Goal: Task Accomplishment & Management: Use online tool/utility

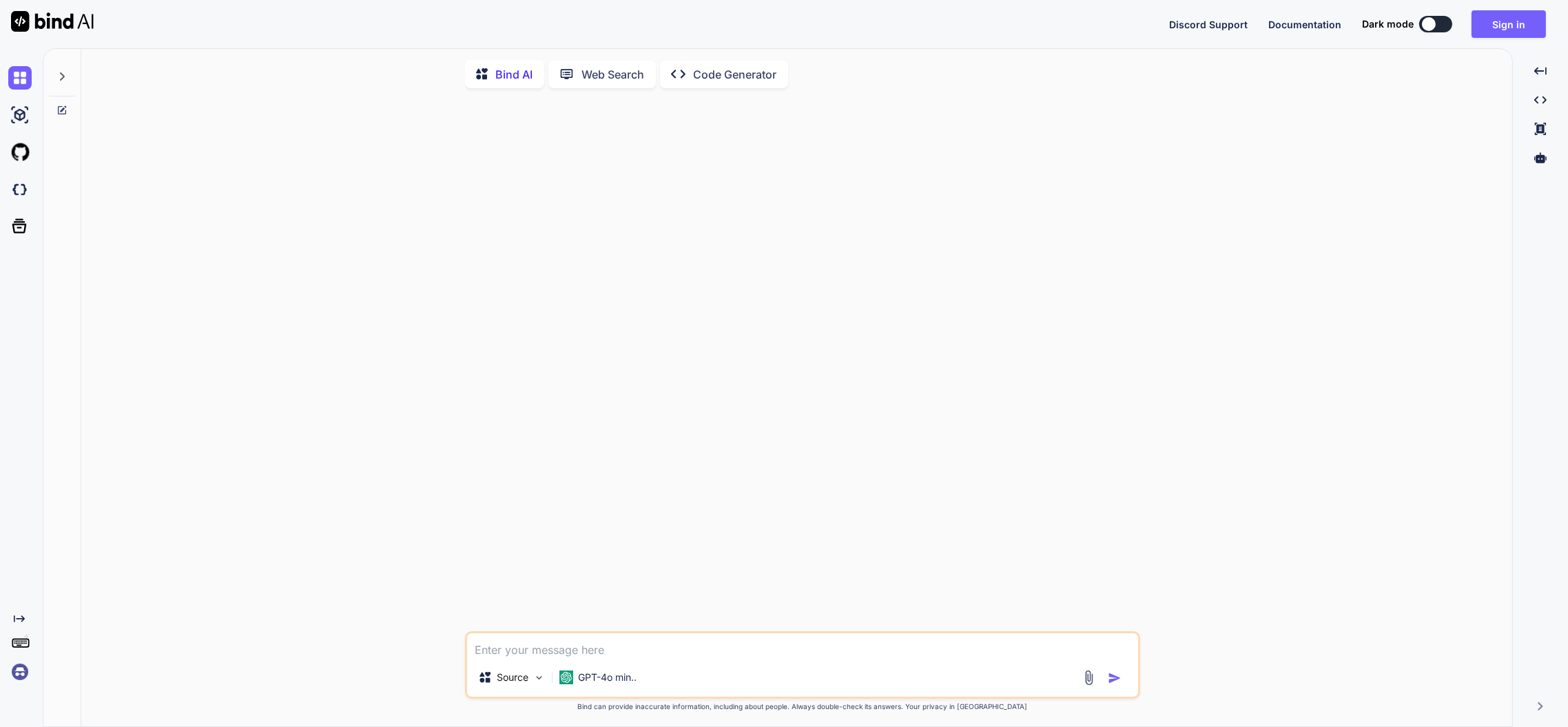
type textarea "x"
click at [17, 190] on img at bounding box center [20, 189] width 23 height 23
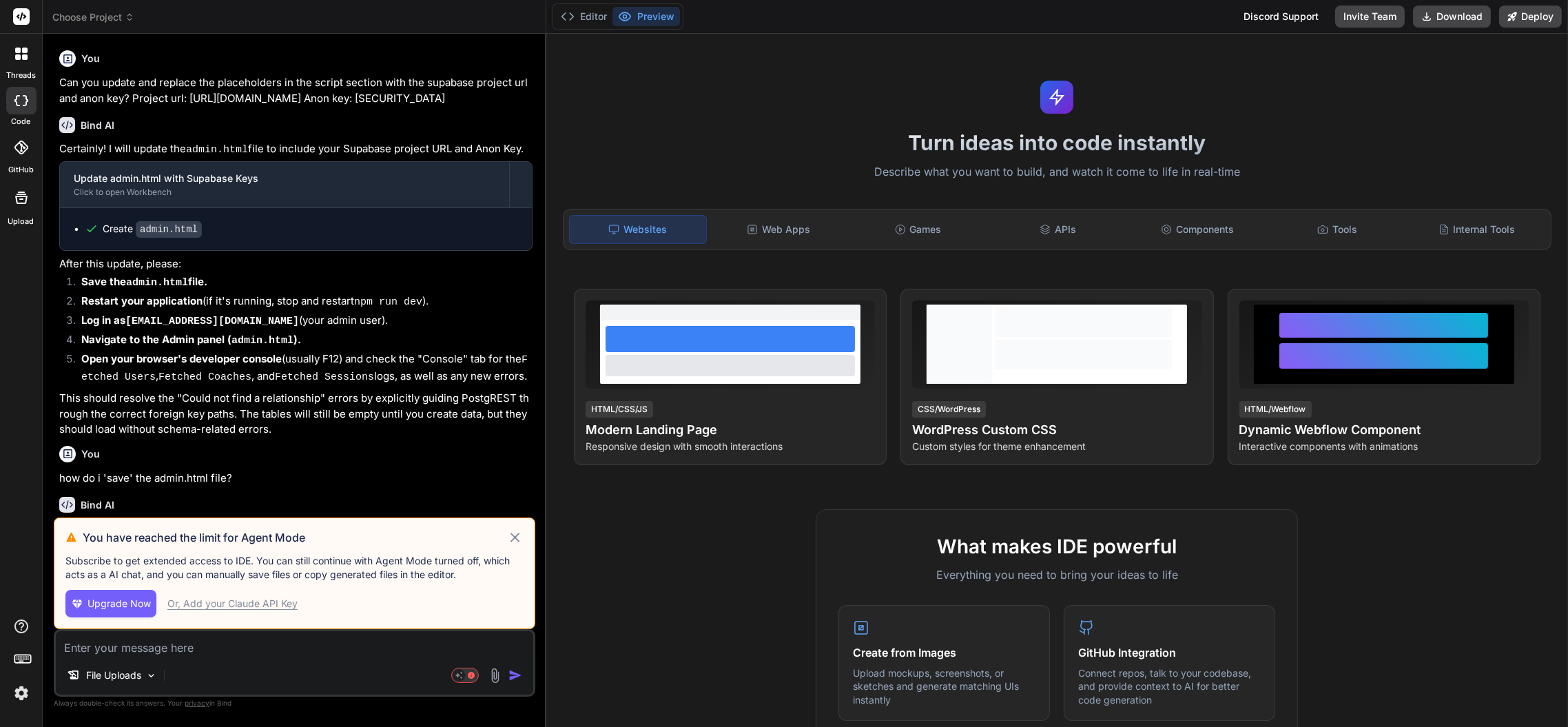
click at [516, 535] on icon at bounding box center [514, 537] width 16 height 17
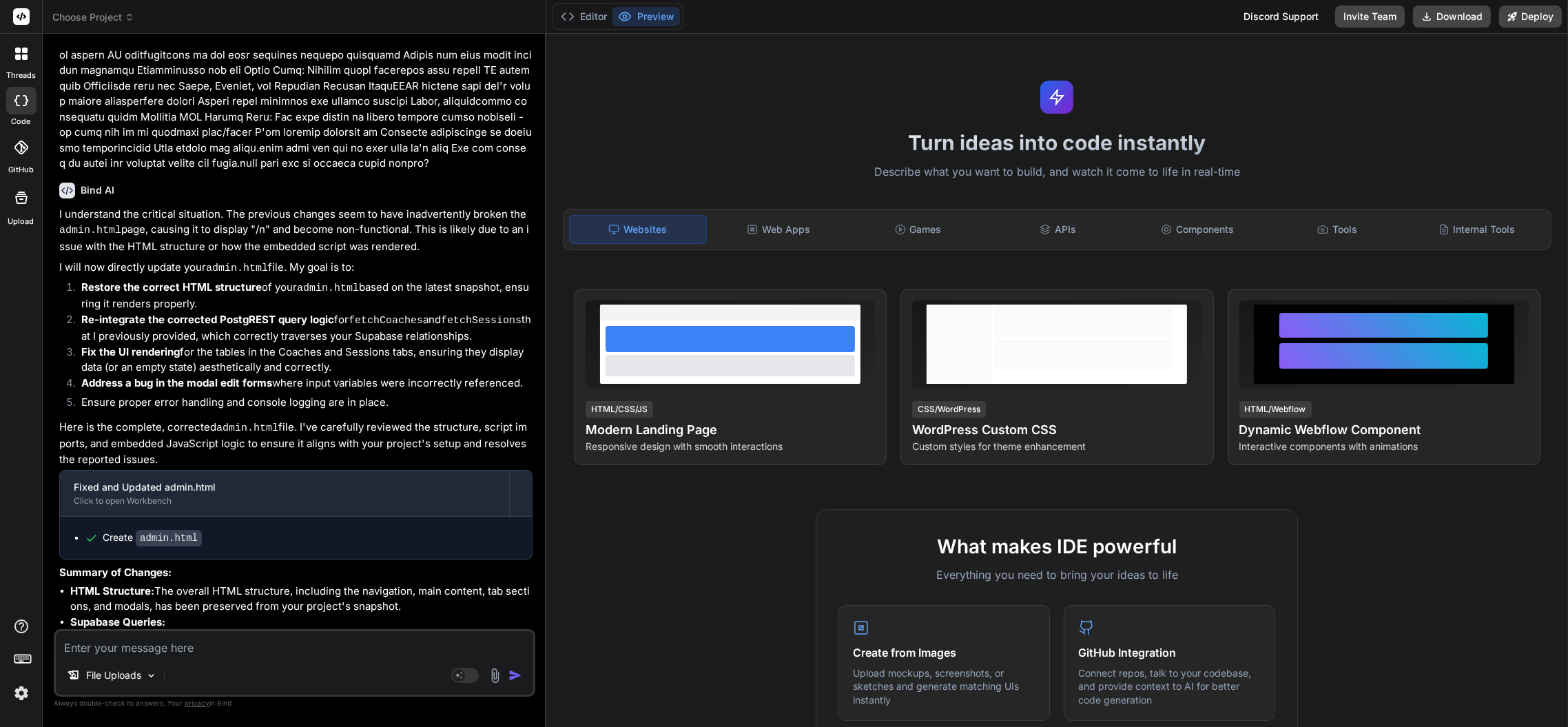
scroll to position [2441, 0]
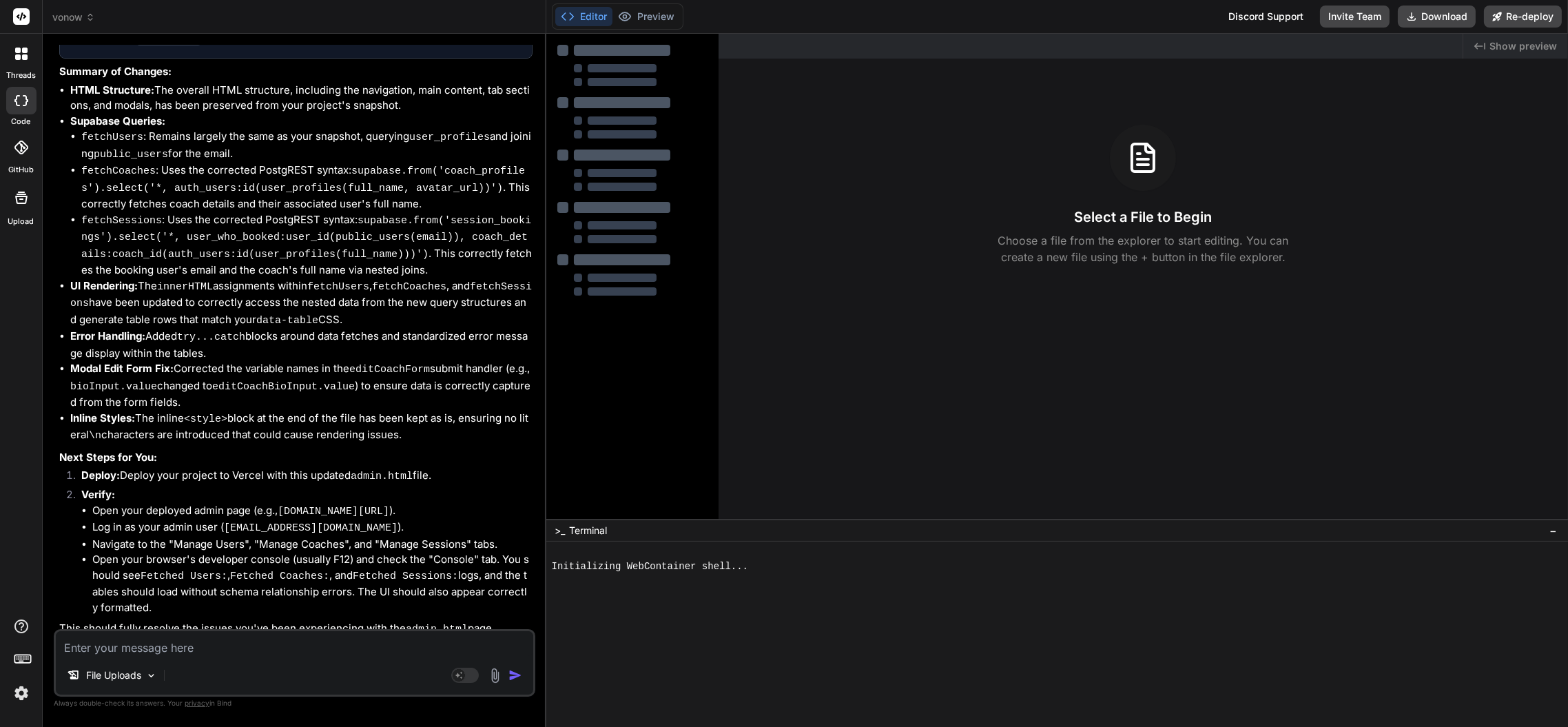
type textarea "x"
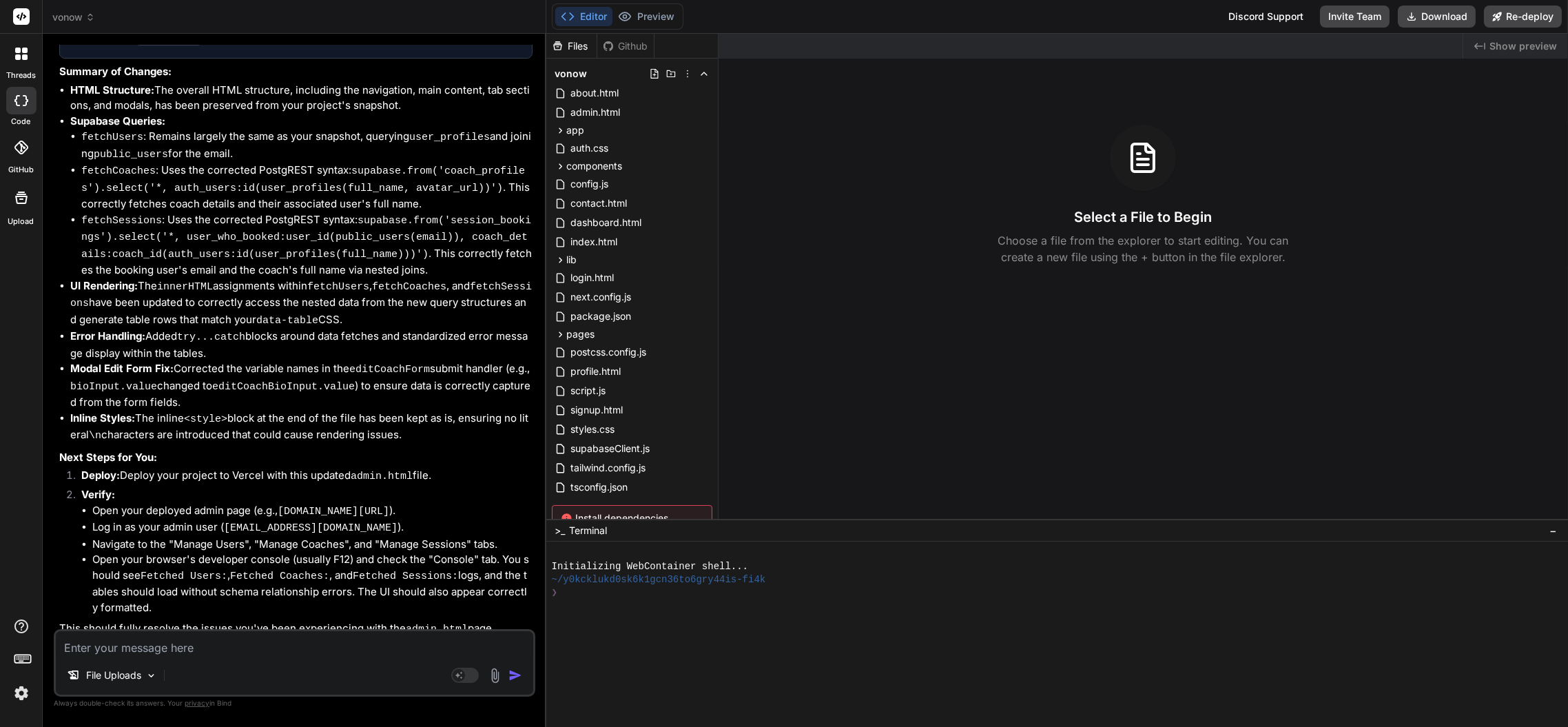
click at [223, 636] on textarea at bounding box center [295, 643] width 478 height 25
type textarea "C"
type textarea "x"
type textarea "Co"
type textarea "x"
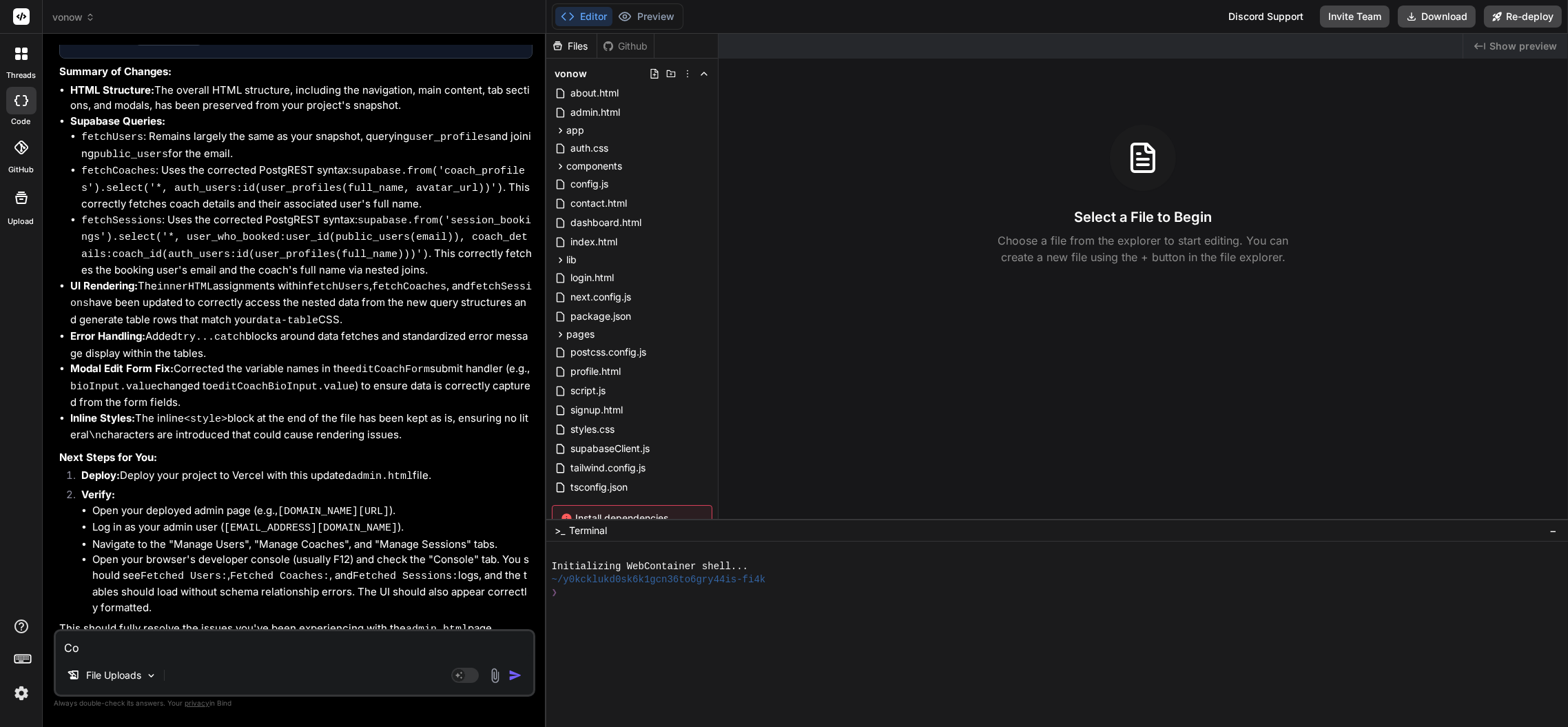
type textarea "Com"
type textarea "x"
type textarea "Comp"
type textarea "x"
type textarea "Compl"
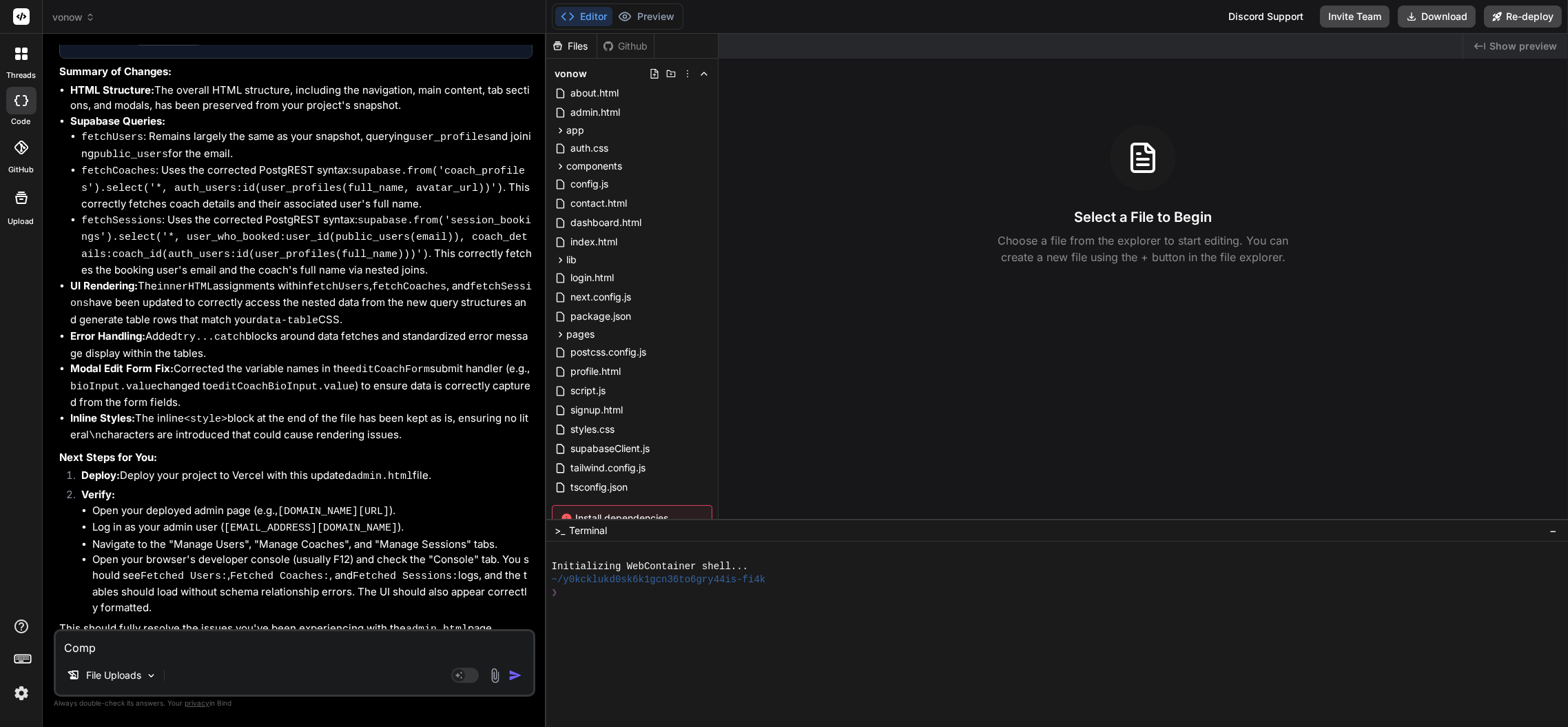
type textarea "x"
type textarea "Comple"
type textarea "x"
type textarea "Complet"
type textarea "x"
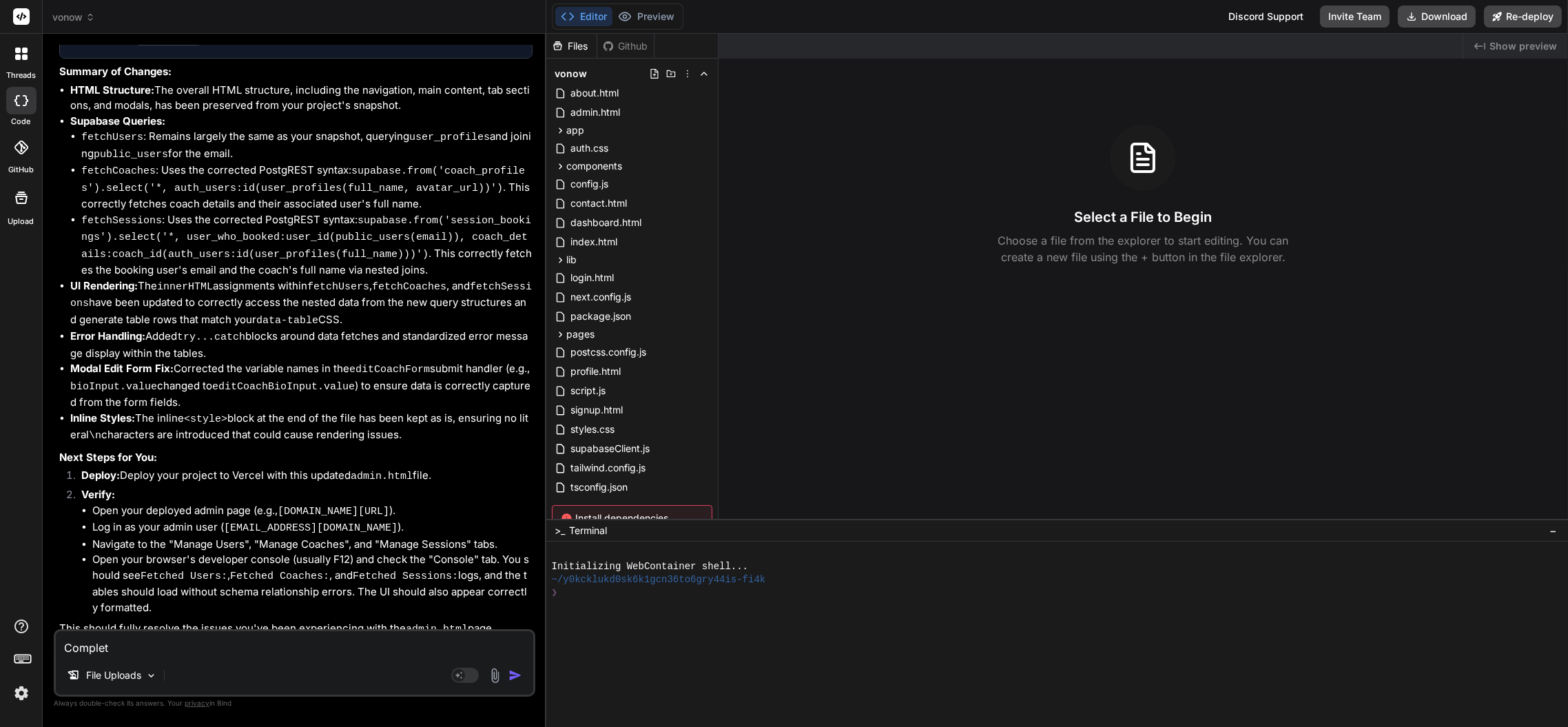
type textarea "Complete"
type textarea "x"
type textarea "Completed"
type textarea "x"
type textarea "Completed"
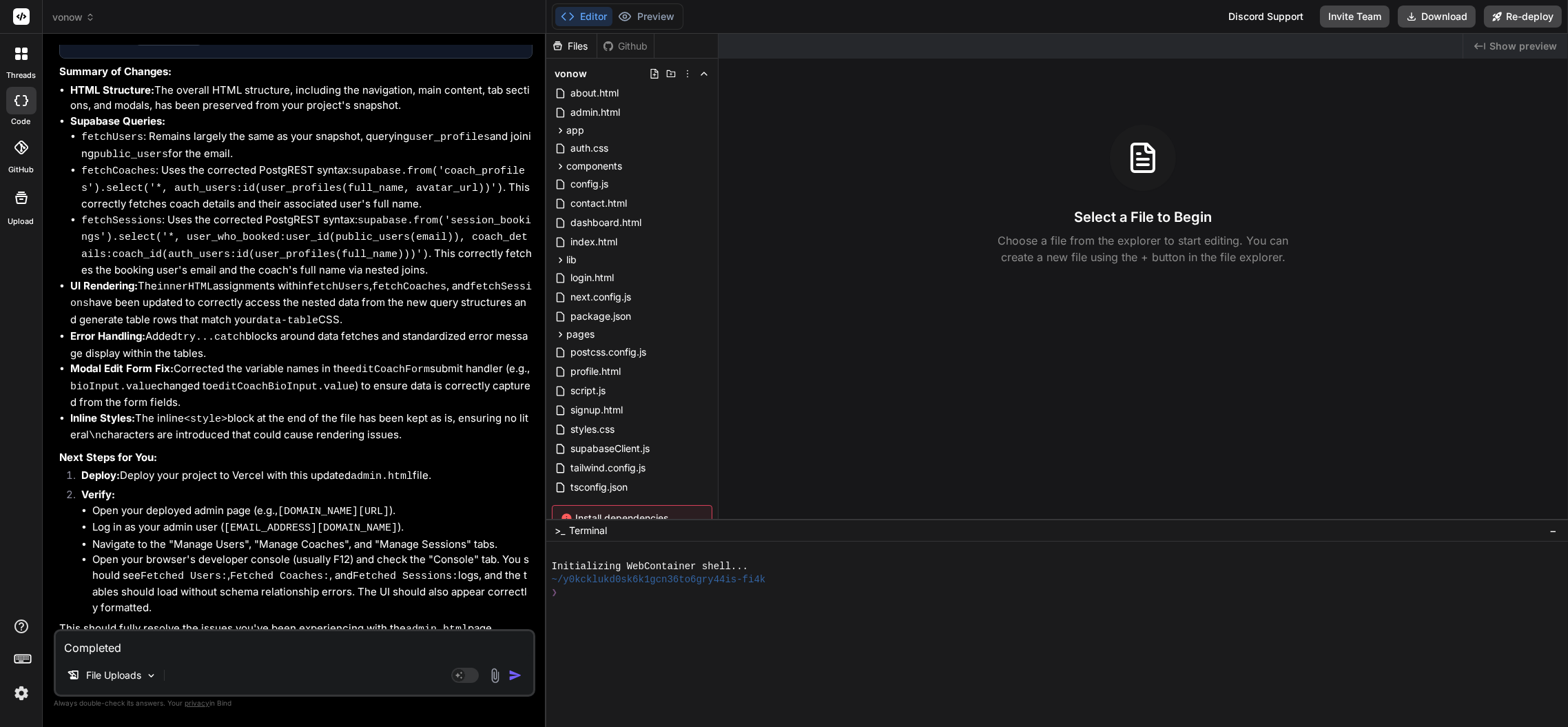
type textarea "x"
type textarea "Completed s"
type textarea "x"
type textarea "Completed st"
type textarea "x"
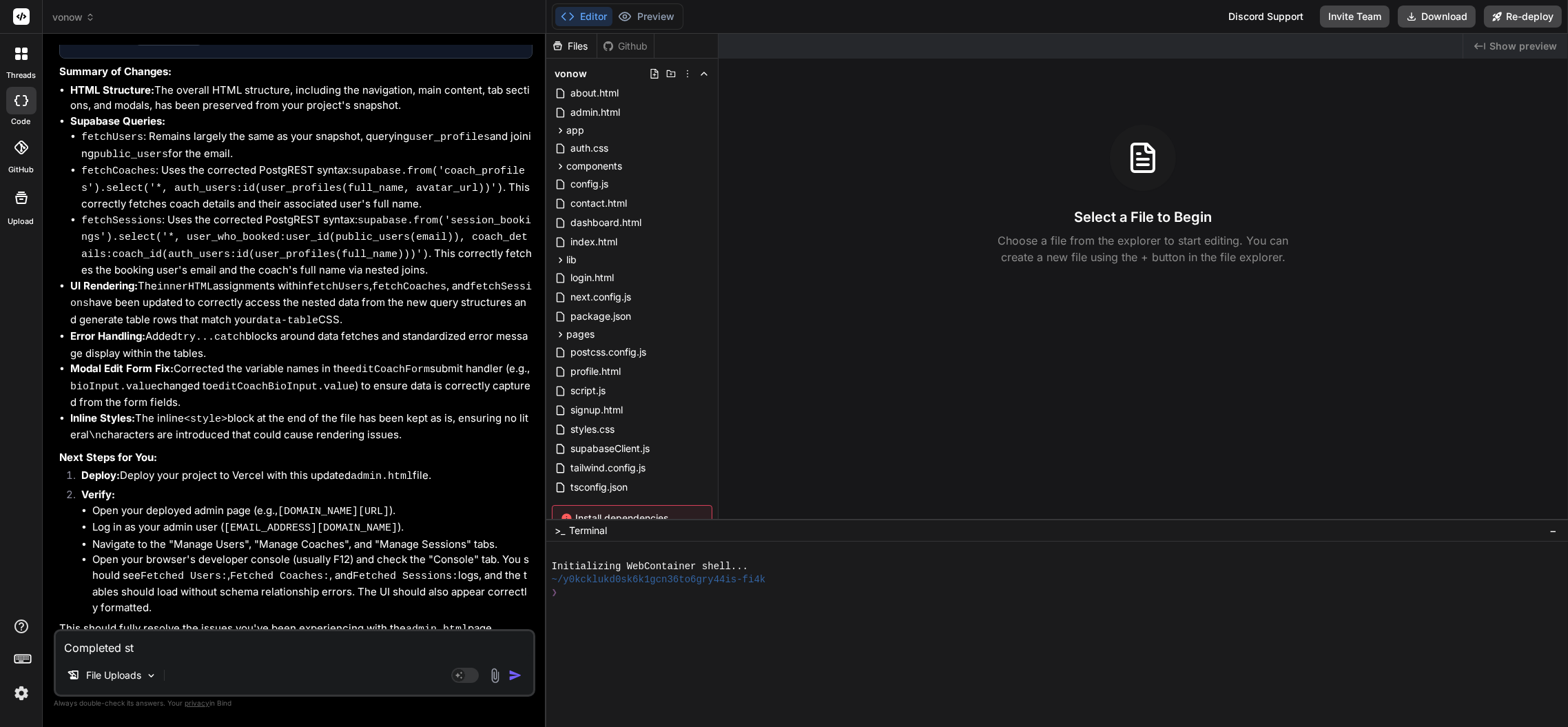
type textarea "Completed ste"
type textarea "x"
type textarea "Completed step"
type textarea "x"
type textarea "Completed steps"
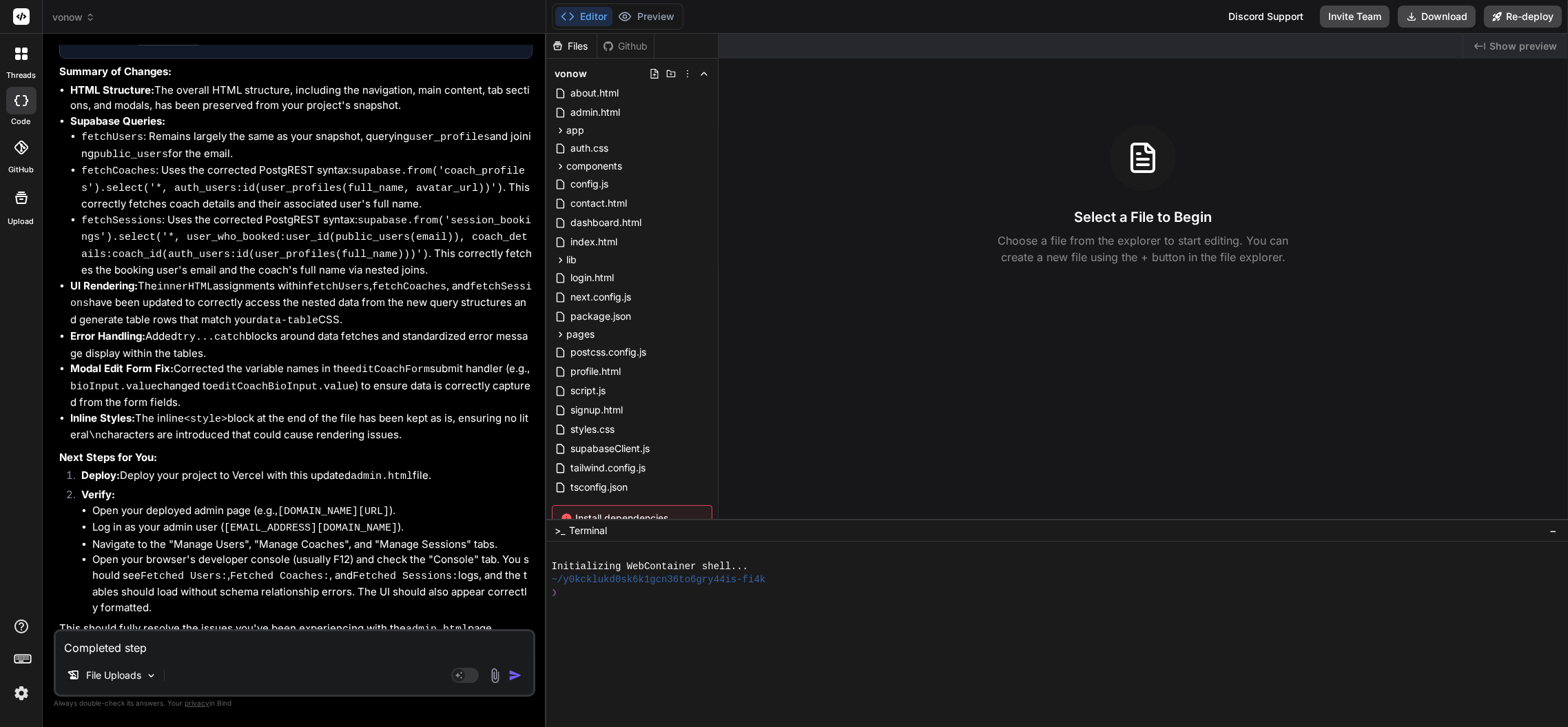
type textarea "x"
type textarea "Completed steps"
type textarea "x"
type textarea "Completed steps -"
type textarea "x"
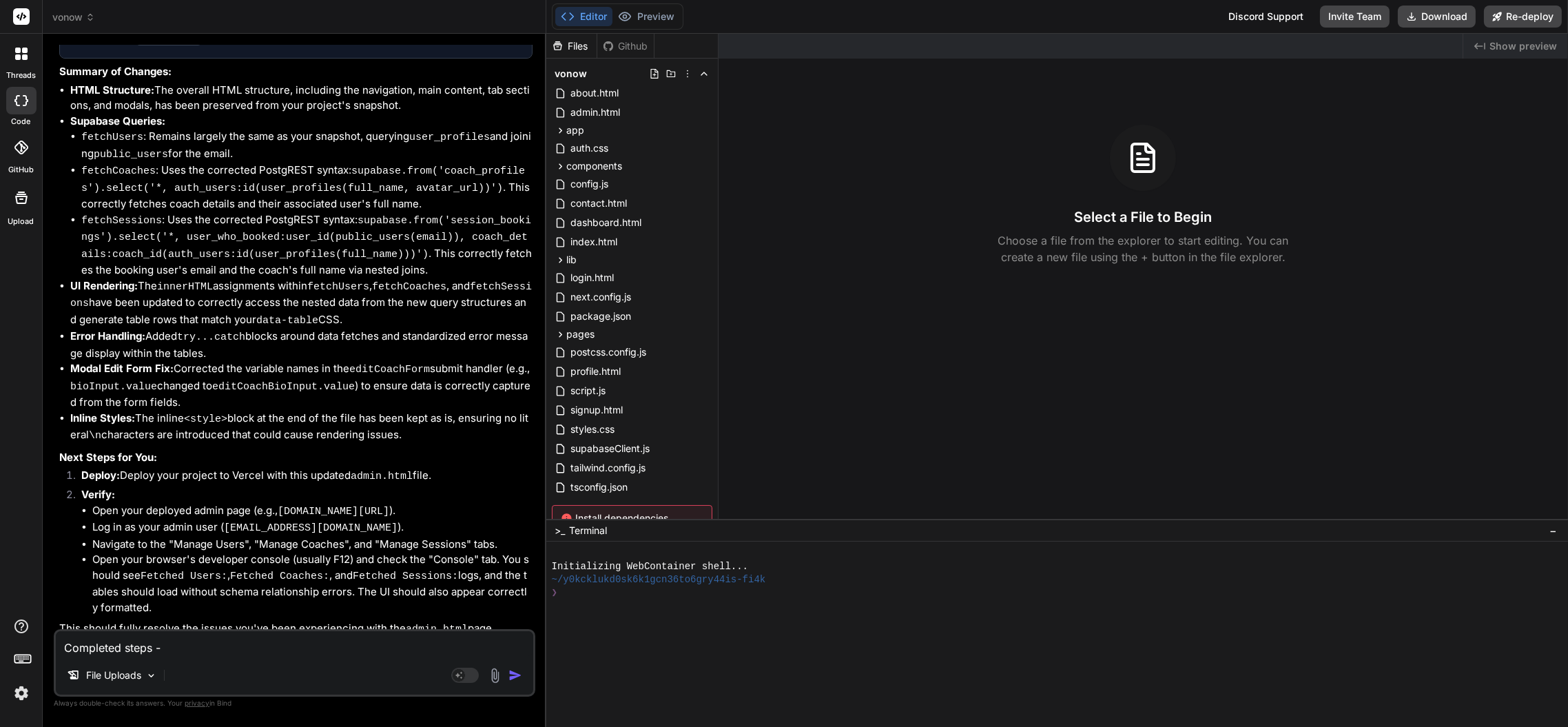
type textarea "Completed steps -"
type textarea "x"
type textarea "Completed steps - h"
type textarea "x"
type textarea "Completed steps - he"
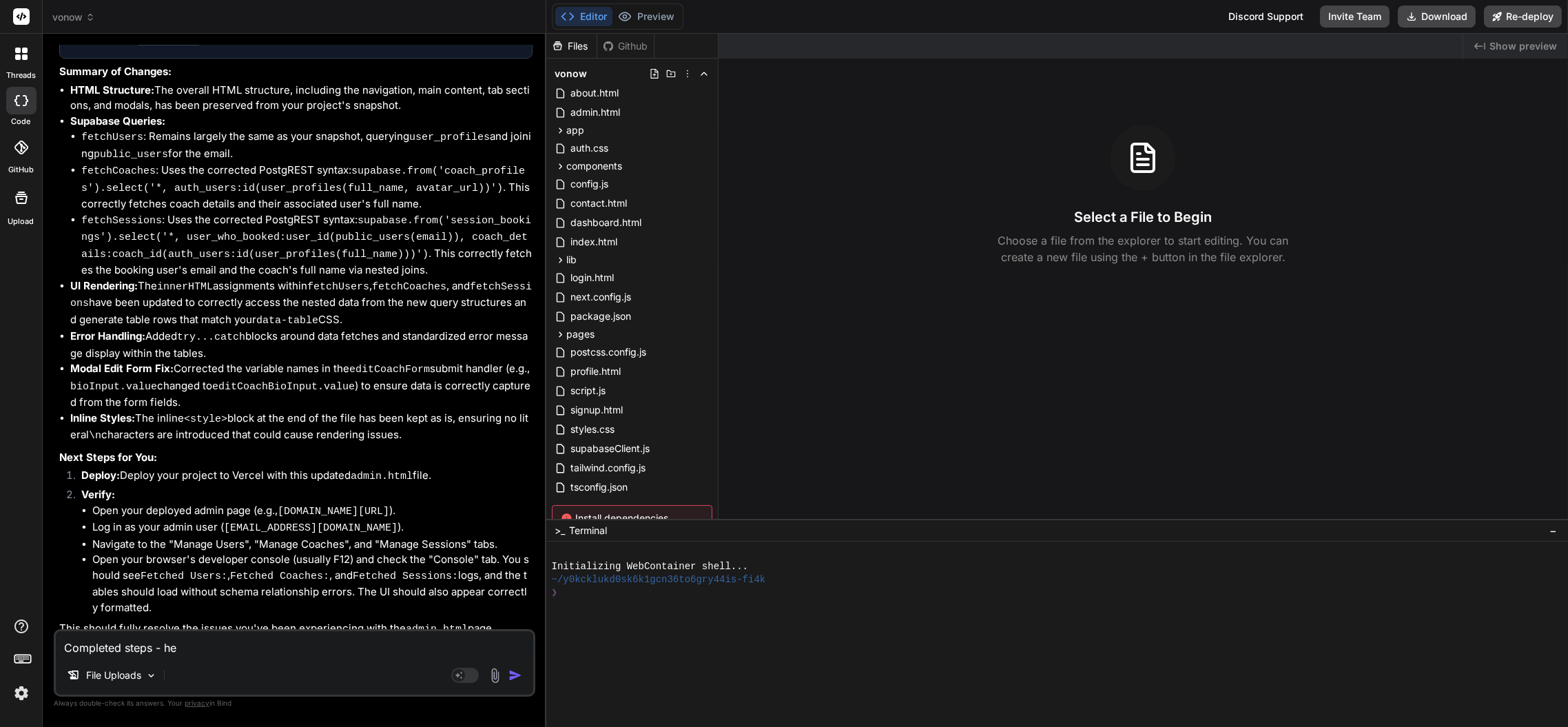
type textarea "x"
type textarea "Completed steps - her"
type textarea "x"
type textarea "Completed steps - here"
type textarea "x"
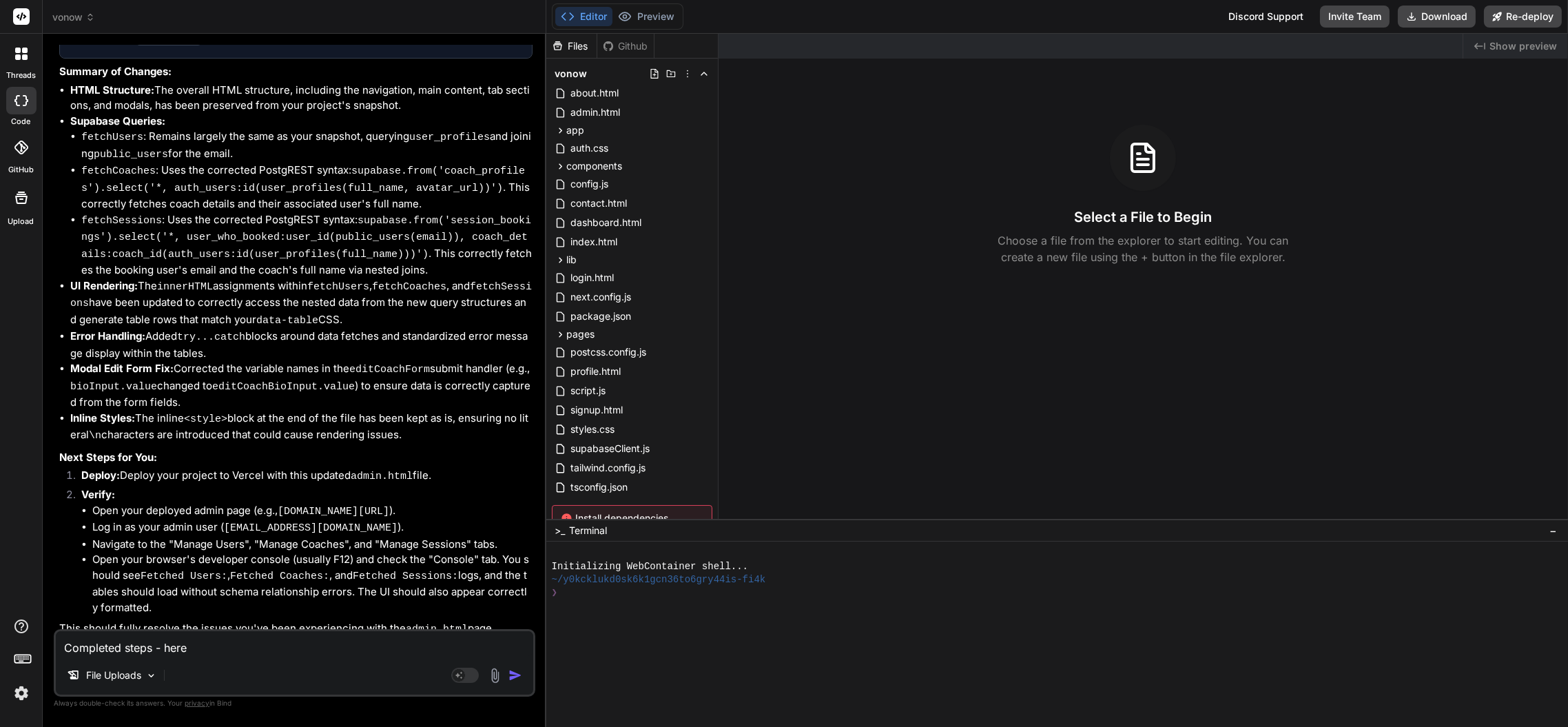
type textarea "Completed steps - here"
type textarea "x"
type textarea "Completed steps - here a"
type textarea "x"
type textarea "Completed steps - here ar"
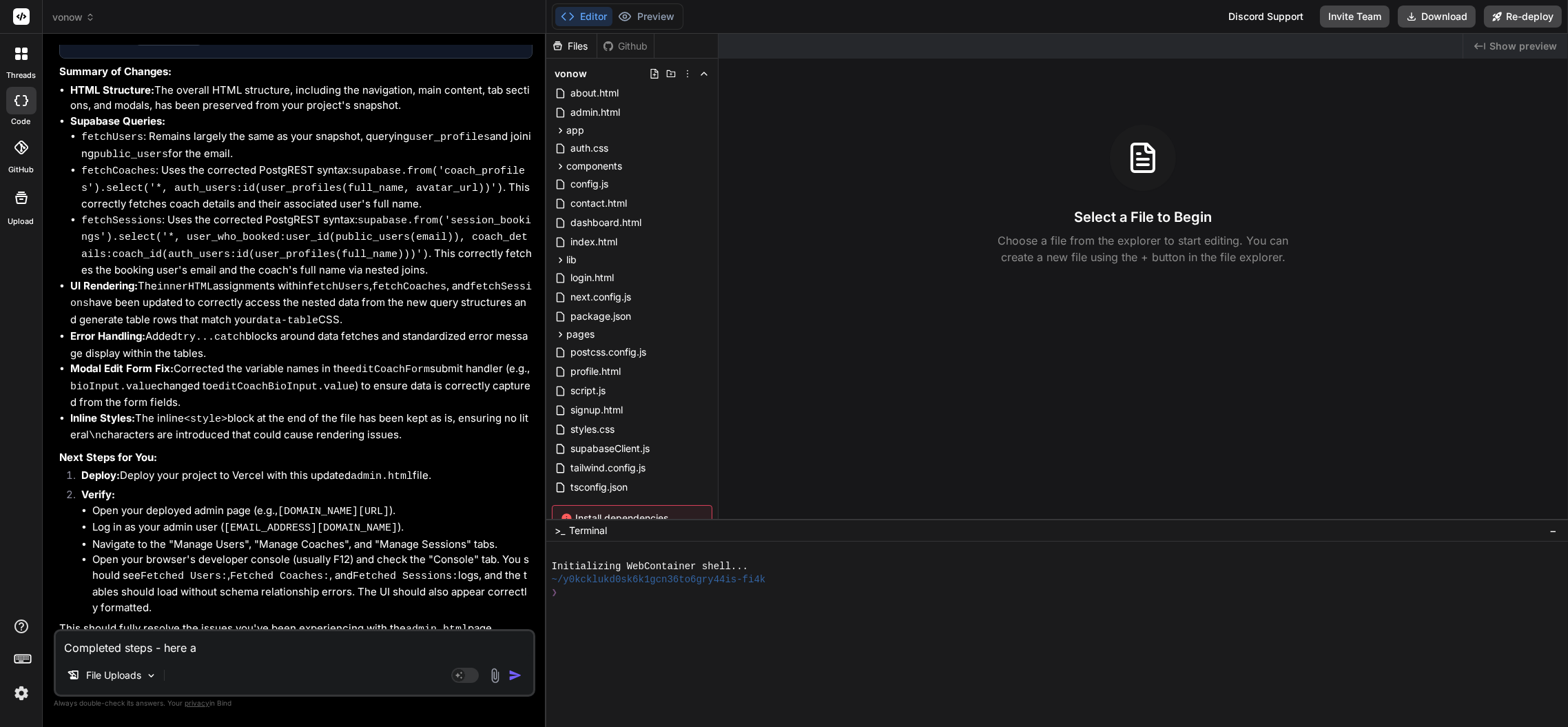
type textarea "x"
type textarea "Completed steps - here are"
type textarea "x"
type textarea "Completed steps - here are"
type textarea "x"
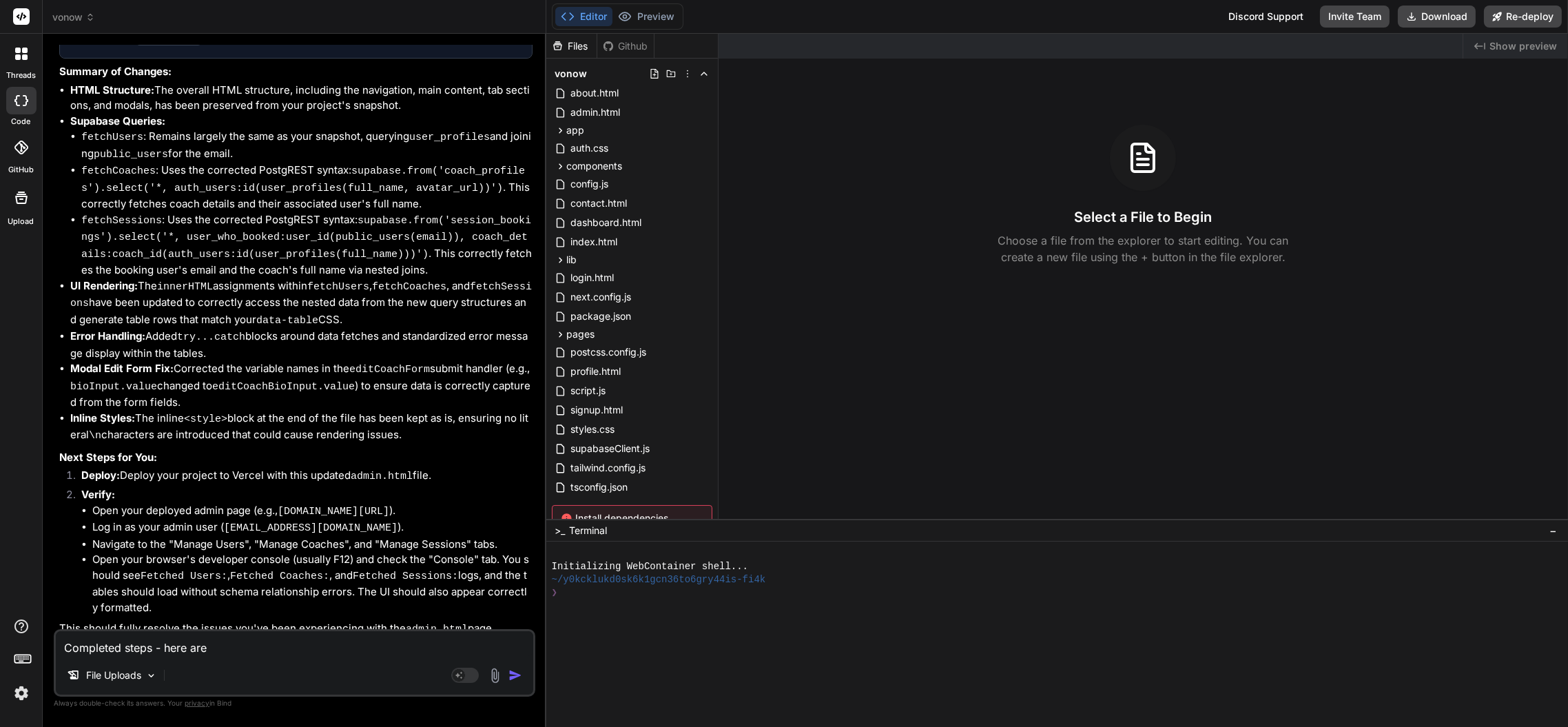
type textarea "Completed steps - here are t"
type textarea "x"
type textarea "Completed steps - here are th"
type textarea "x"
type textarea "Completed steps - here are the"
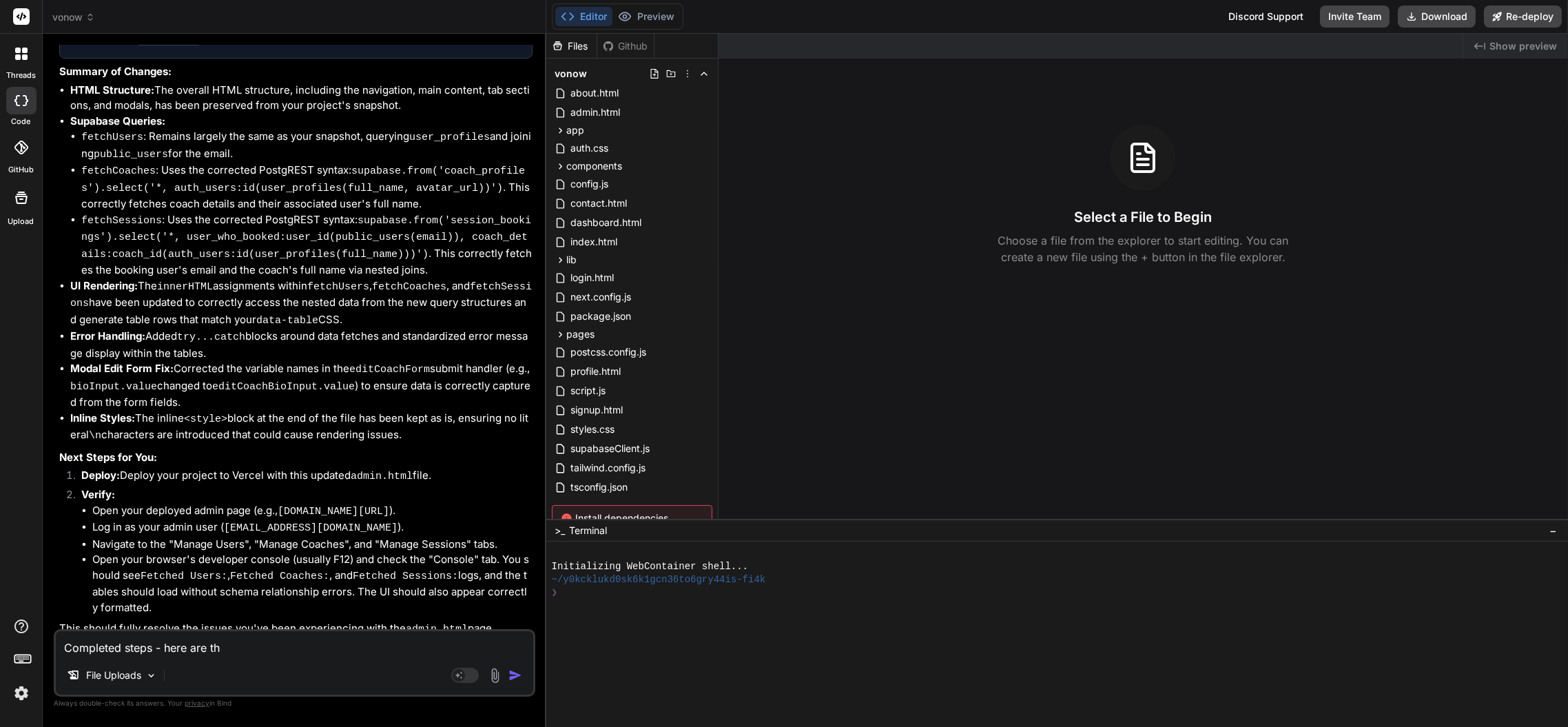
type textarea "x"
type textarea "Completed steps - here are the"
type textarea "x"
type textarea "Completed steps - here are the i"
type textarea "x"
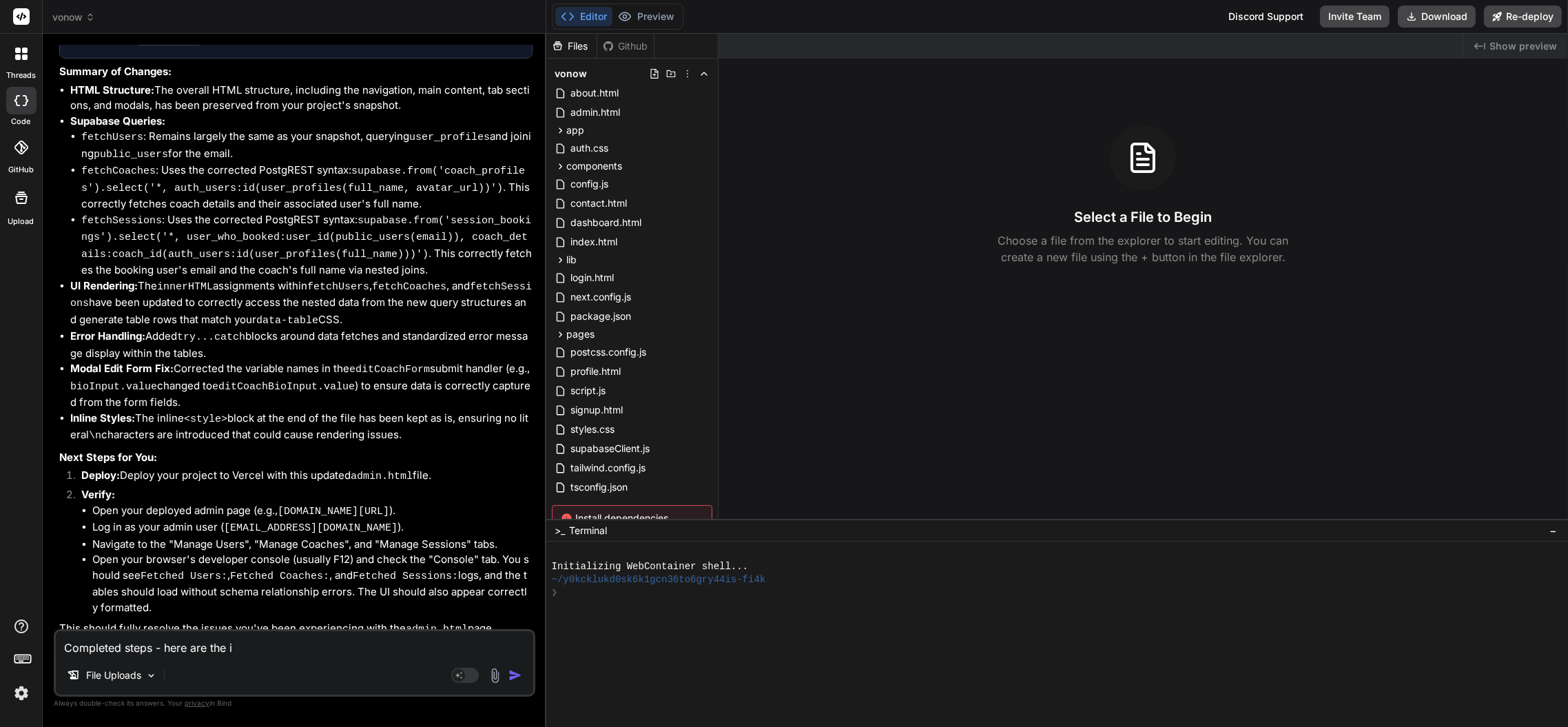
type textarea "Completed steps - here are the in"
type textarea "x"
type textarea "Completed steps - here are the inf"
type textarea "x"
type textarea "Completed steps - here are the info"
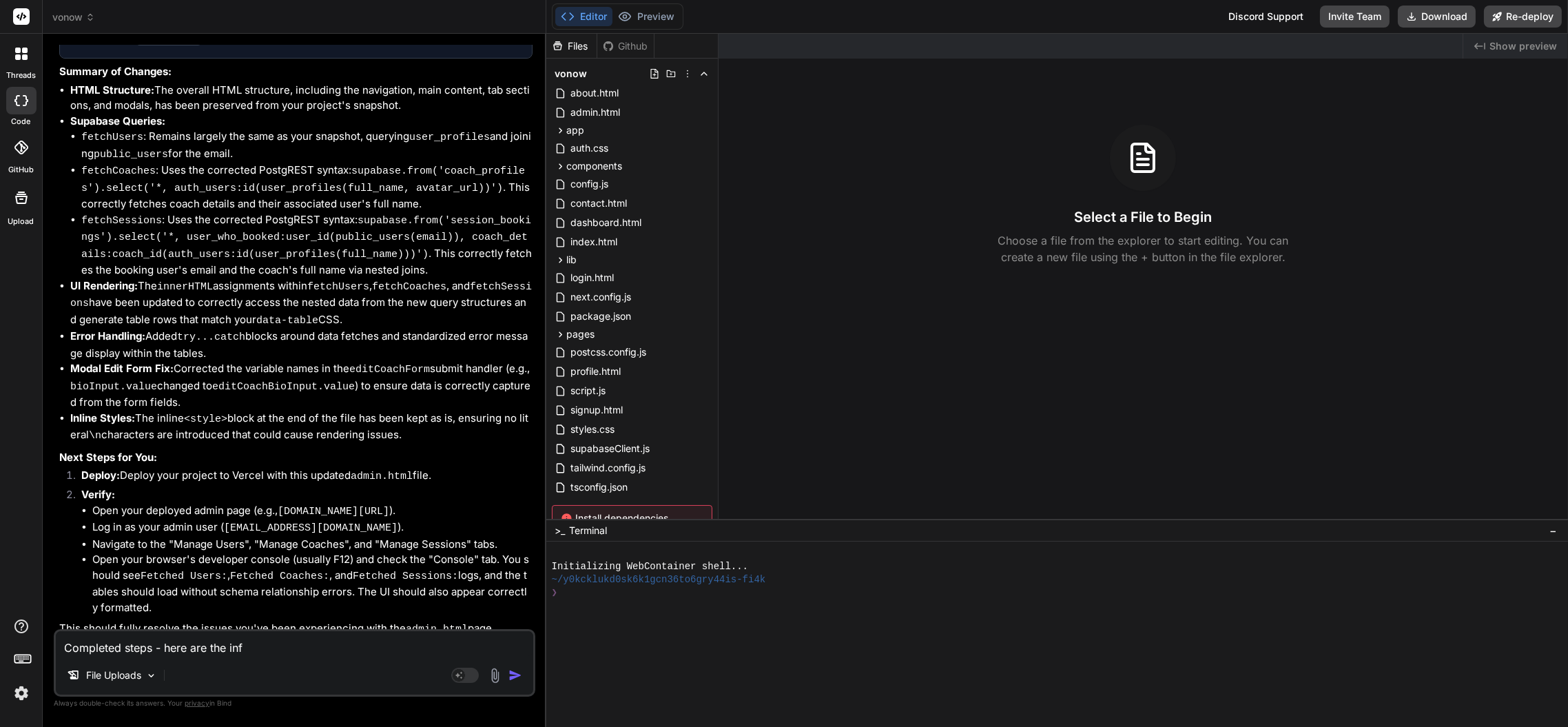
type textarea "x"
type textarea "Completed steps - here are the info"
type textarea "x"
type textarea "Completed steps - here are the info f"
type textarea "x"
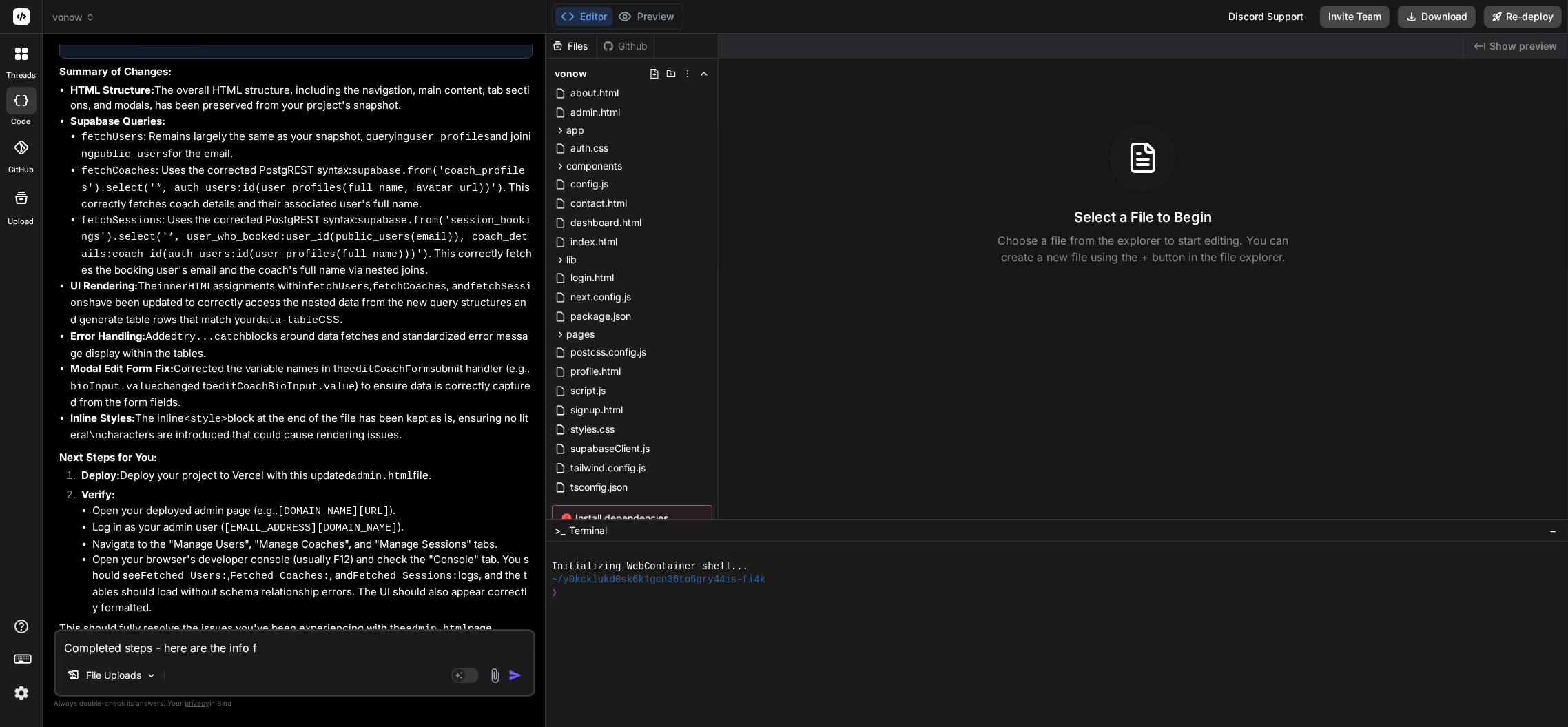
type textarea "Completed steps - here are the info fr"
type textarea "x"
type textarea "Completed steps - here are the info fro"
type textarea "x"
type textarea "Completed steps - here are the info from"
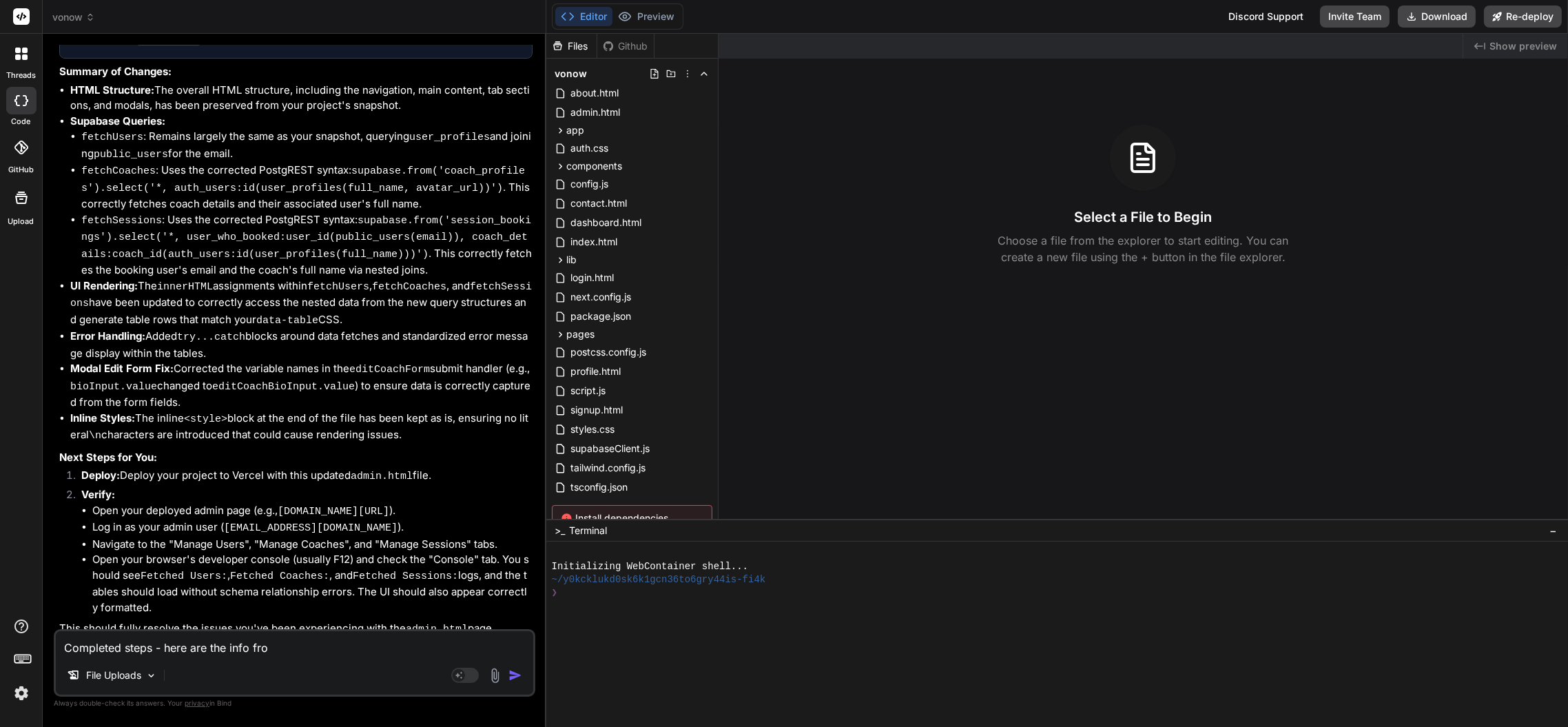
type textarea "x"
type textarea "Completed steps - here are the info from"
type textarea "x"
type textarea "Completed steps - here are the info from t"
type textarea "x"
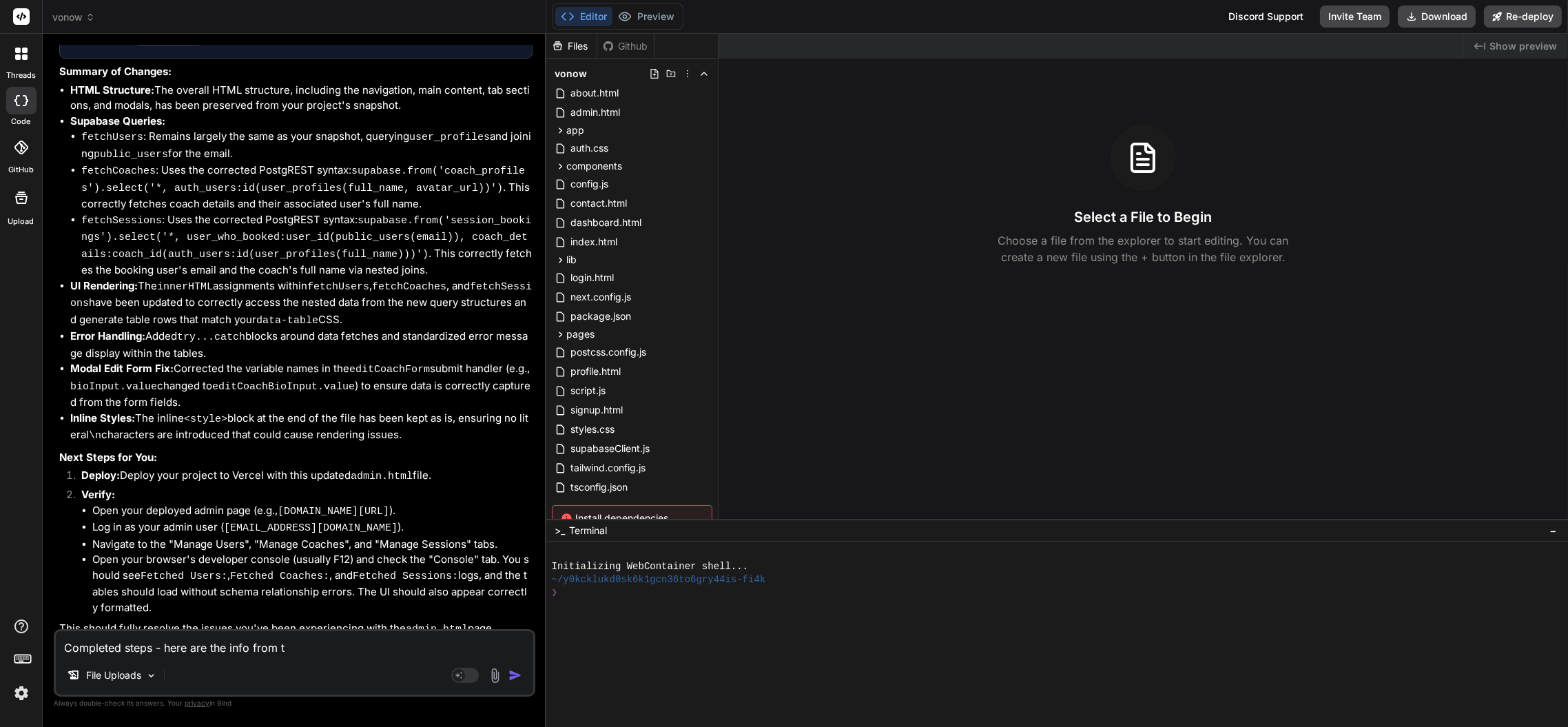
type textarea "Completed steps - here are the info from th"
type textarea "x"
type textarea "Completed steps - here are the info from the"
type textarea "x"
type textarea "Completed steps - here are the info from the"
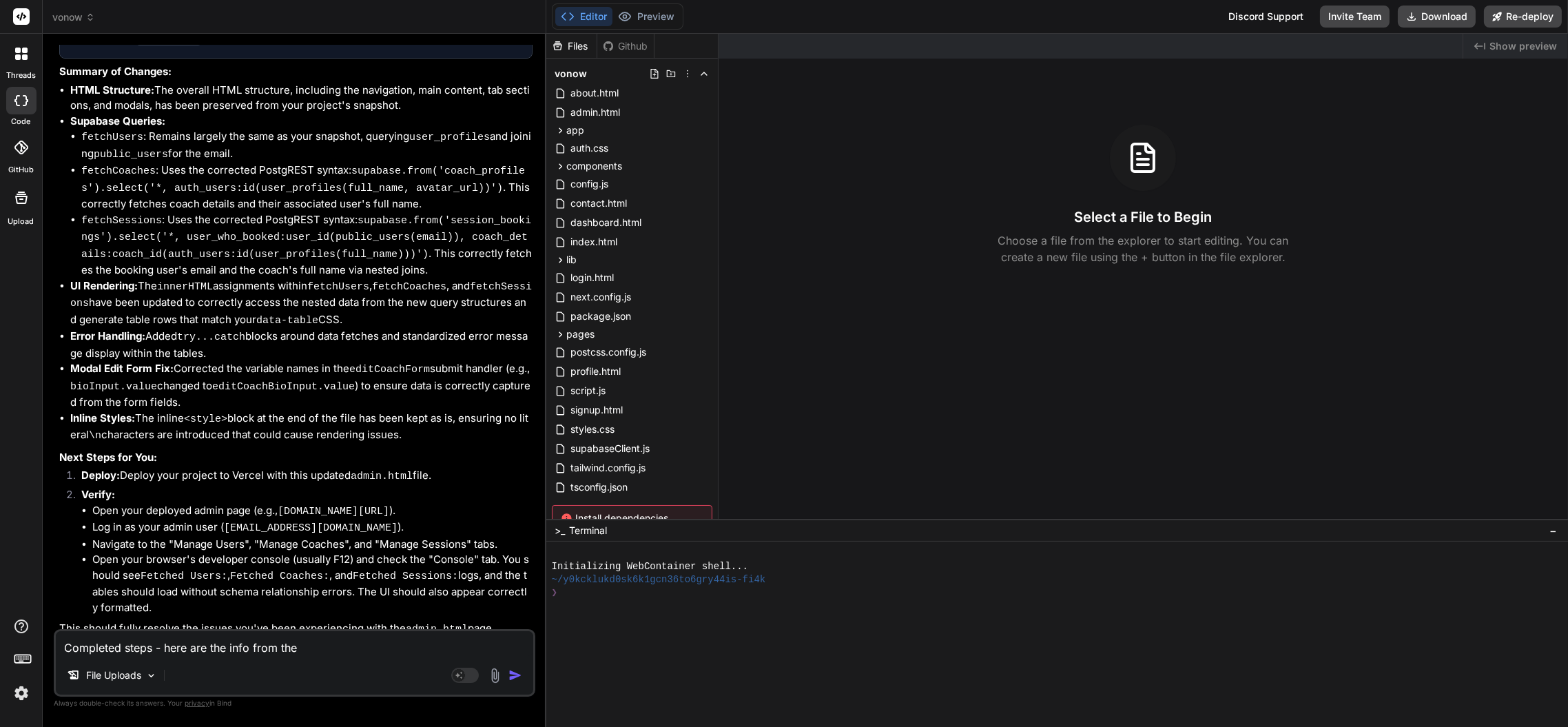
type textarea "x"
type textarea "Completed steps - here are the info from the c"
type textarea "x"
type textarea "Completed steps - here are the info from the co"
type textarea "x"
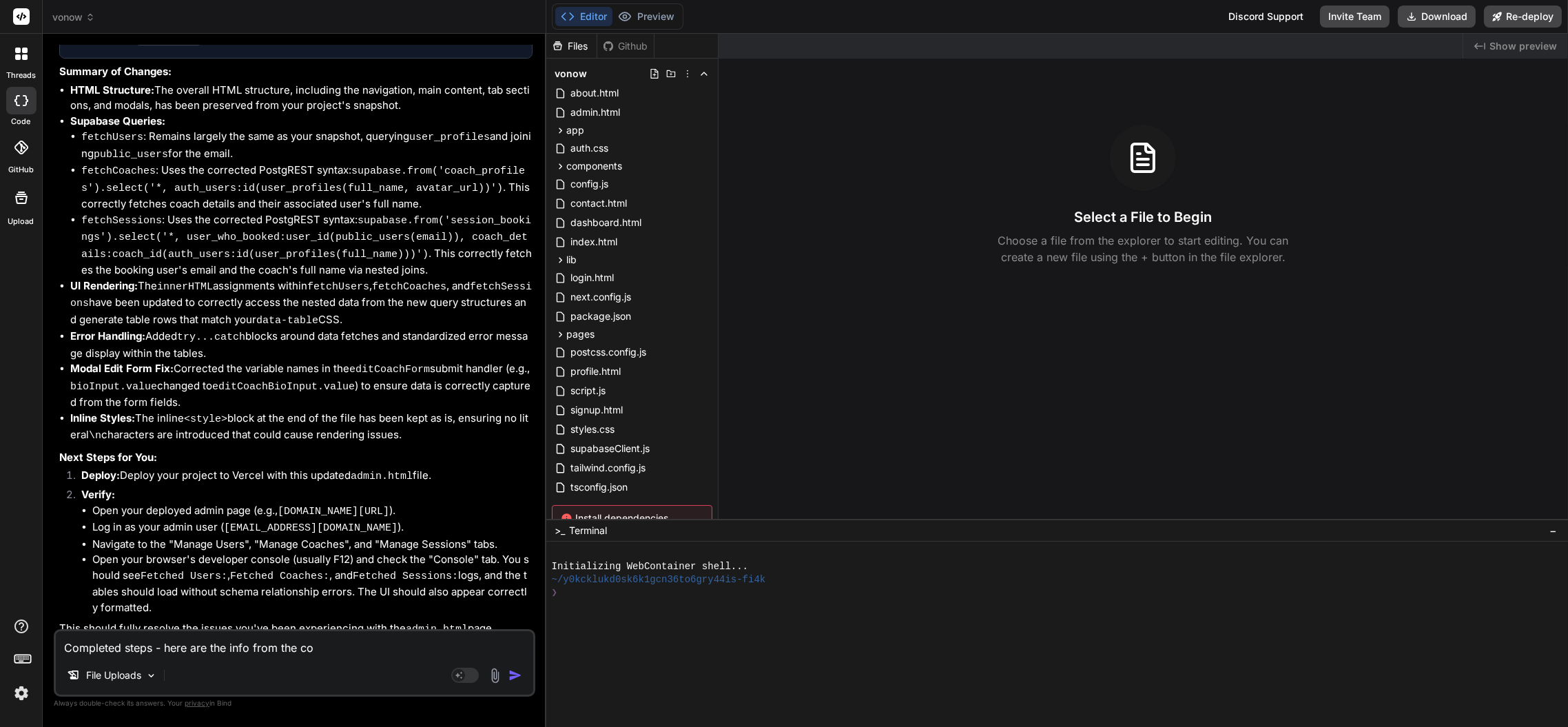
type textarea "Completed steps - here are the info from the con"
type textarea "x"
type textarea "Completed steps - here are the info from the cons"
type textarea "x"
type textarea "Completed steps - here are the info from the conso"
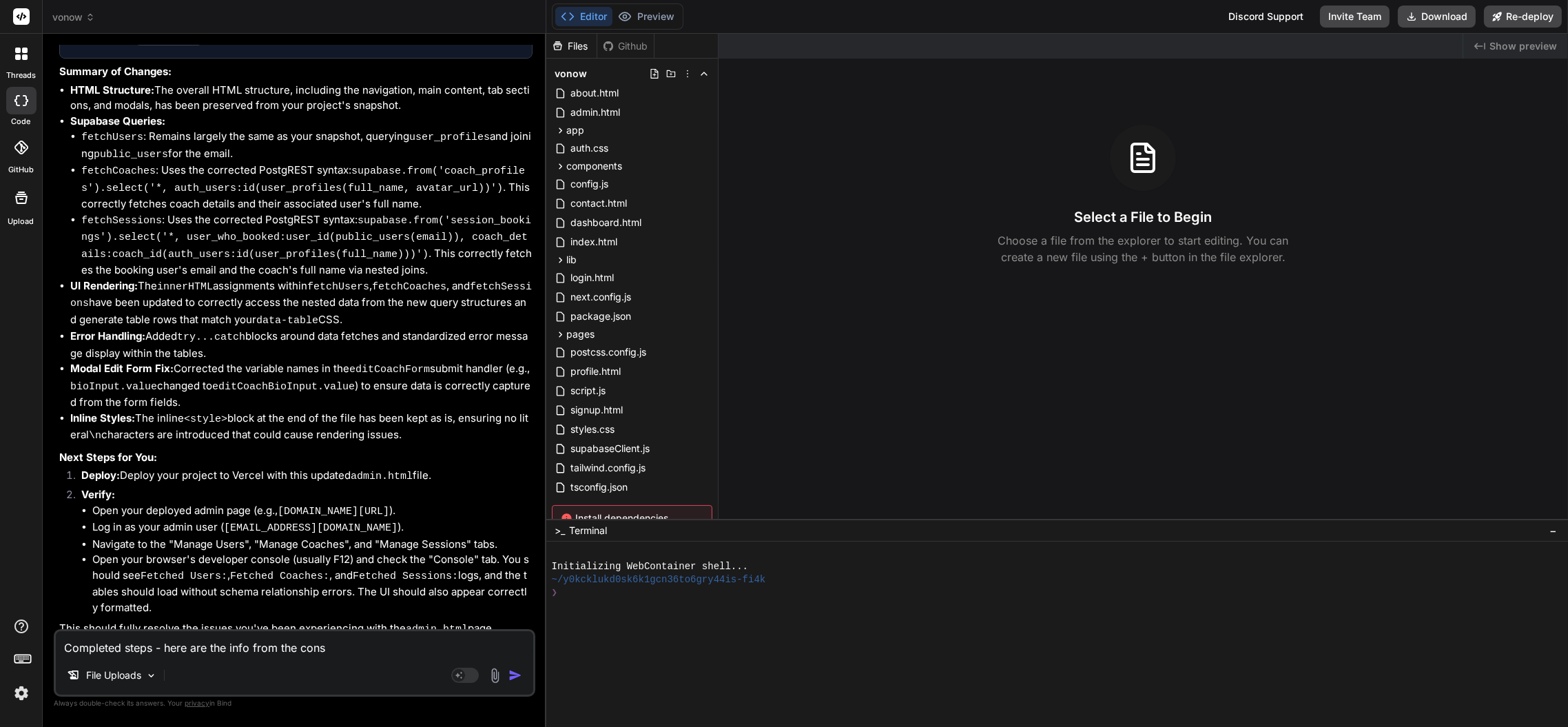
type textarea "x"
type textarea "Completed steps - here are the info from the consol"
type textarea "x"
type textarea "Completed steps - here are the info from the console"
type textarea "x"
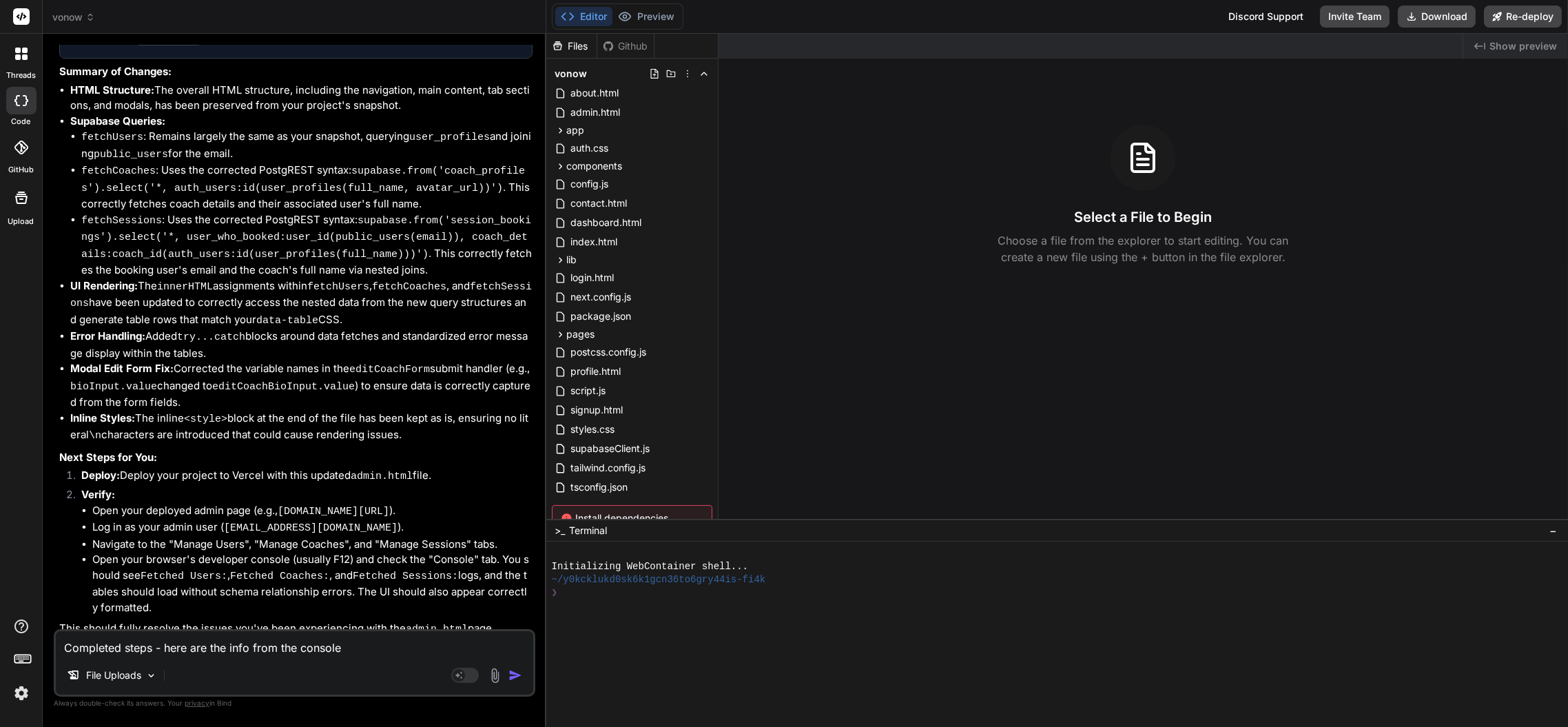
type textarea "Completed steps - here are the info from the console:"
type textarea "x"
type textarea "Completed steps - here are the info from the console:"
type textarea "x"
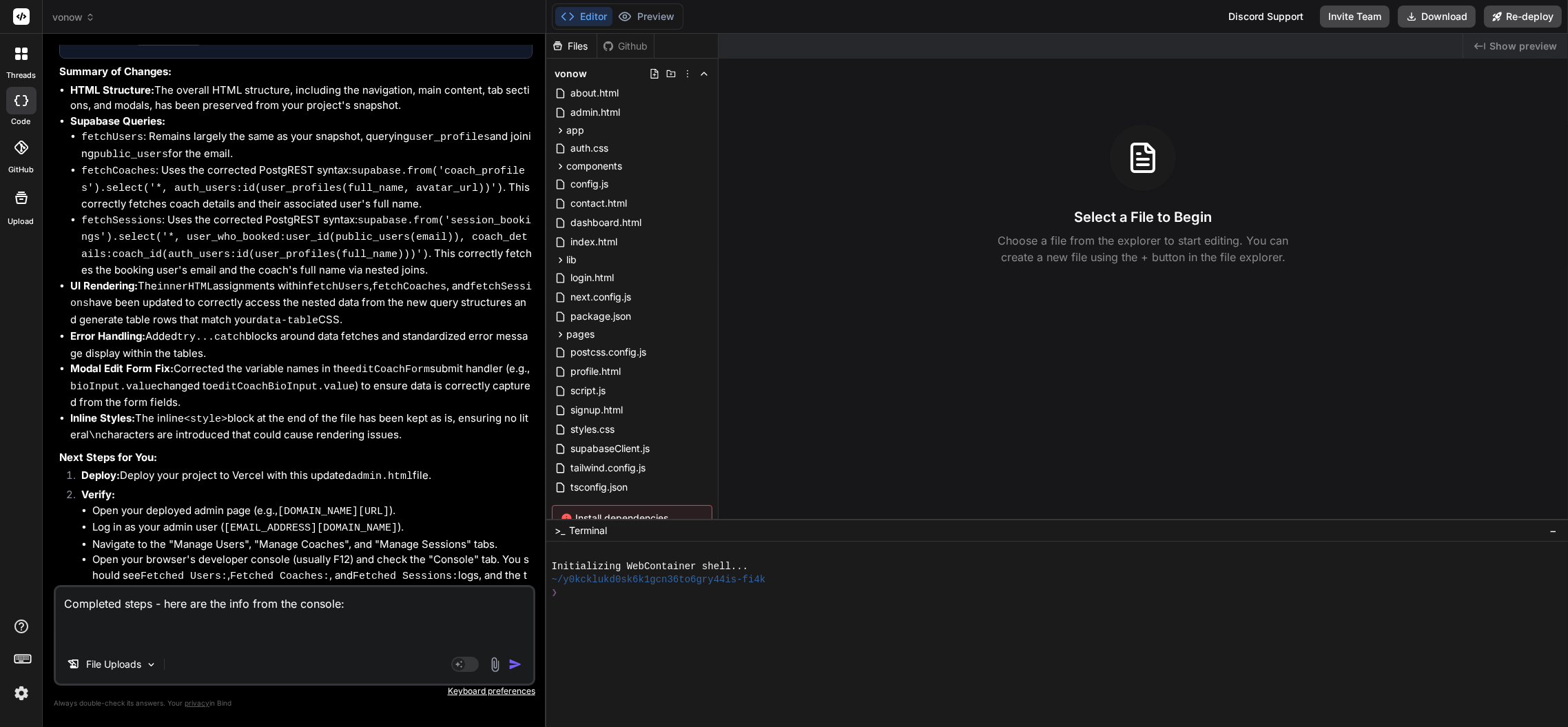
paste textarea "loremip.do:390 sitametcon adipis elitse.do:109 --- Eiusm Tempo Incid --- utlabo…"
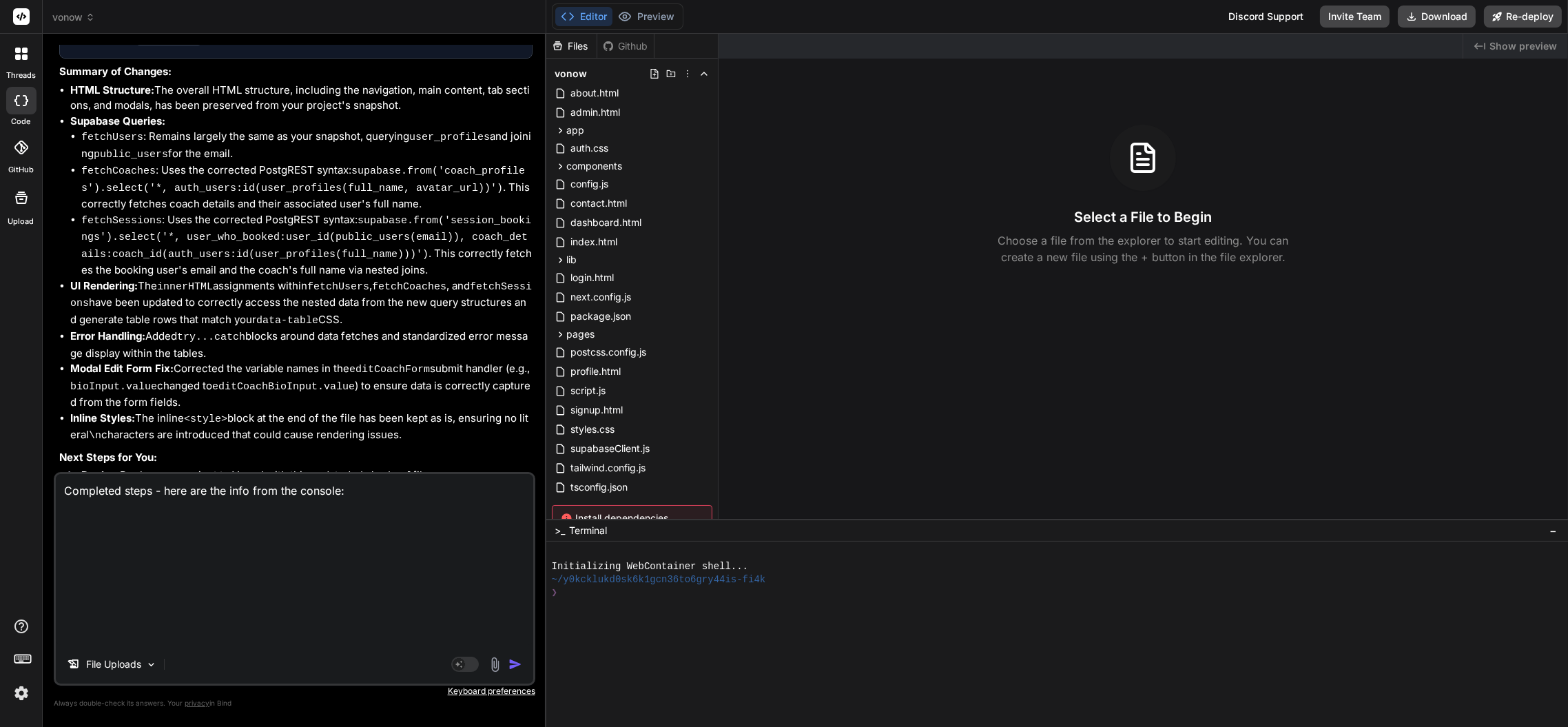
type textarea "Loremipsu dolor - sita con adi elit sedd eiu tempori: utlabor.et:042 doloremagn…"
type textarea "x"
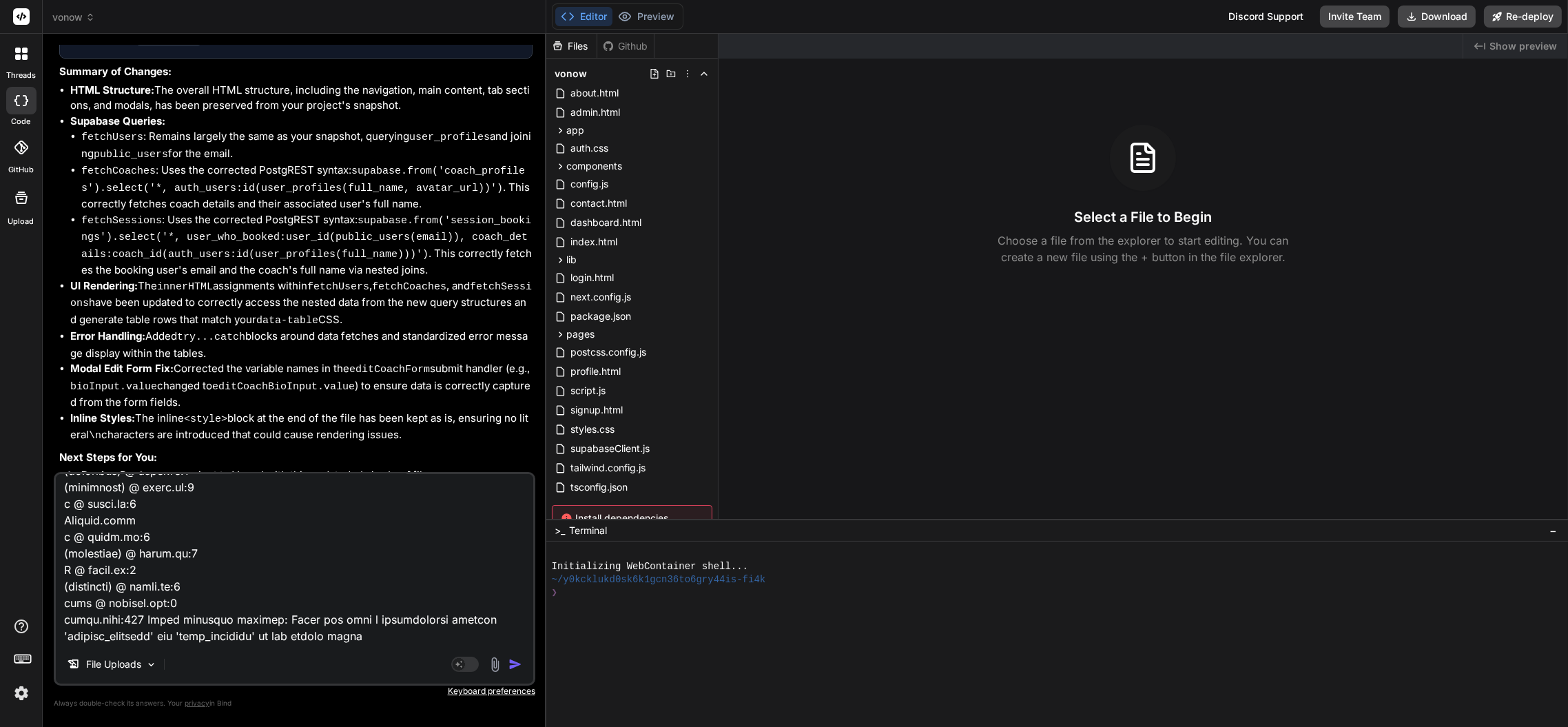
scroll to position [0, 0]
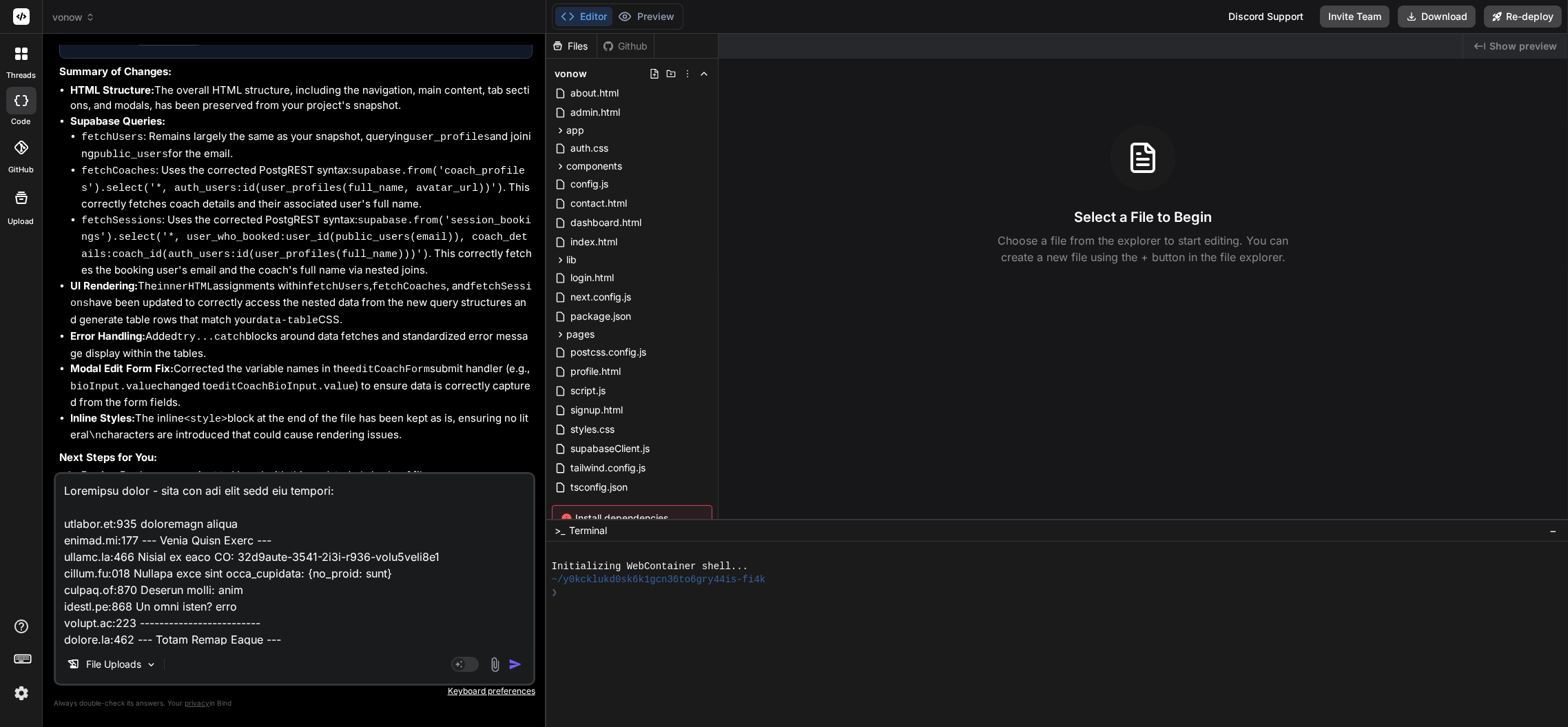
type textarea "Loremipsu dolor - sita con adi elit sedd eiu tempori: utlabor.et:042 doloremagn…"
click at [516, 665] on img "button" at bounding box center [515, 663] width 14 height 14
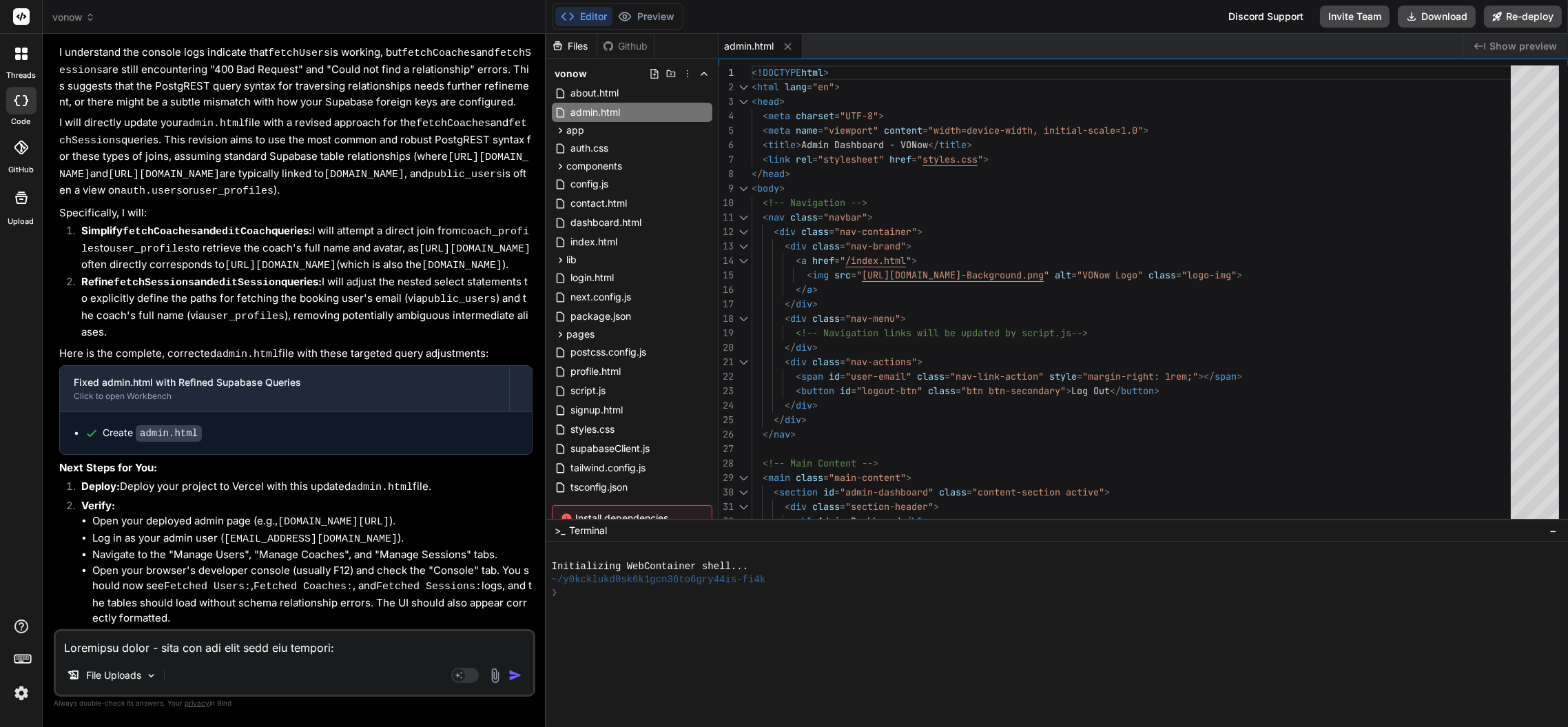
scroll to position [3466, 0]
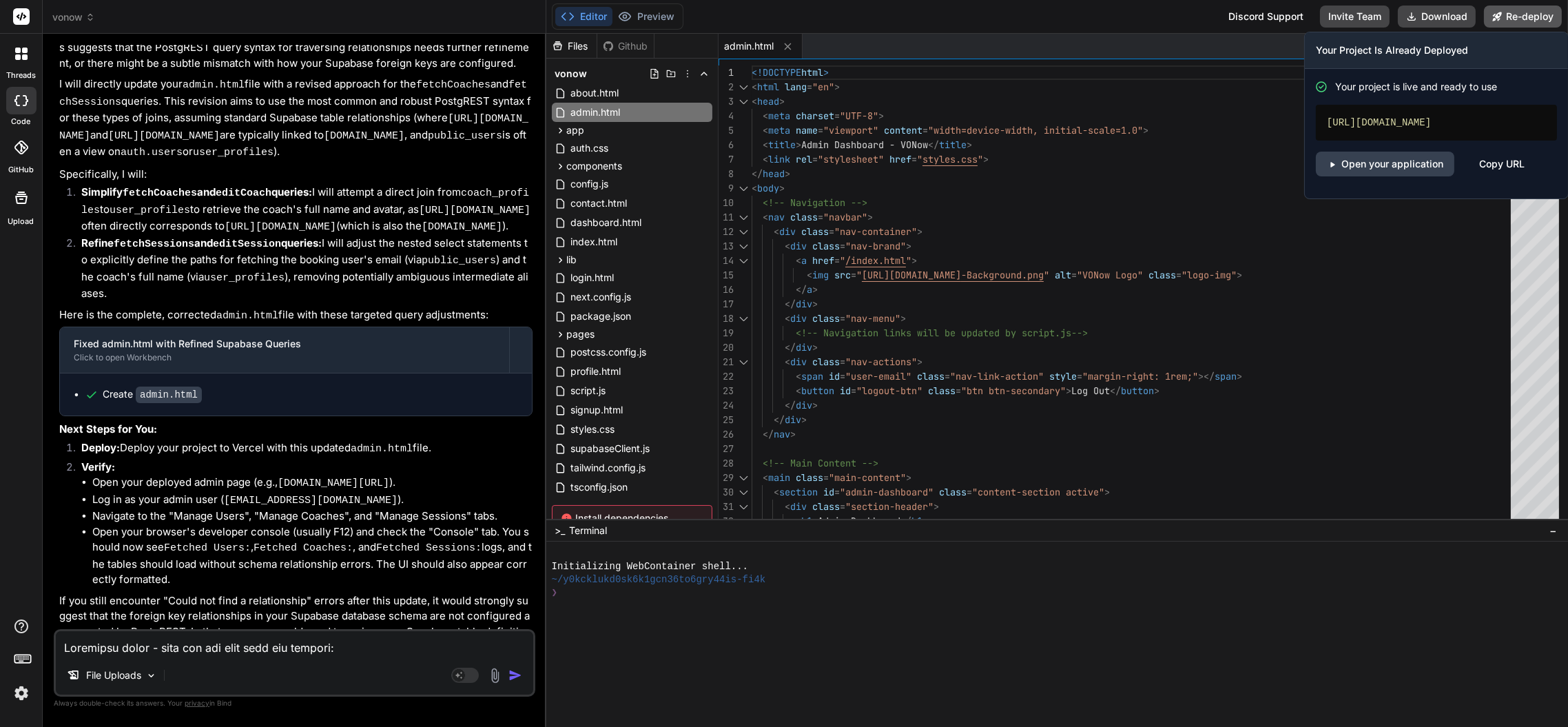
click at [1521, 7] on button "Re-deploy" at bounding box center [1522, 17] width 78 height 22
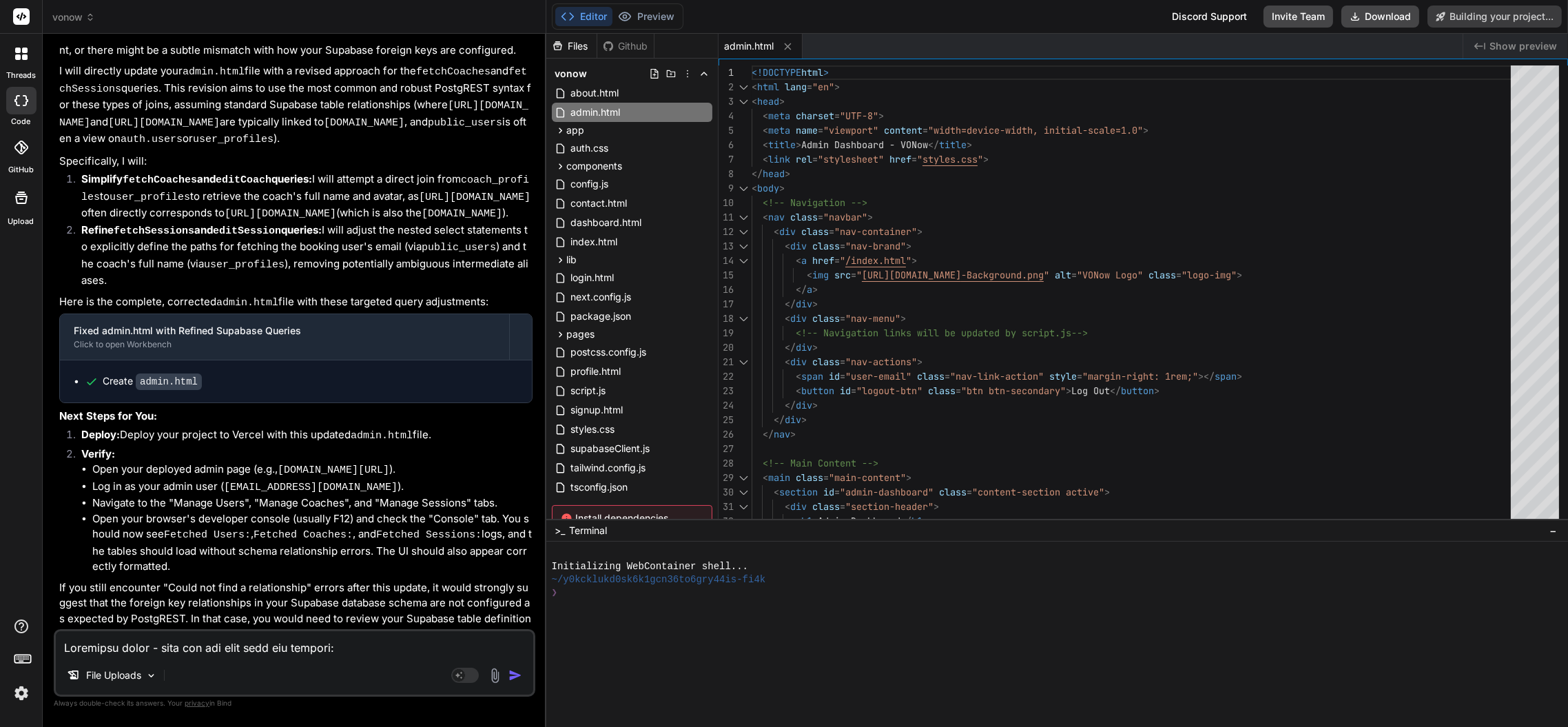
scroll to position [3585, 0]
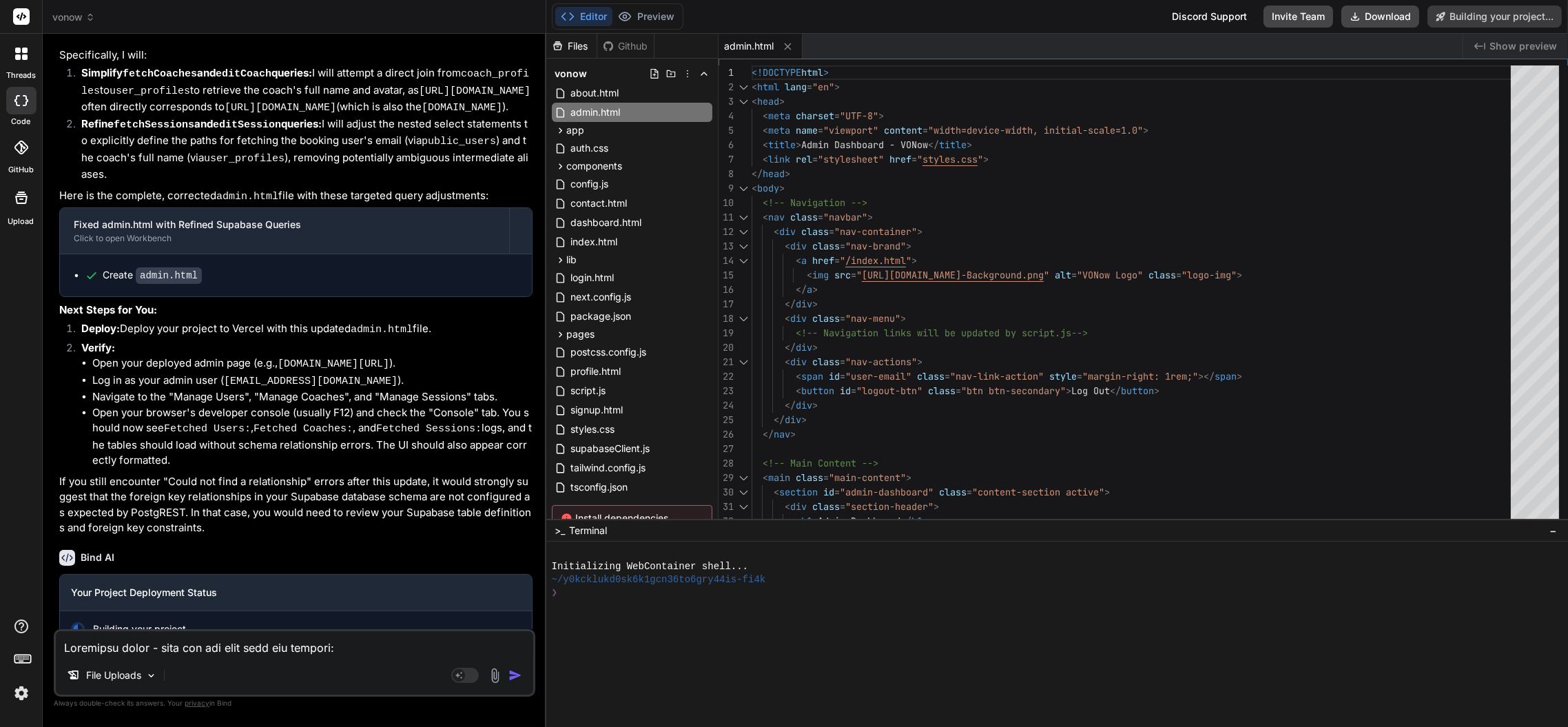
type textarea "x"
drag, startPoint x: 256, startPoint y: 654, endPoint x: 248, endPoint y: 651, distance: 8.5
click at [248, 651] on textarea at bounding box center [295, 643] width 478 height 25
type textarea "I"
type textarea "x"
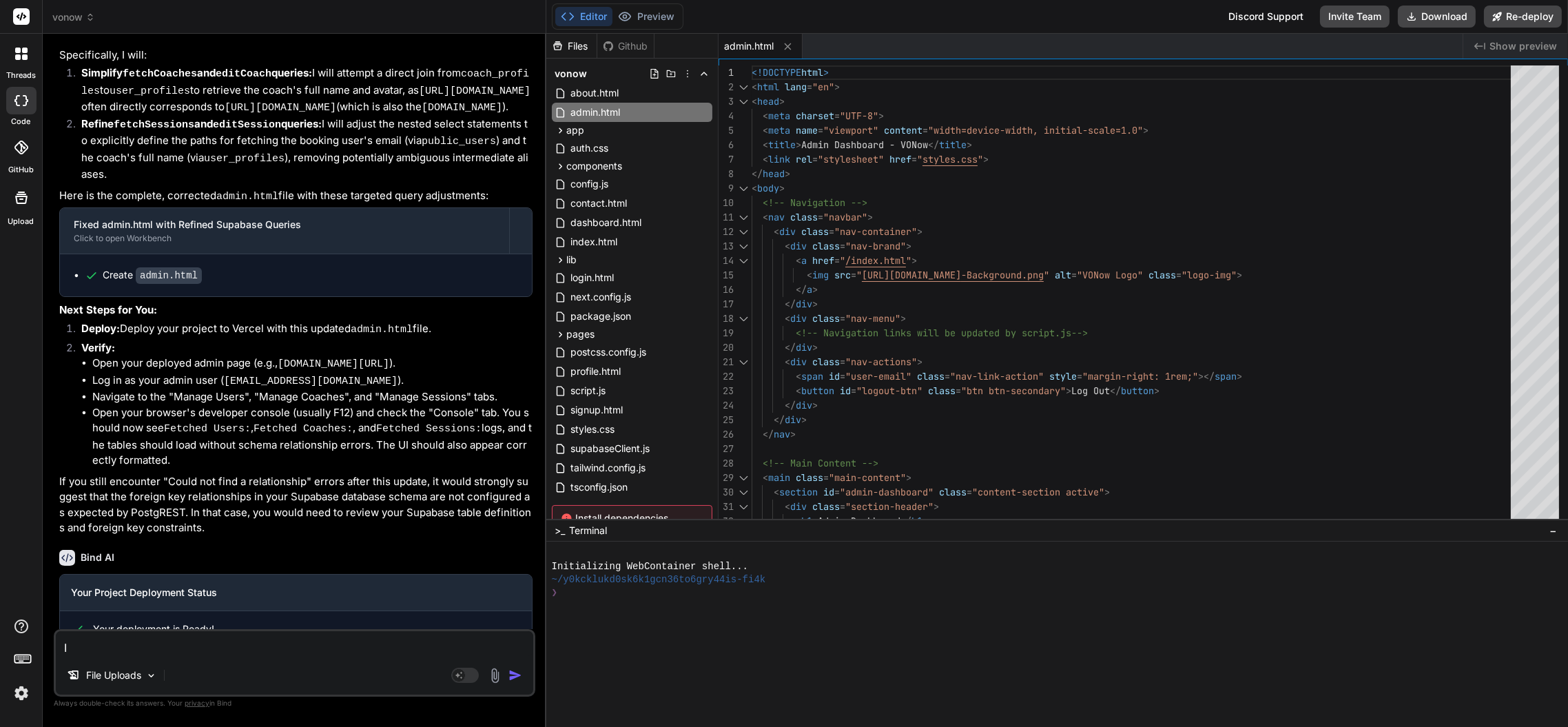
type textarea "I"
type textarea "x"
type textarea "I r"
type textarea "x"
type textarea "I re"
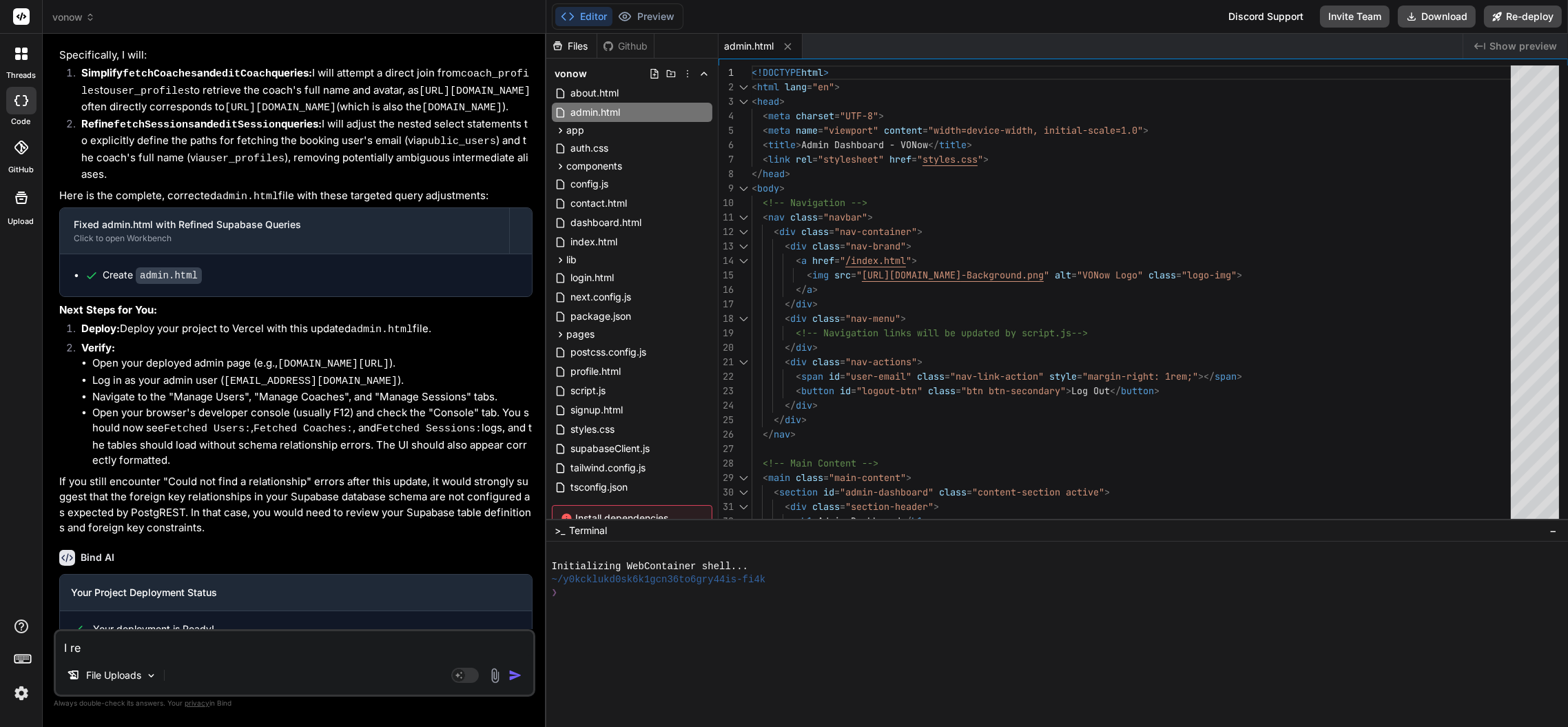
type textarea "x"
type textarea "I ref"
type textarea "x"
type textarea "I refr"
type textarea "x"
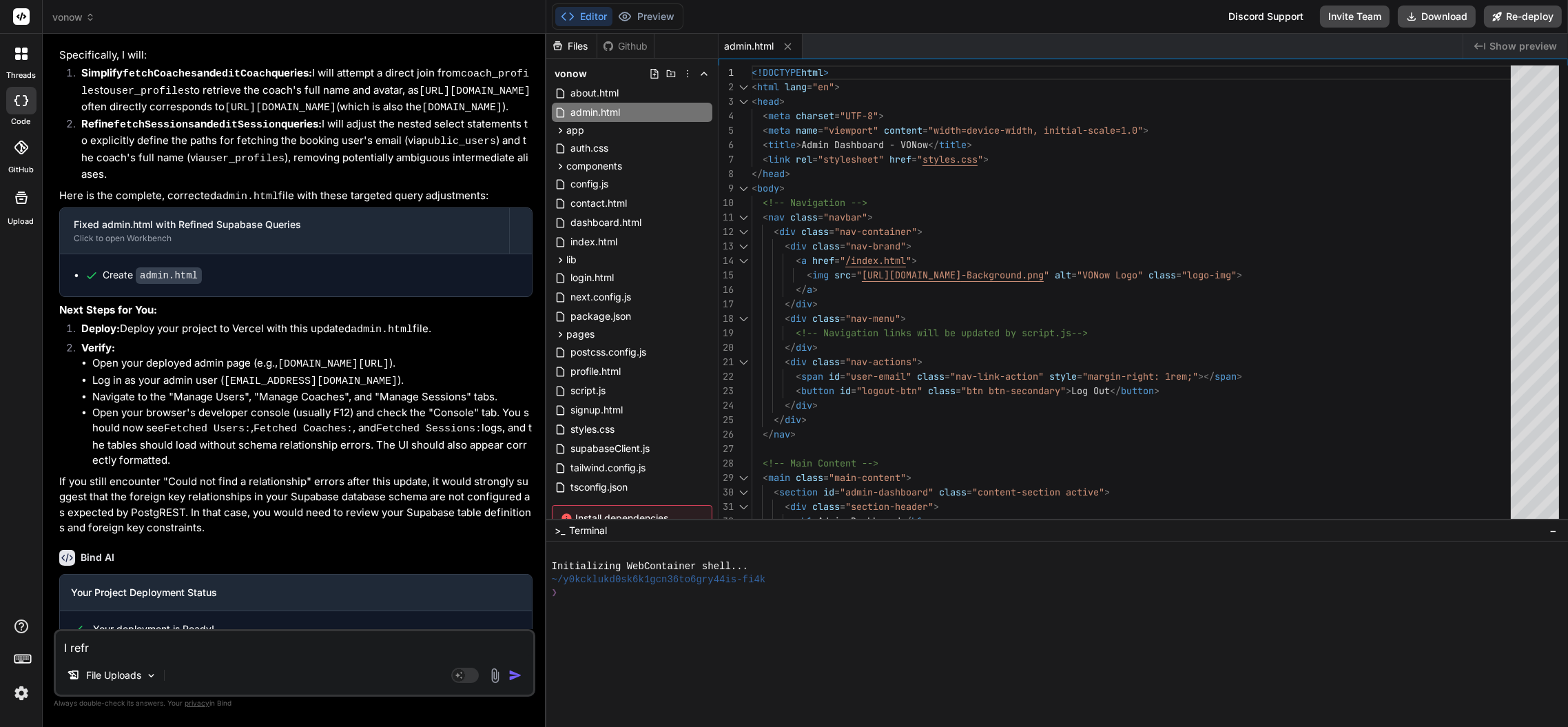
type textarea "I refre"
type textarea "x"
type textarea "I refres"
type textarea "x"
type textarea "I refresh"
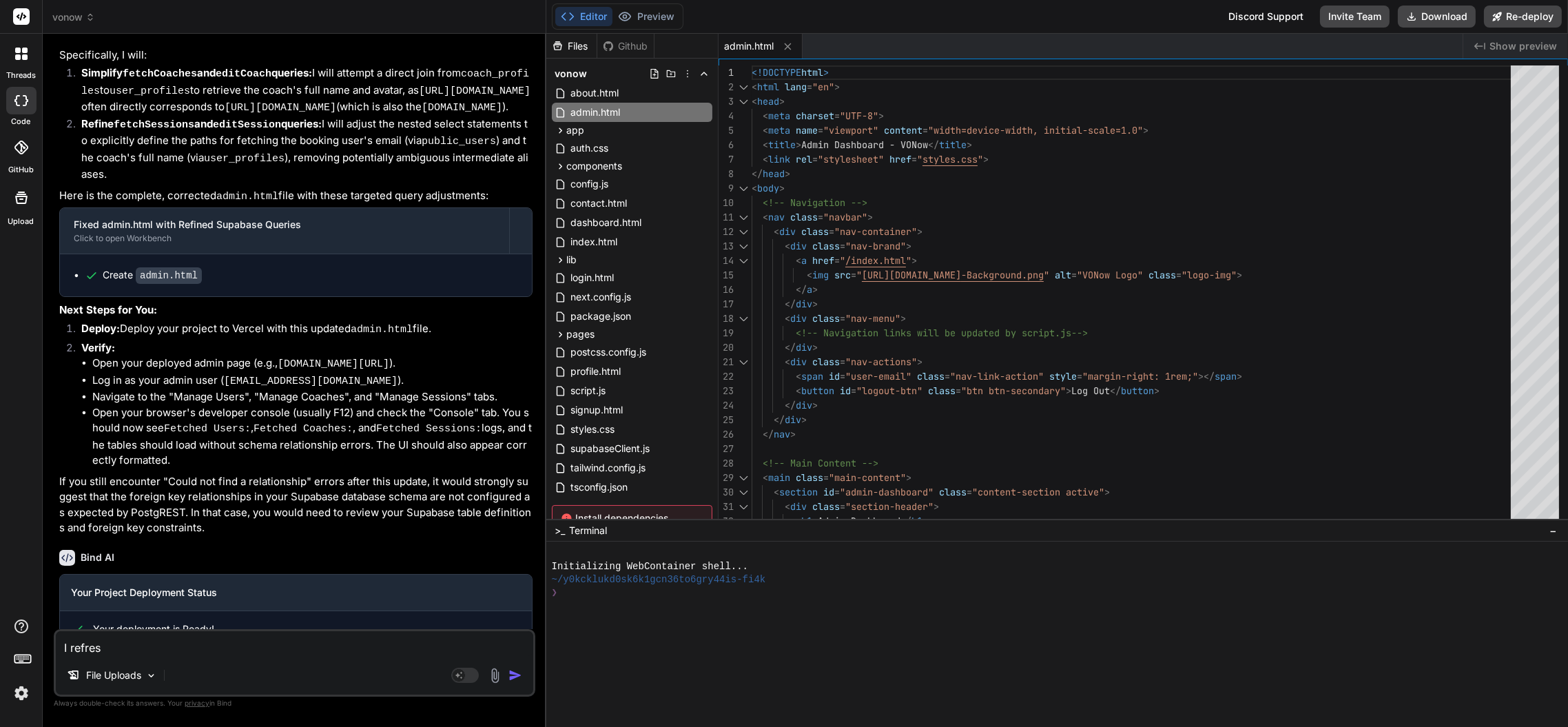
type textarea "x"
type textarea "I refreshe"
type textarea "x"
type textarea "I refreshed"
type textarea "x"
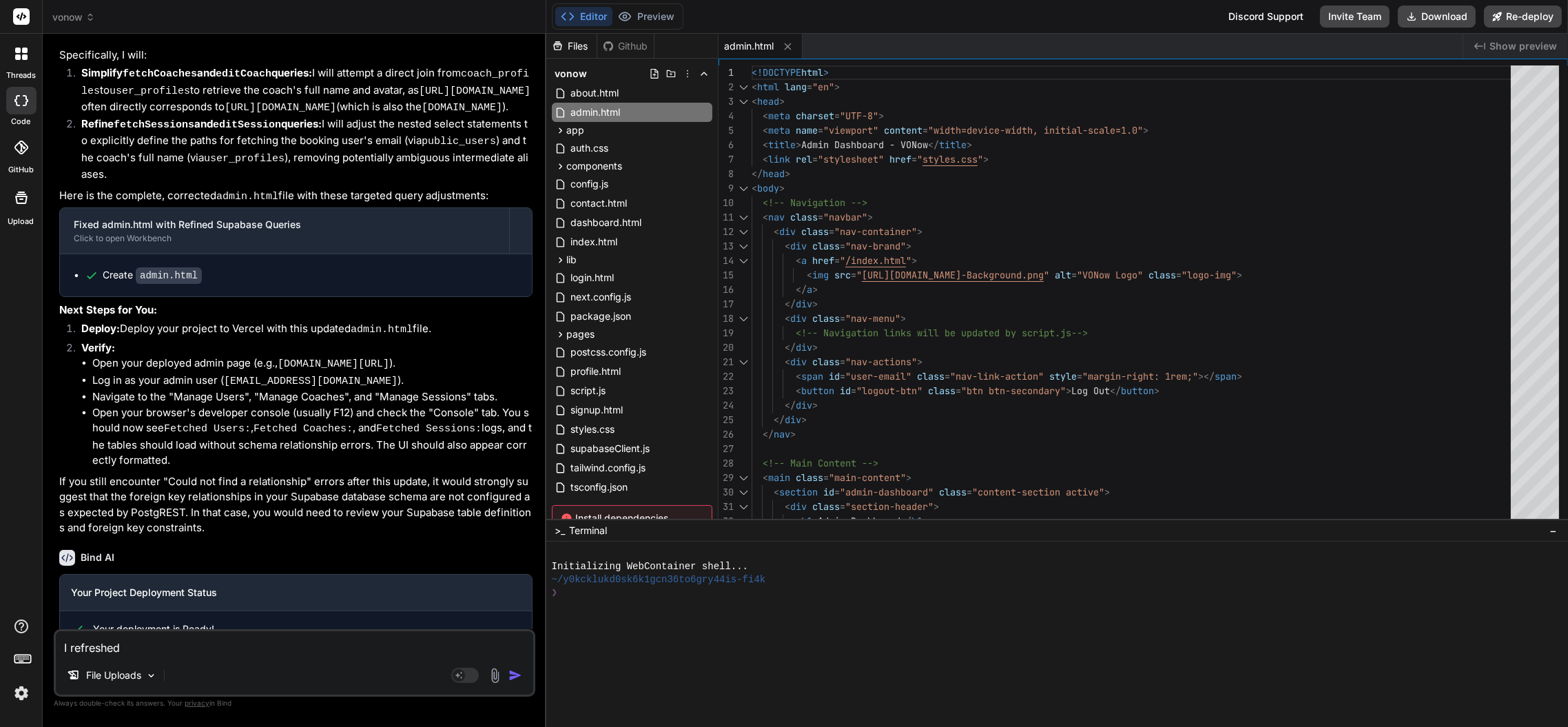
type textarea "I refreshed"
type textarea "x"
type textarea "I refreshed a"
type textarea "x"
type textarea "I refreshed an"
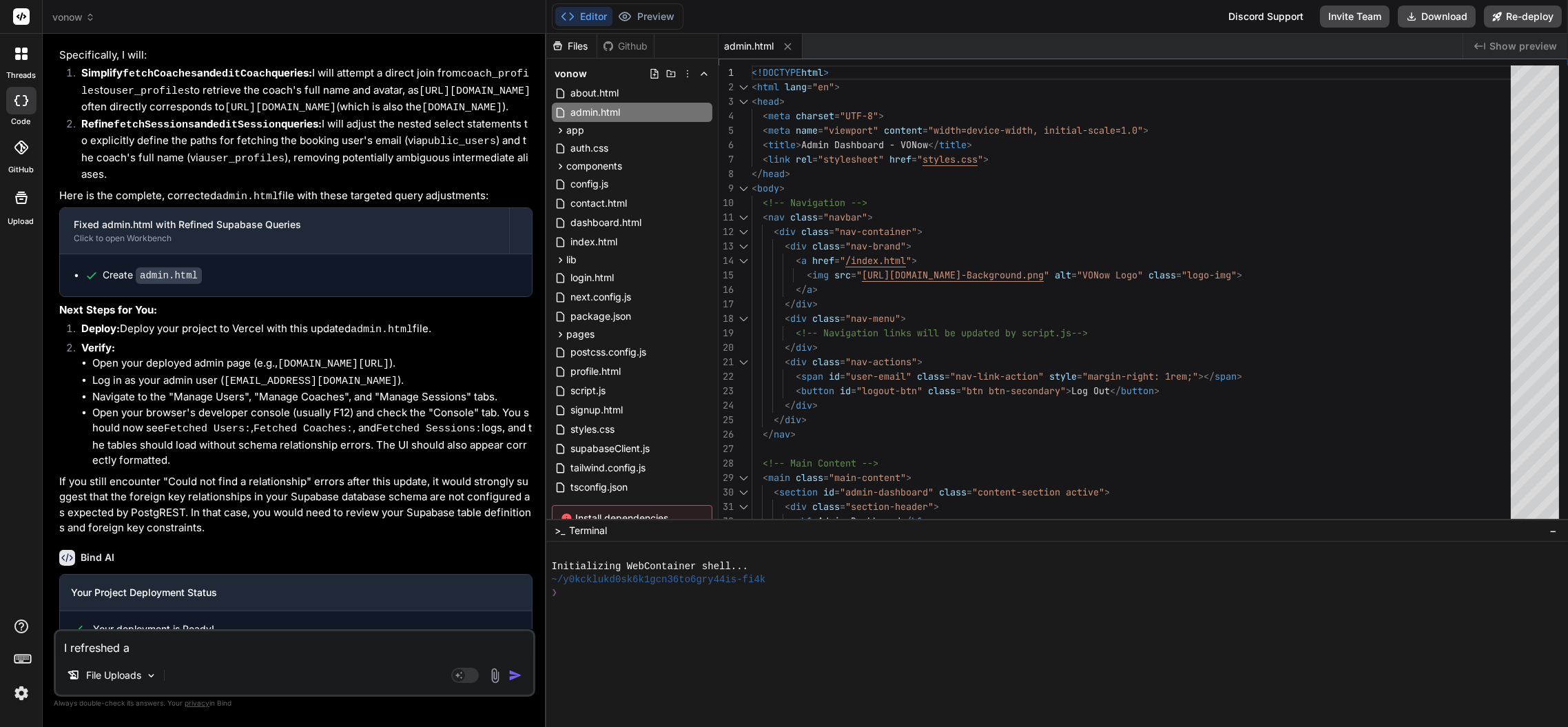
type textarea "x"
type textarea "I refreshed and"
type textarea "x"
type textarea "I refreshed and"
type textarea "x"
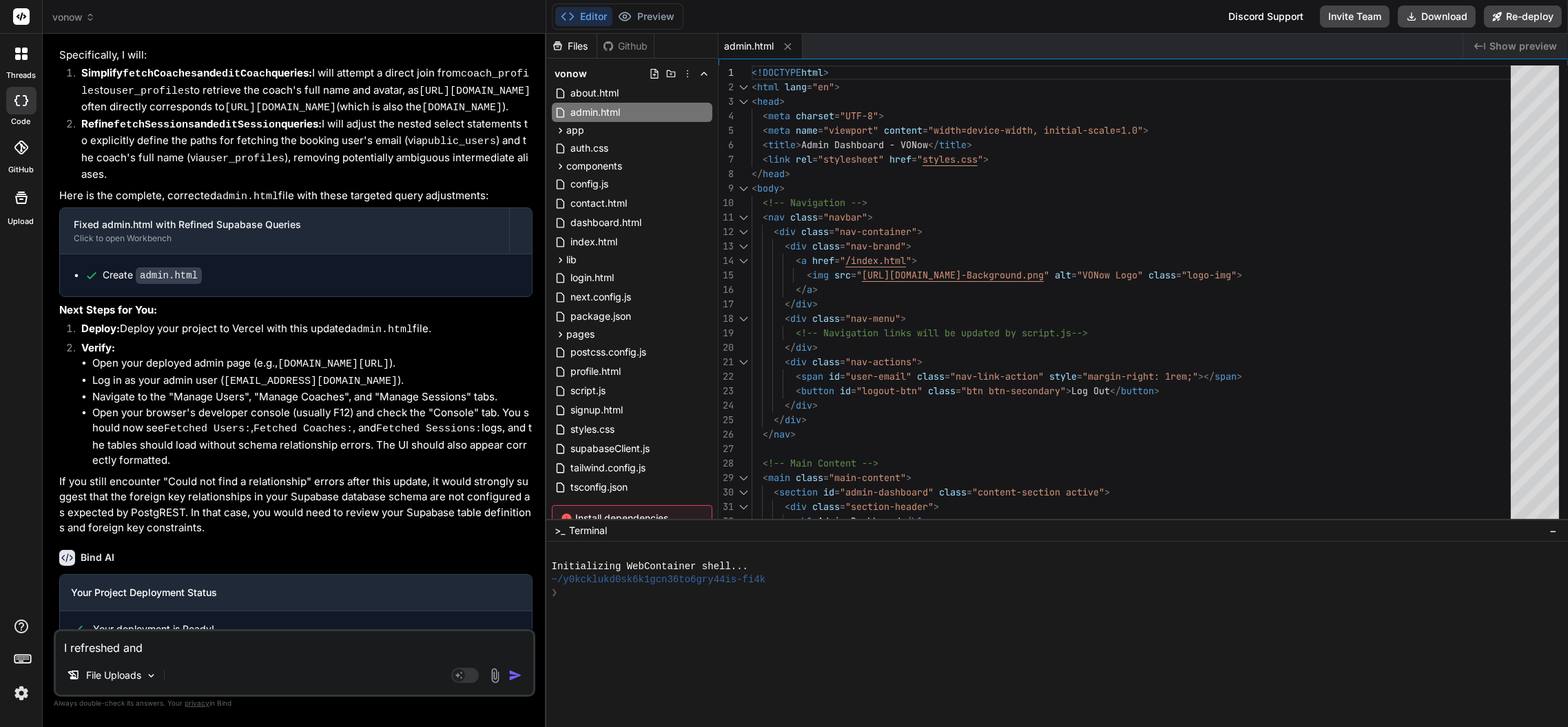
type textarea "I refreshed and s"
type textarea "x"
type textarea "I refreshed and st"
type textarea "x"
type textarea "I refreshed and sti"
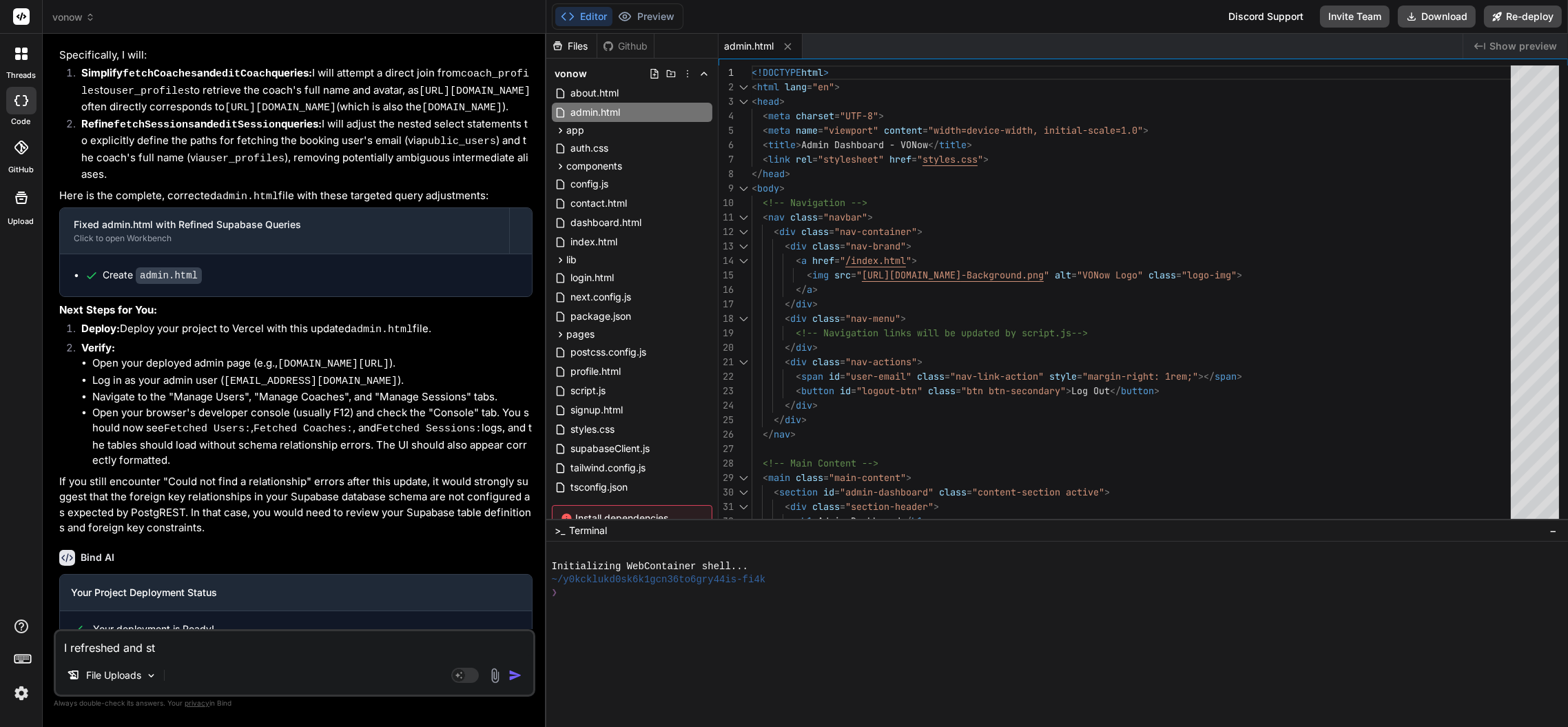
type textarea "x"
type textarea "I refreshed and stil"
type textarea "x"
type textarea "I refreshed and still"
type textarea "x"
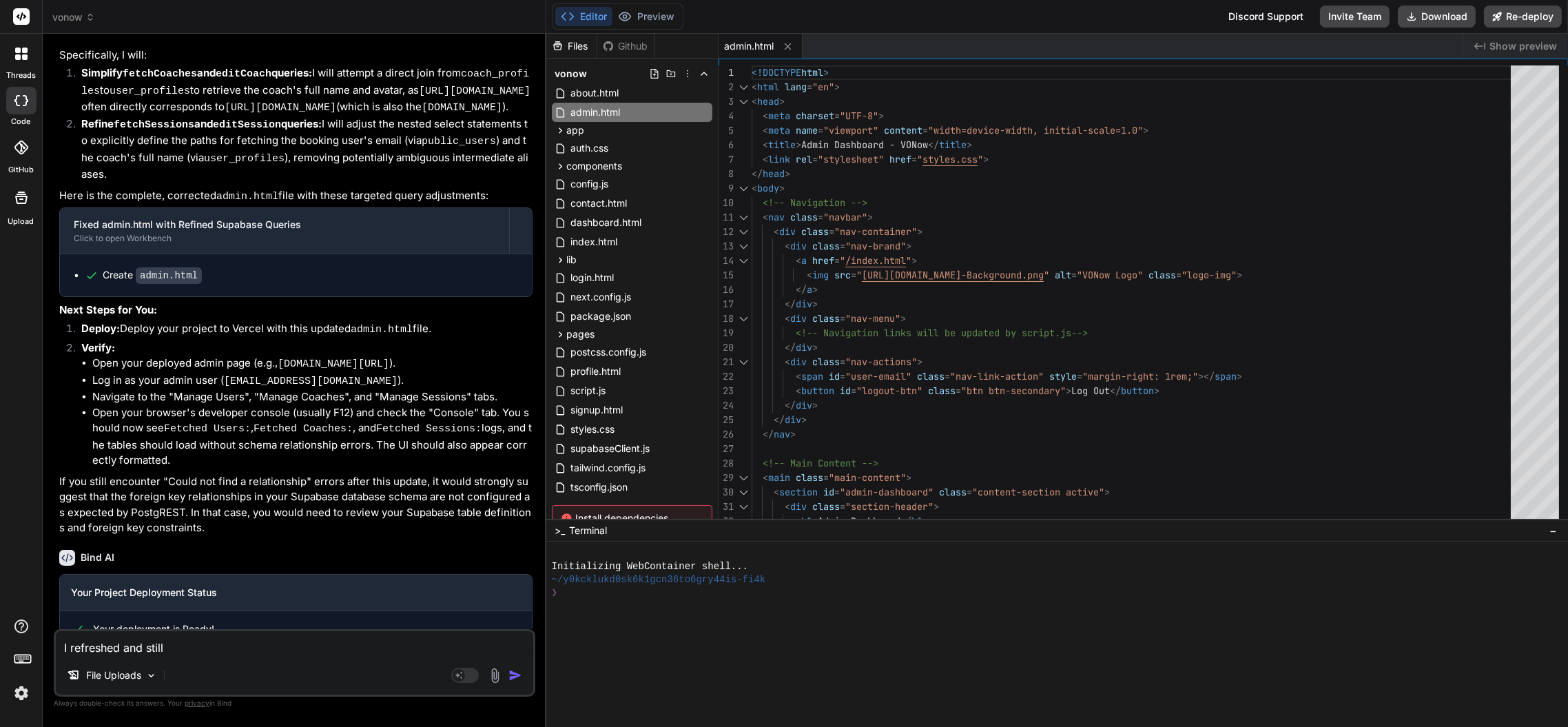
type textarea "I refreshed and still"
type textarea "x"
type textarea "I refreshed and still g"
type textarea "x"
type textarea "I refreshed and still ge"
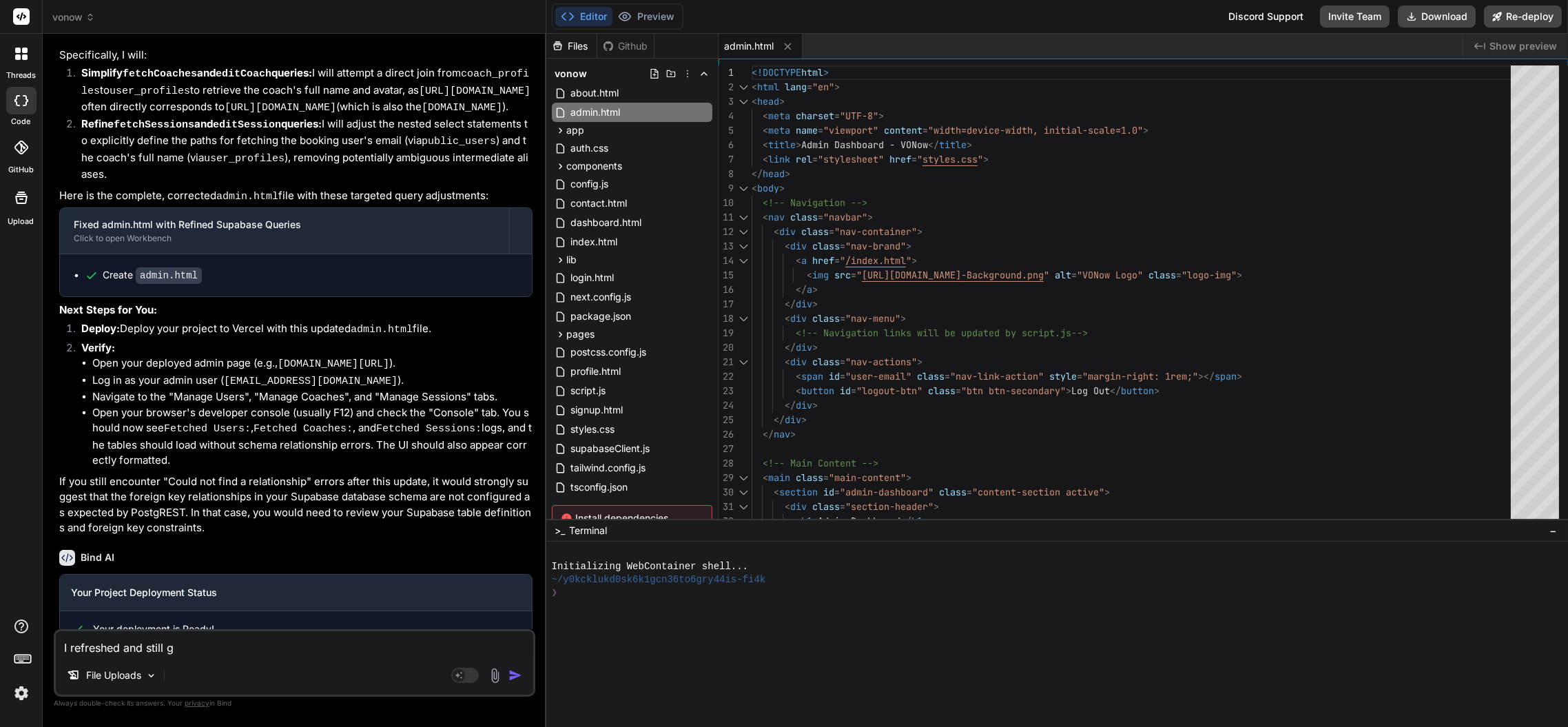
type textarea "x"
type textarea "I refreshed and still get"
type textarea "x"
type textarea "I refreshed and still geti"
type textarea "x"
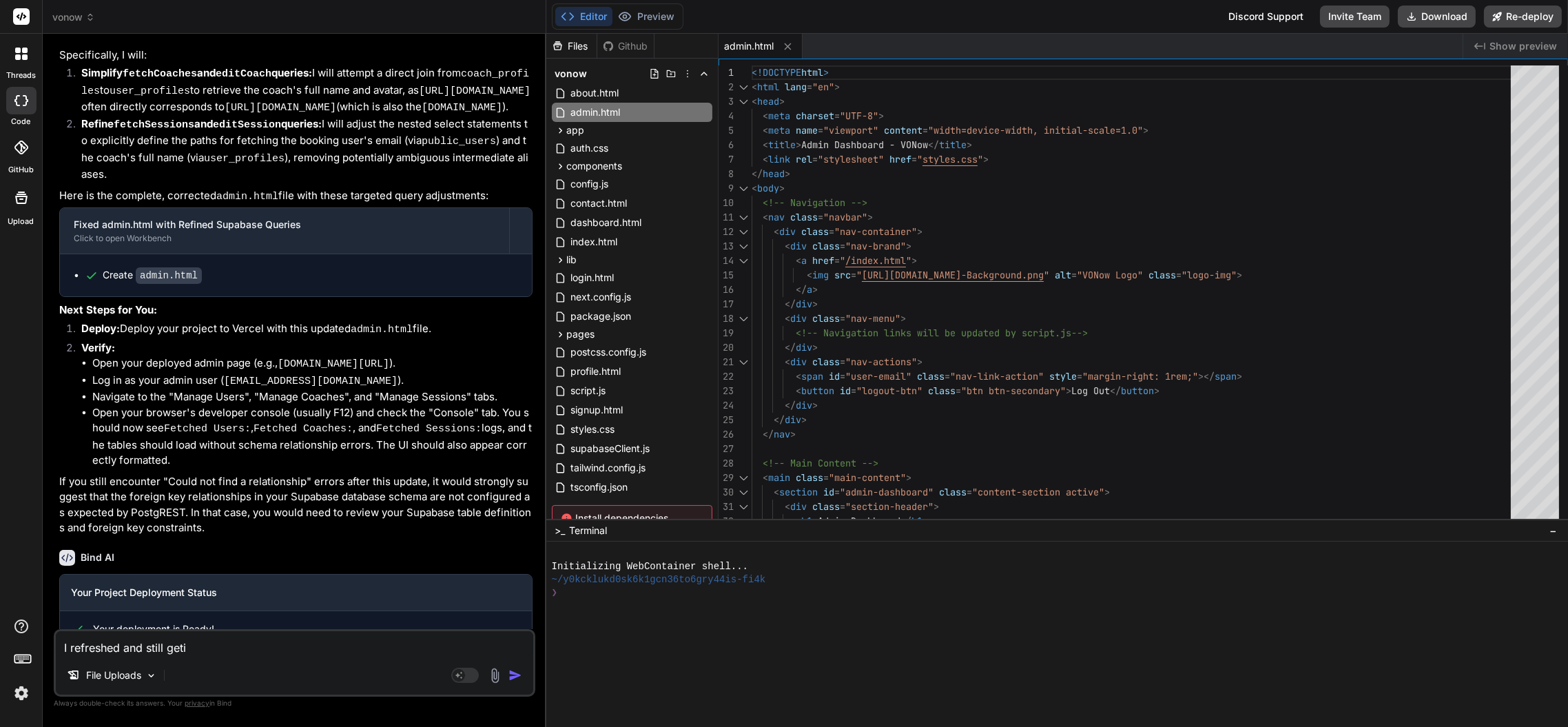
type textarea "I refreshed and still getin"
type textarea "x"
type textarea "I refreshed and still geti"
type textarea "x"
type textarea "I refreshed and still get"
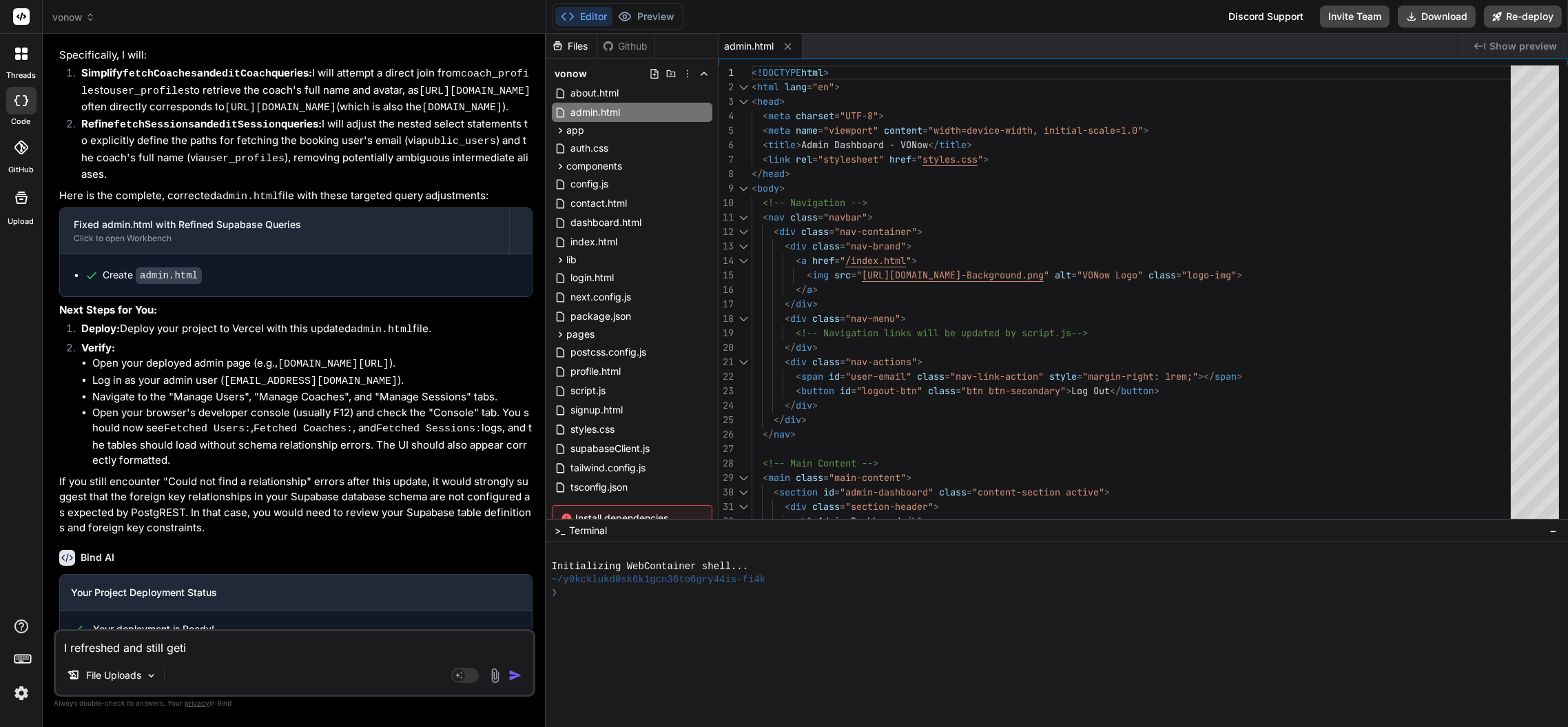
type textarea "x"
type textarea "I refreshed and still gett"
type textarea "x"
type textarea "I refreshed and still getti"
type textarea "x"
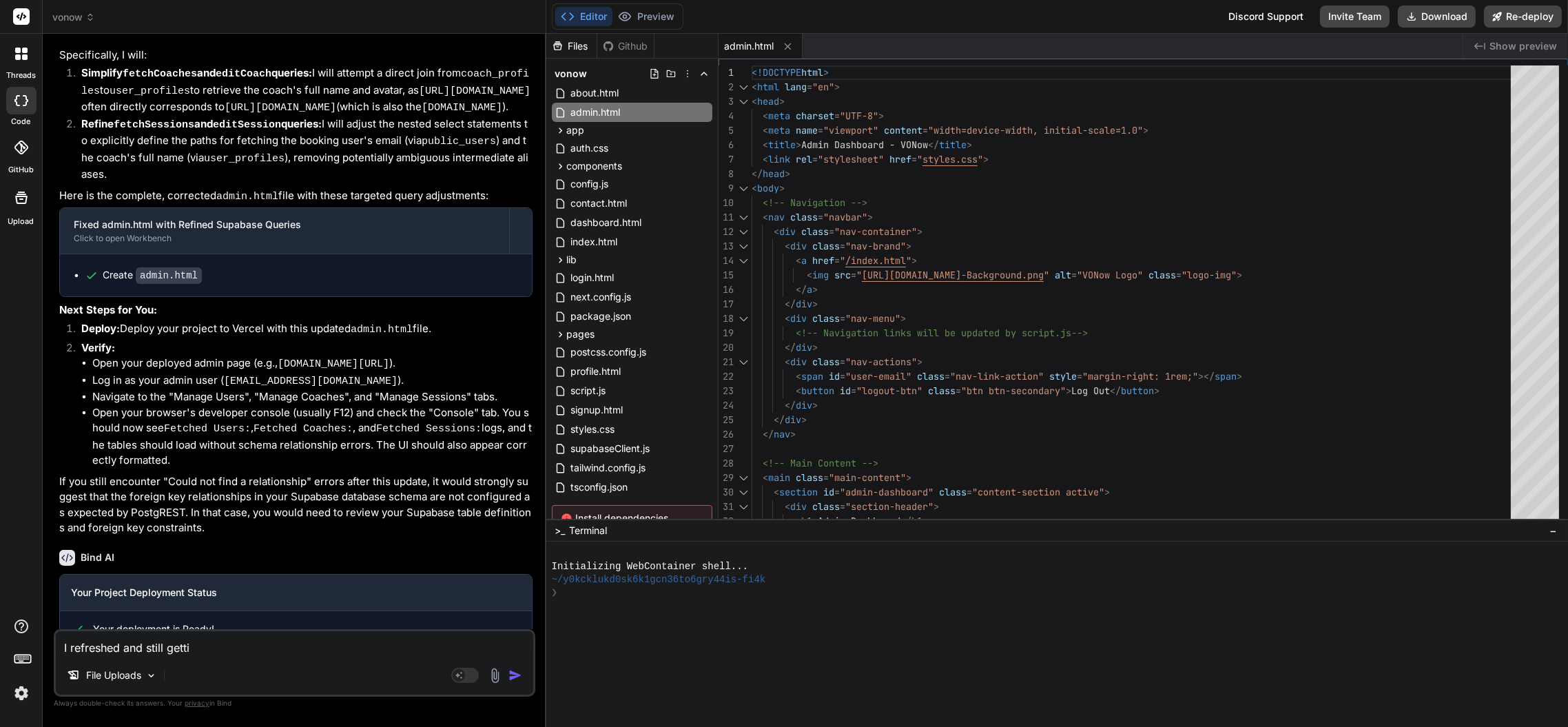
type textarea "I refreshed and still gettin"
type textarea "x"
type textarea "I refreshed and still getting"
type textarea "x"
type textarea "I refreshed and still getting"
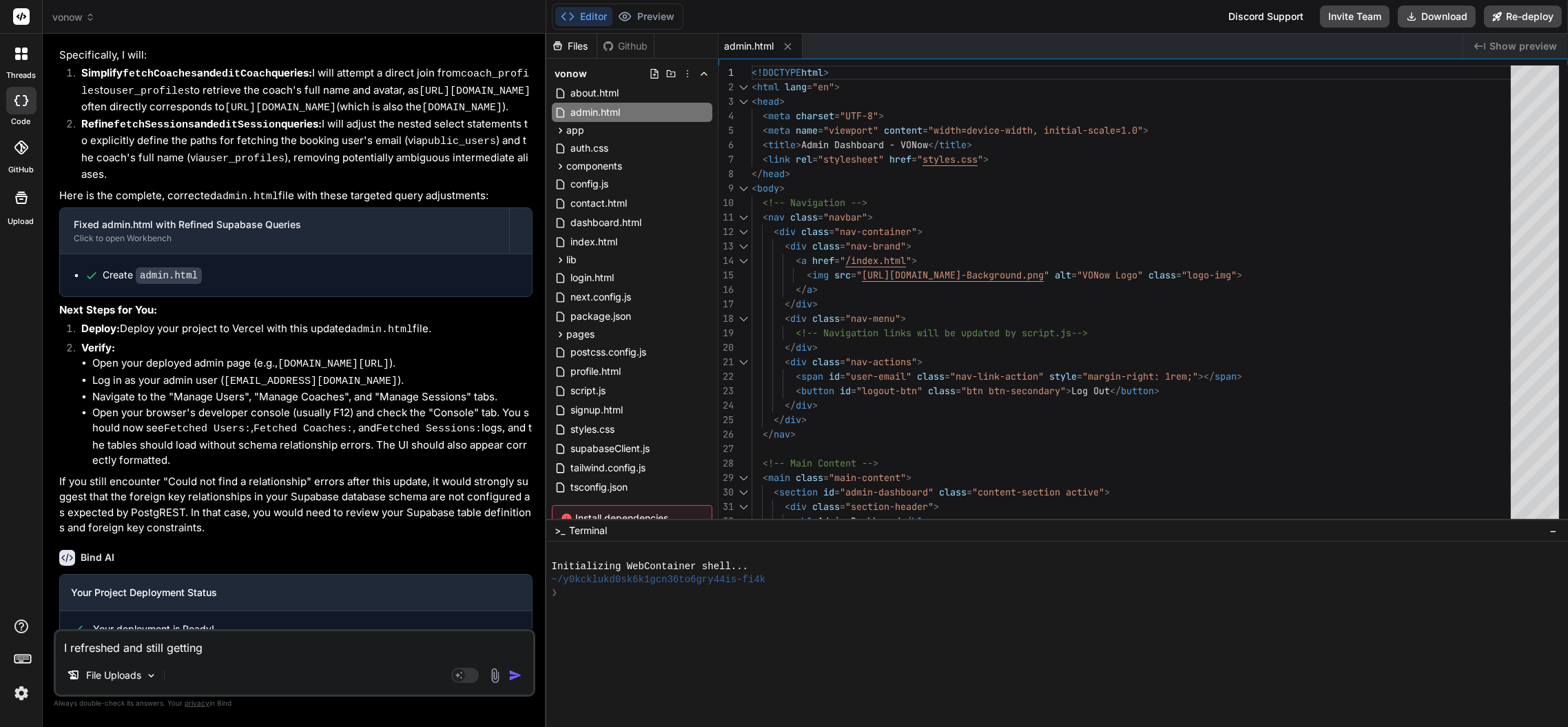
type textarea "x"
type textarea "I refreshed and still getting t"
type textarea "x"
type textarea "I refreshed and still getting th"
type textarea "x"
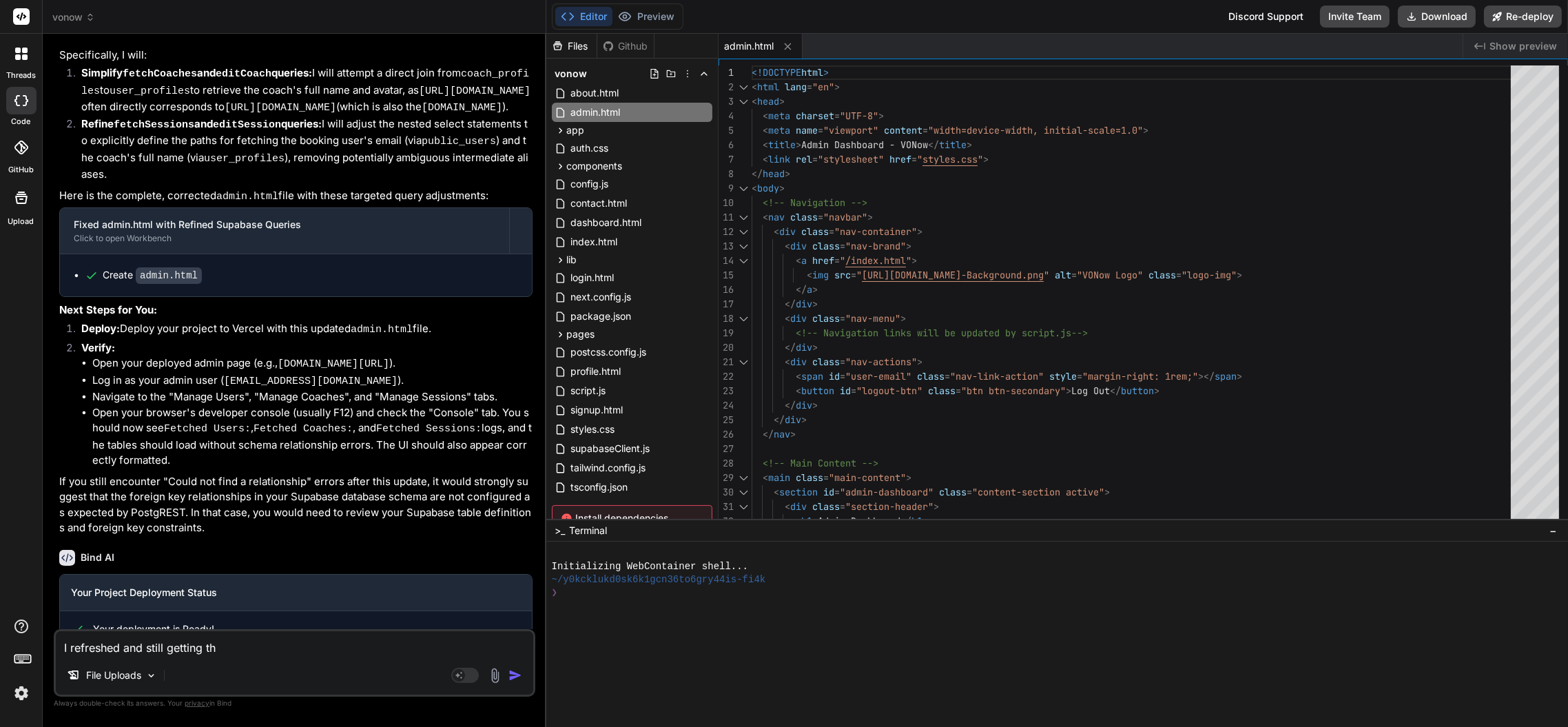
type textarea "I refreshed and still getting the"
type textarea "x"
type textarea "I refreshed and still getting the"
type textarea "x"
type textarea "I refreshed and still getting the s"
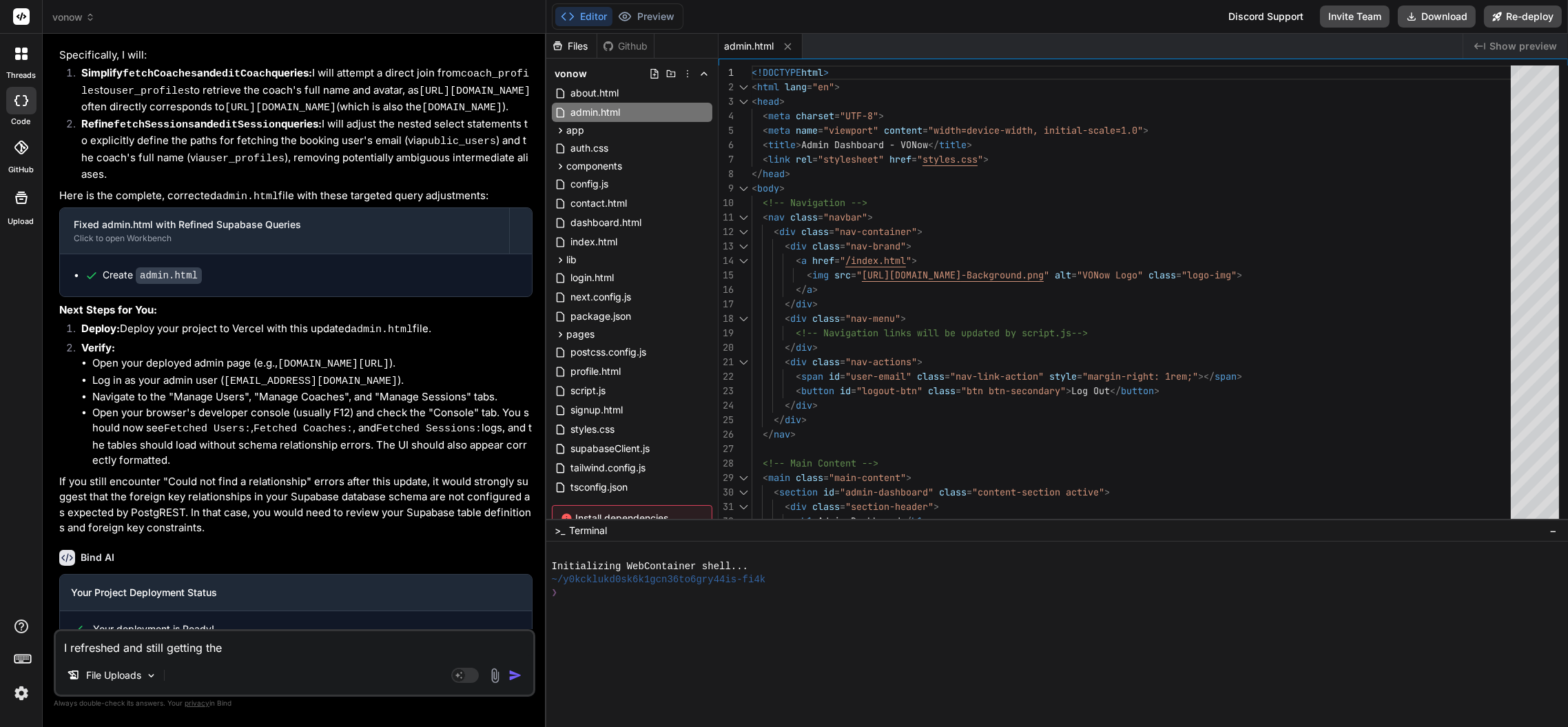
type textarea "x"
type textarea "I refreshed and still getting the sm"
type textarea "x"
type textarea "I refreshed and still getting the s"
type textarea "x"
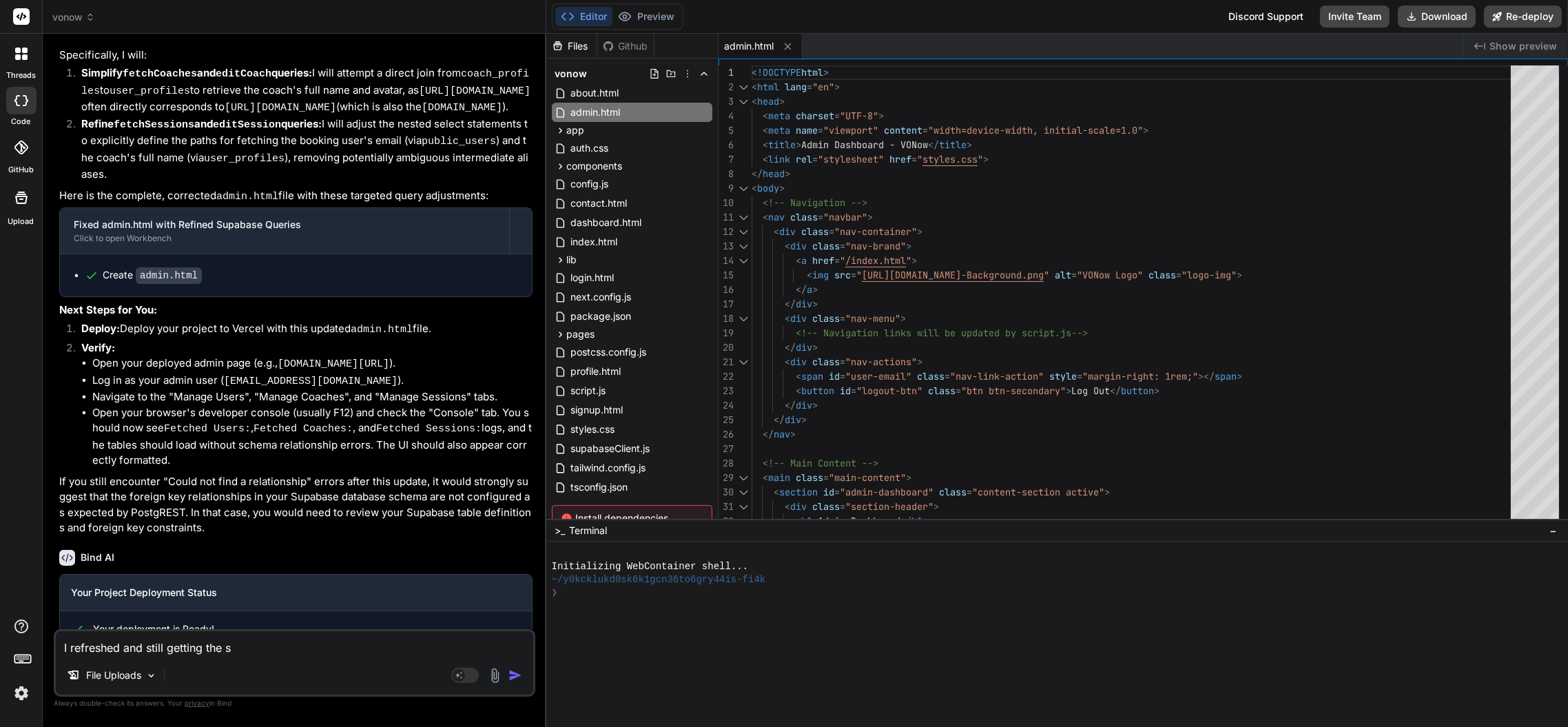
type textarea "I refreshed and still getting the sa"
type textarea "x"
type textarea "I refreshed and still getting the [PERSON_NAME]"
type textarea "x"
type textarea "I refreshed and still getting the same"
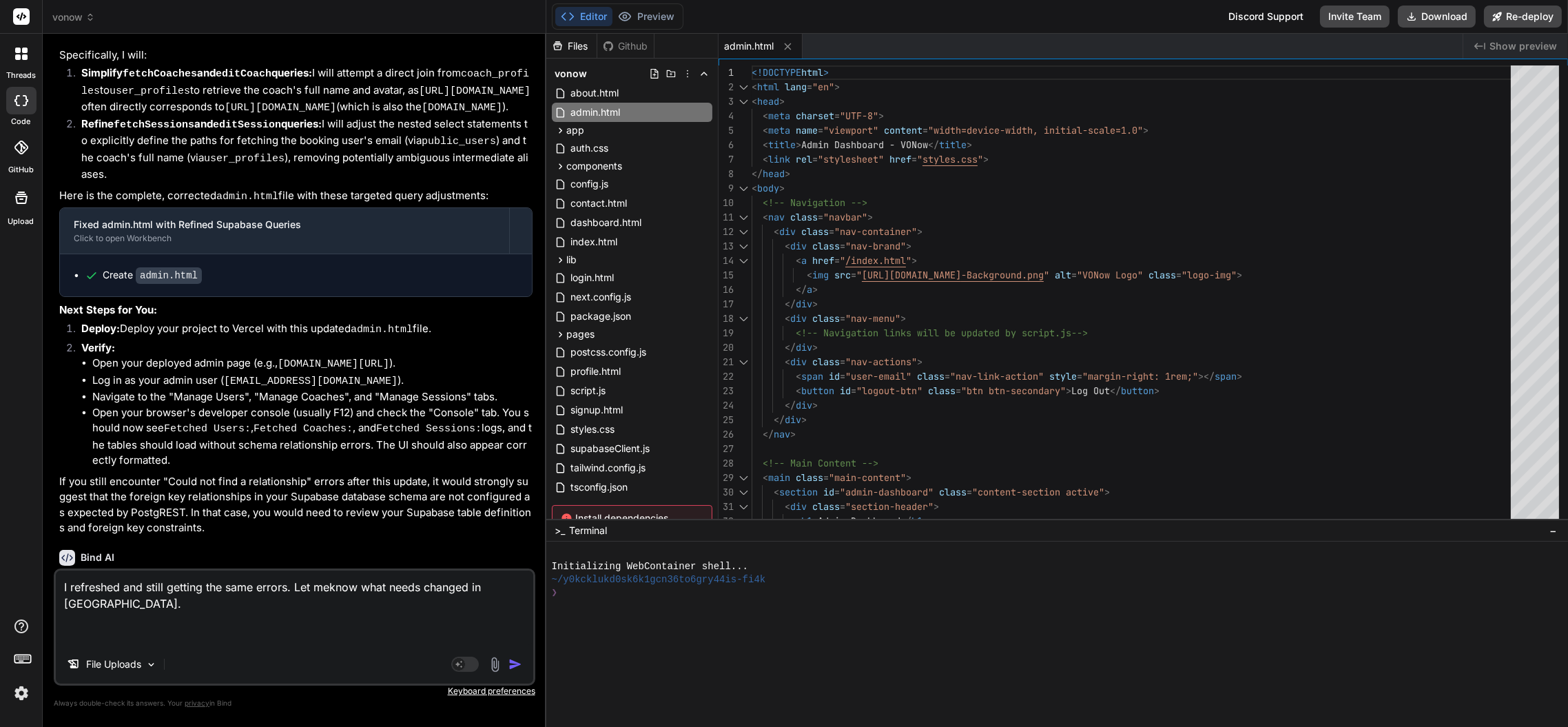
paste textarea "loremip.do:348 sitametcon adipis elitse.do:143 --- Eiusm Tempo Incid --- utlabo…"
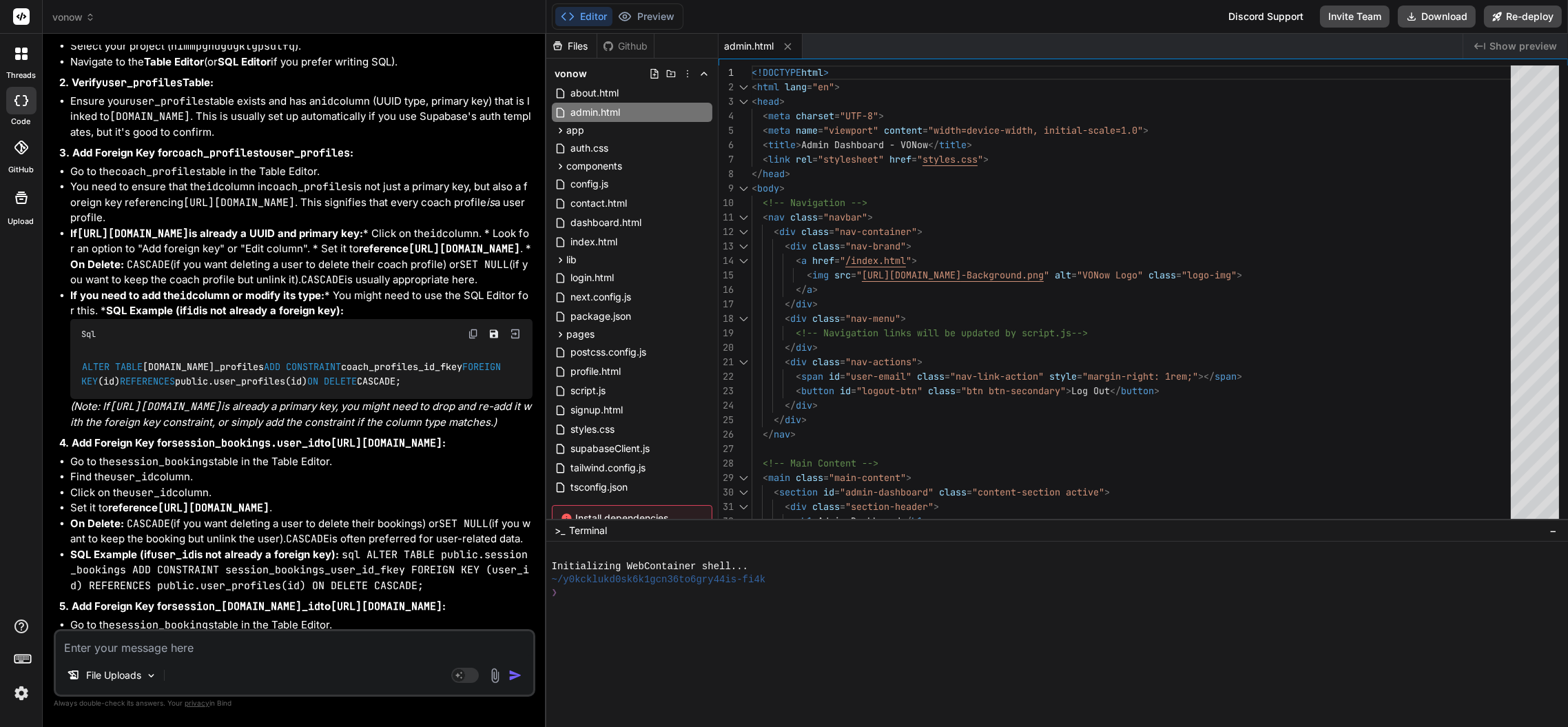
scroll to position [4869, 0]
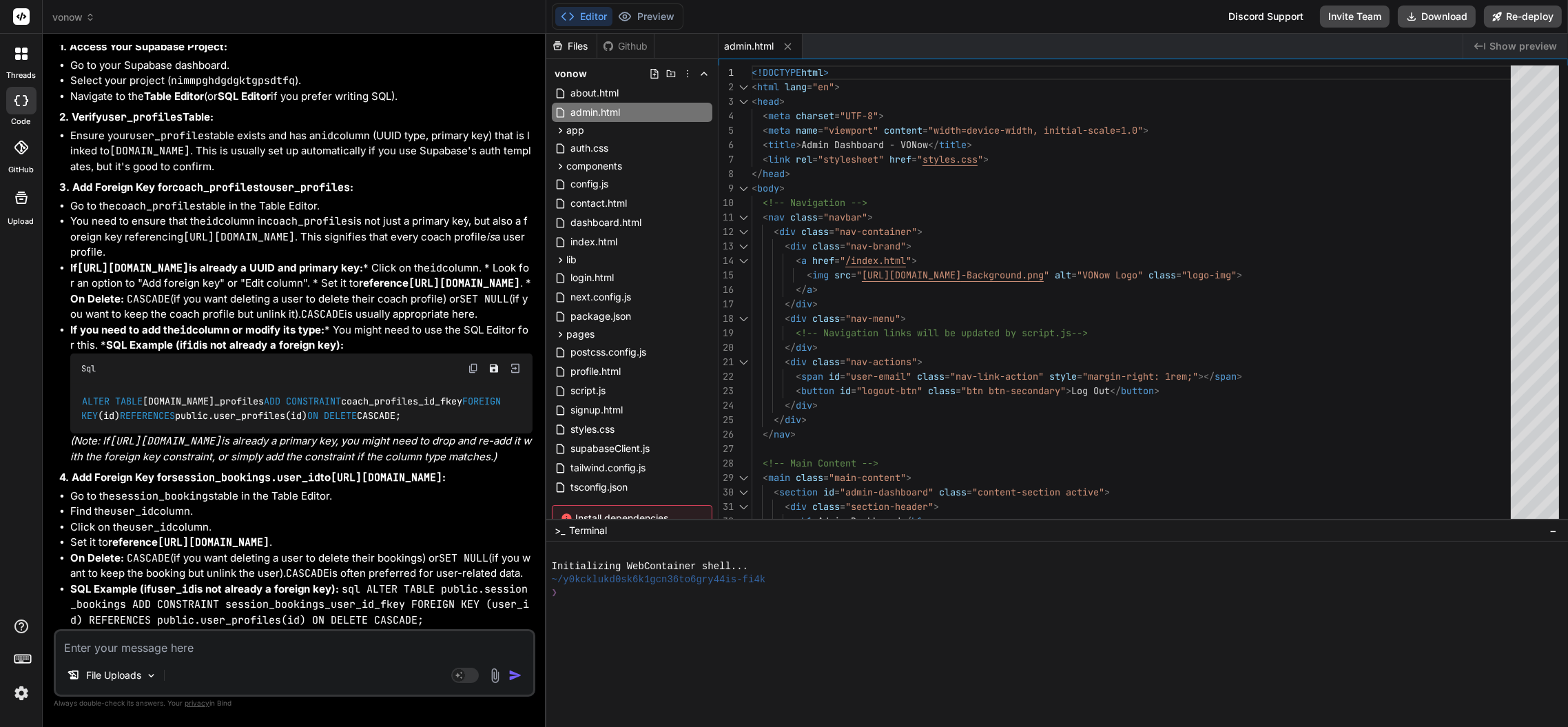
click at [334, 322] on li "If [URL][DOMAIN_NAME] is already a UUID and primary key: * Click on the id colu…" at bounding box center [301, 292] width 463 height 62
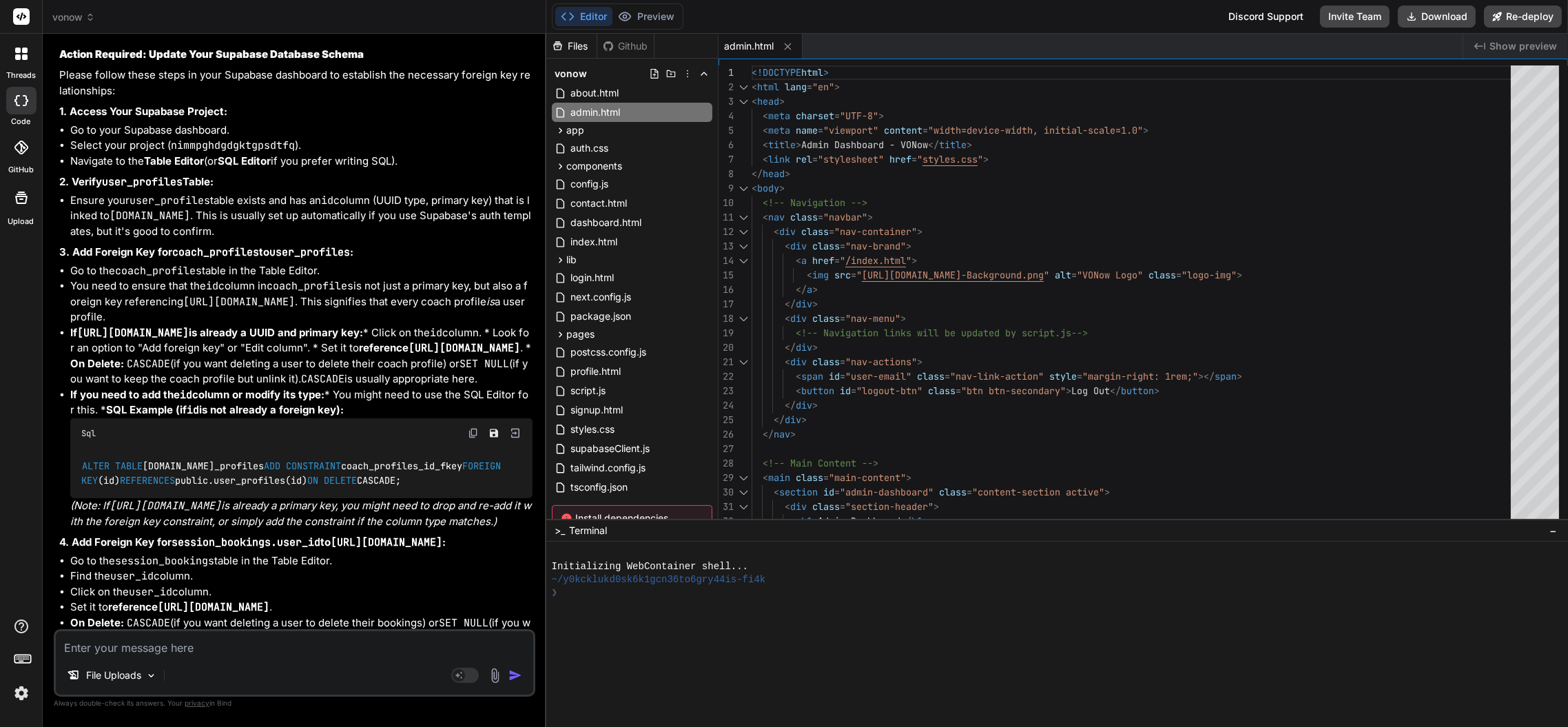
scroll to position [4803, 0]
click at [81, 17] on span "vonow" at bounding box center [74, 17] width 43 height 14
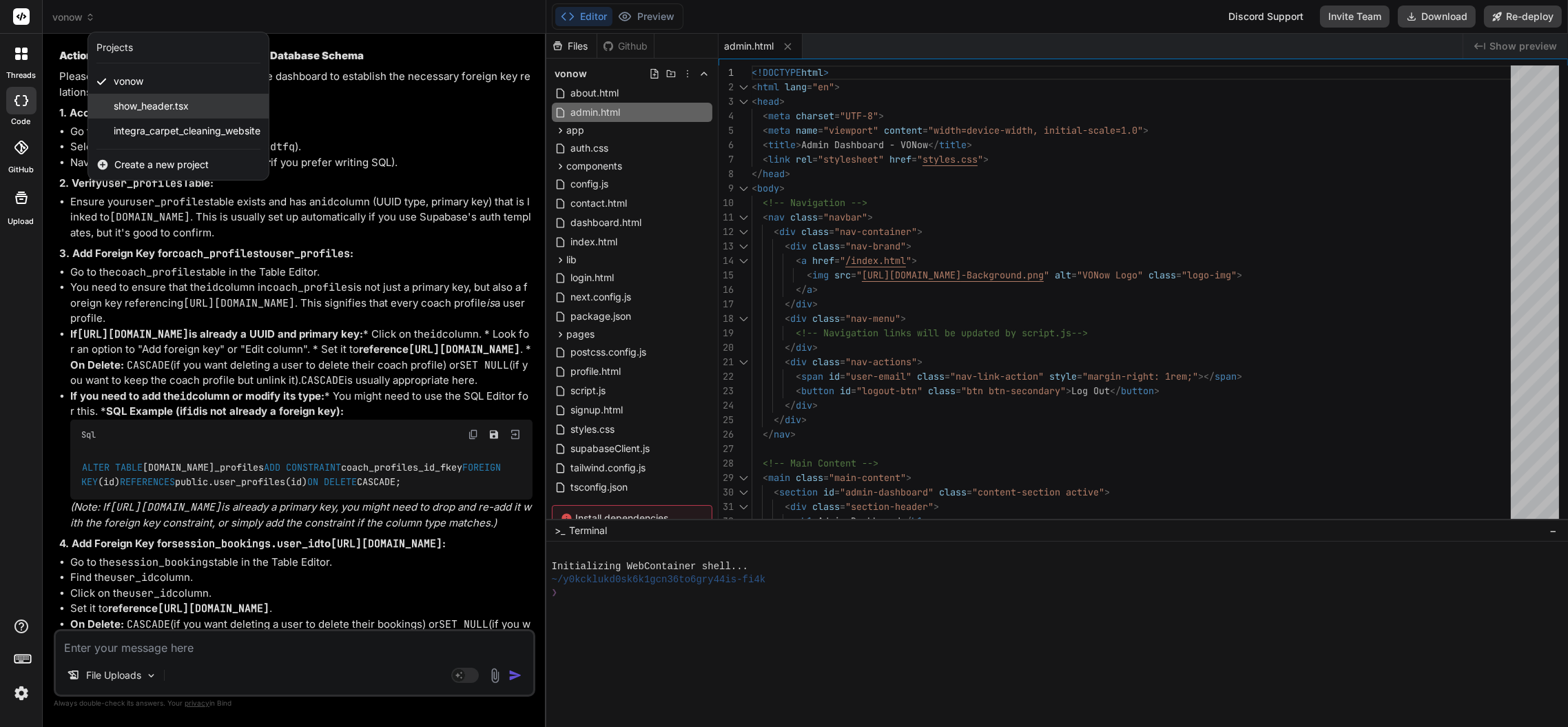
click at [177, 107] on span "show_header.tsx" at bounding box center [151, 106] width 75 height 14
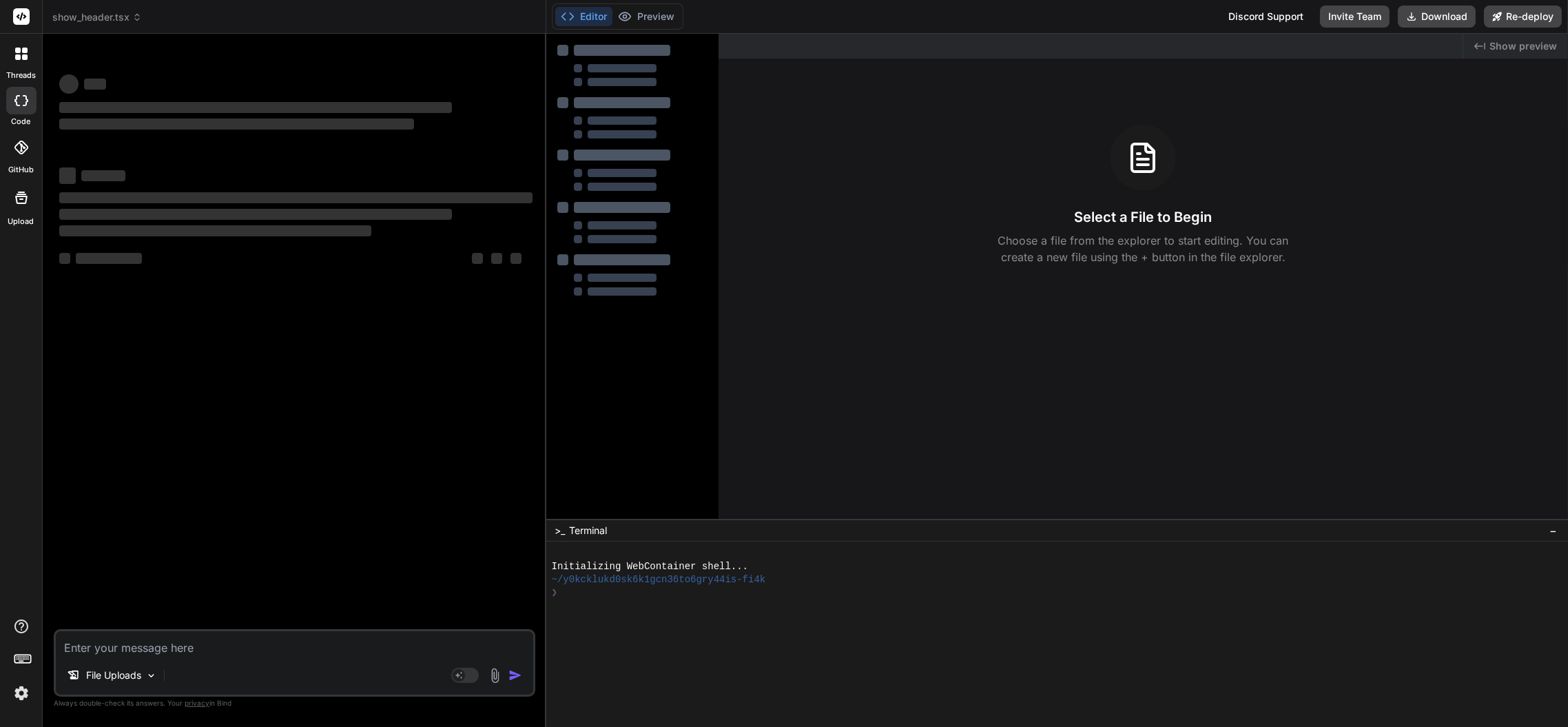
scroll to position [0, 0]
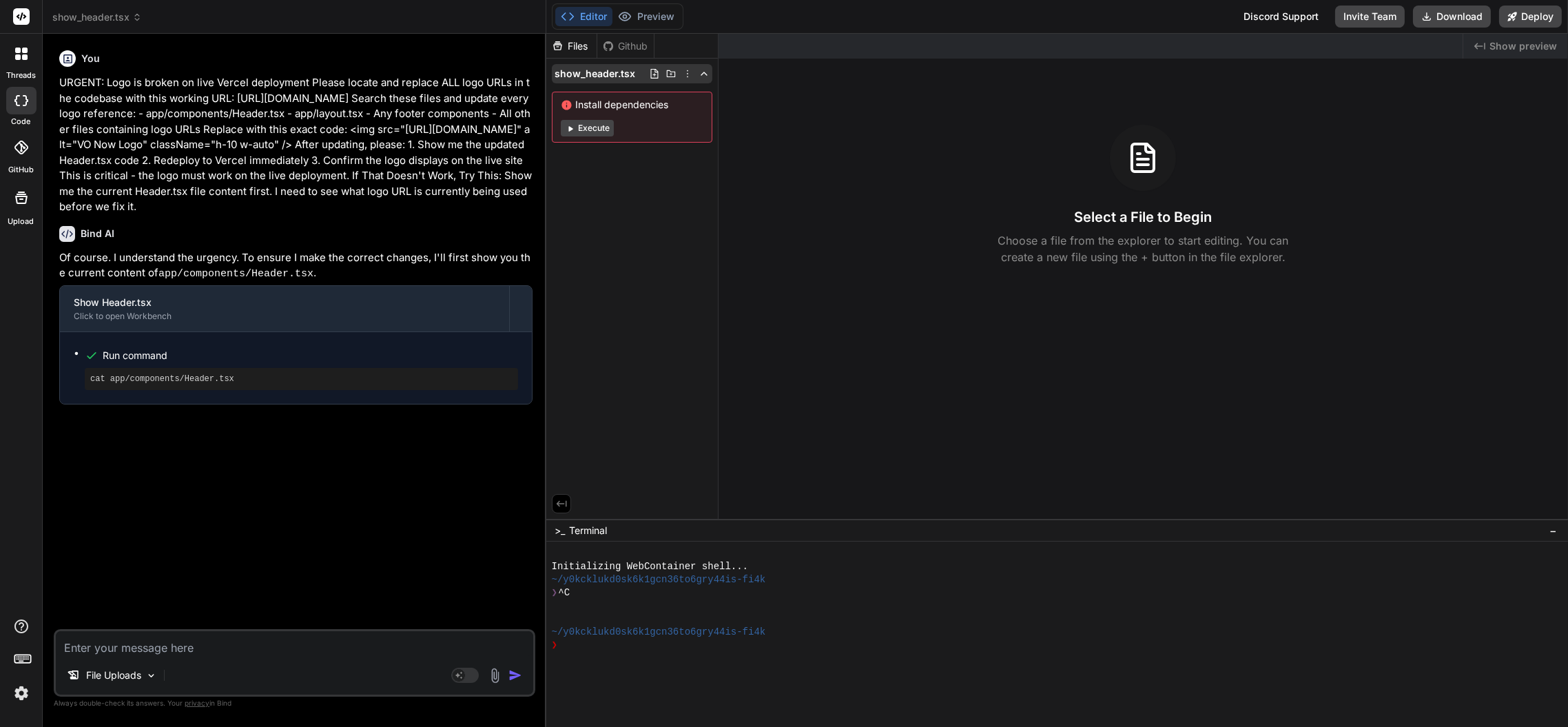
click at [692, 72] on icon at bounding box center [688, 74] width 11 height 11
click at [642, 127] on div "Delete" at bounding box center [637, 130] width 137 height 30
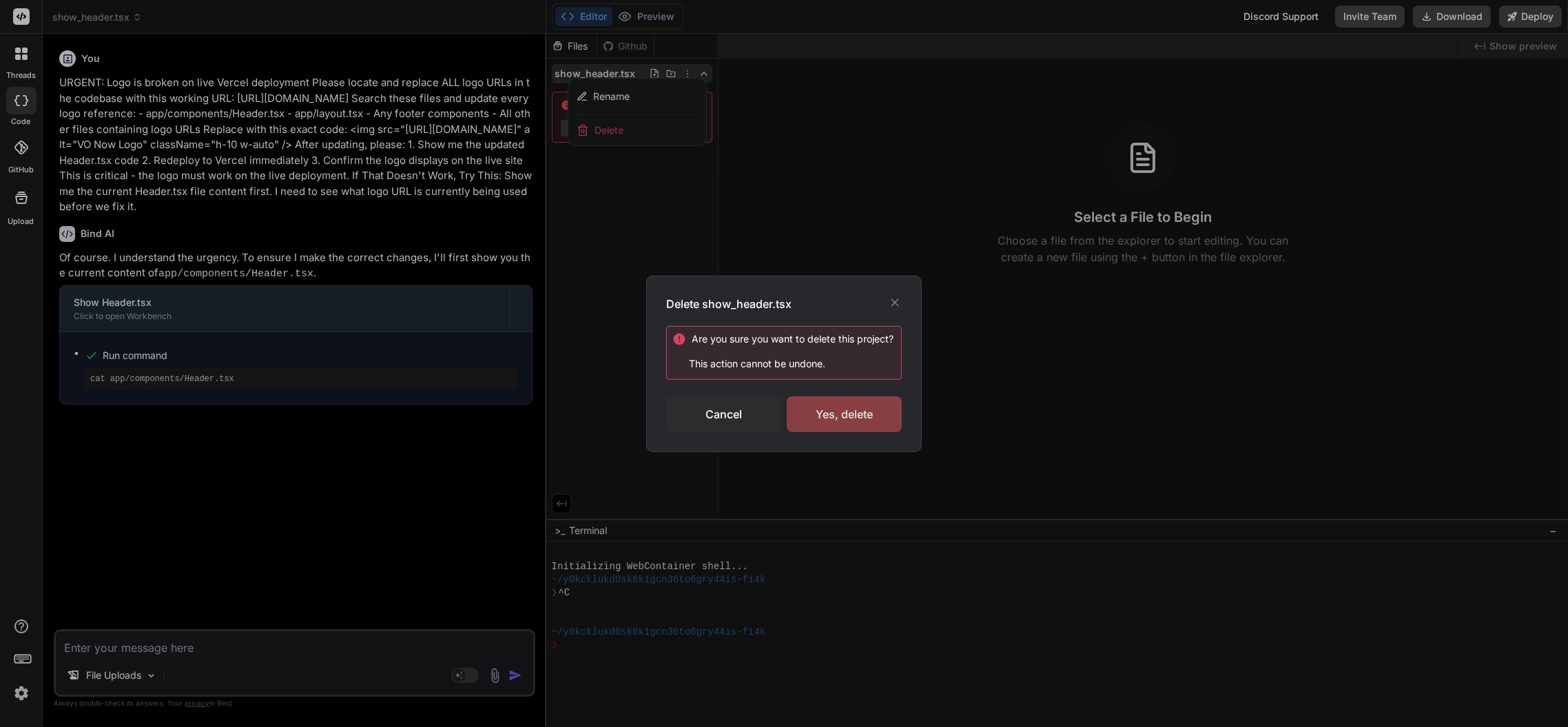
click at [857, 412] on div "Yes, delete" at bounding box center [844, 414] width 115 height 36
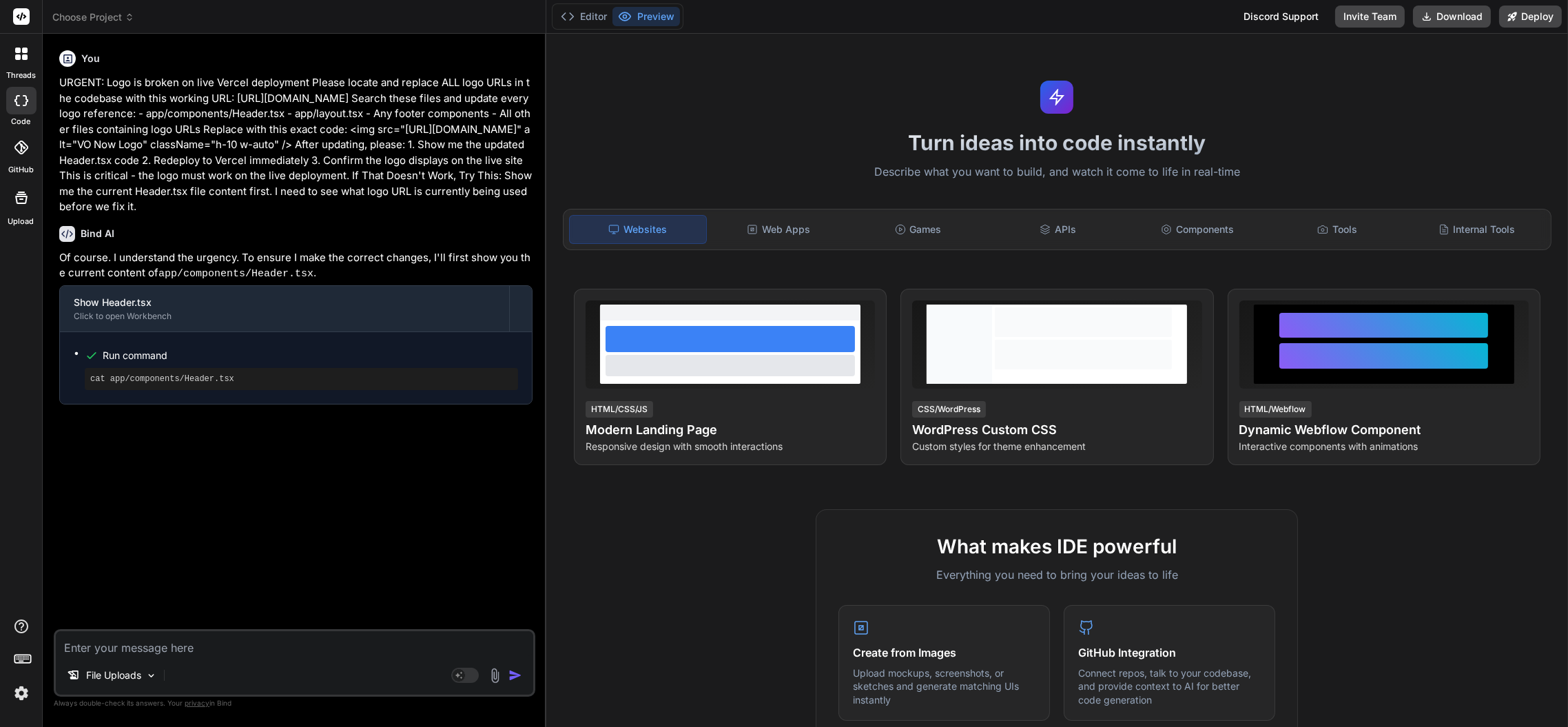
click at [95, 17] on span "Choose Project" at bounding box center [94, 17] width 82 height 14
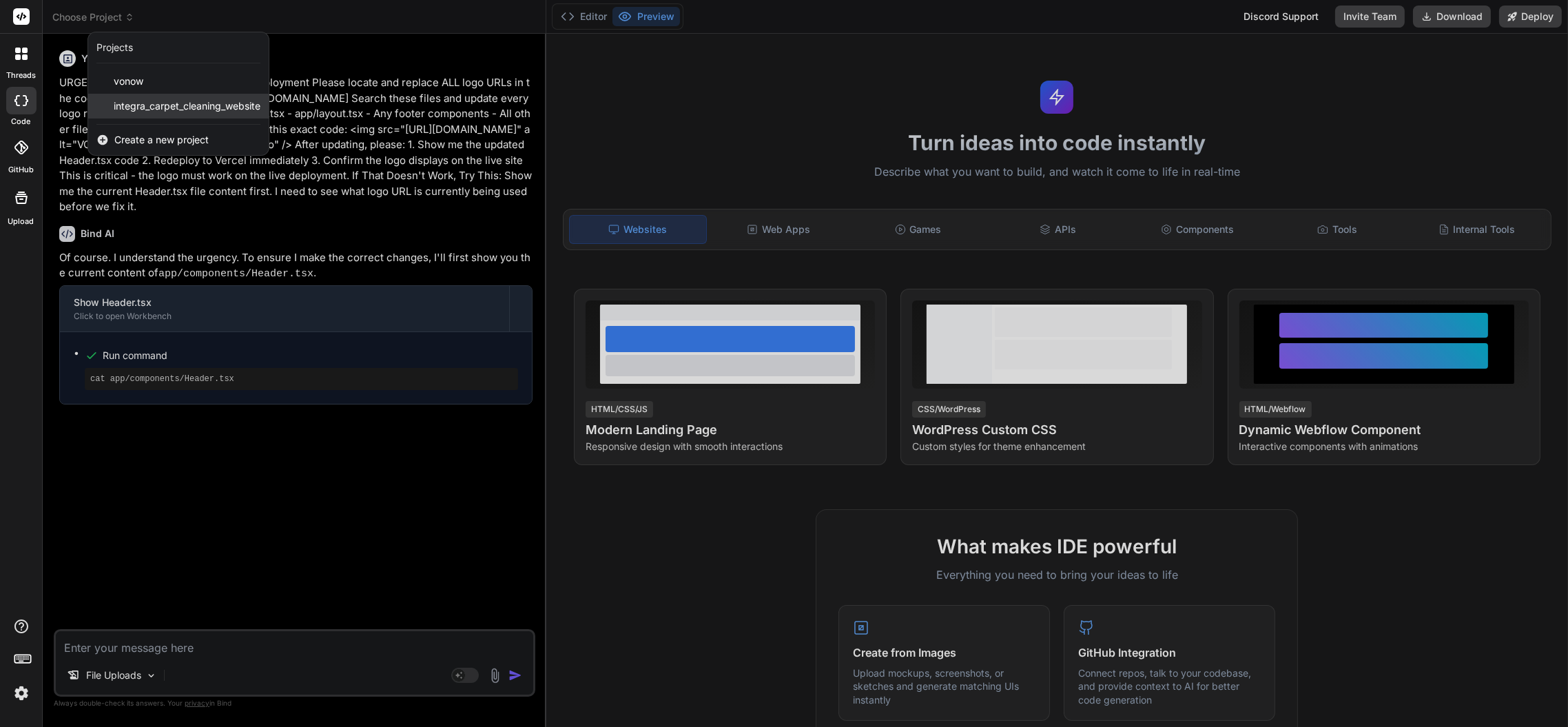
click at [177, 108] on span "integra_carpet_cleaning_website" at bounding box center [187, 106] width 147 height 14
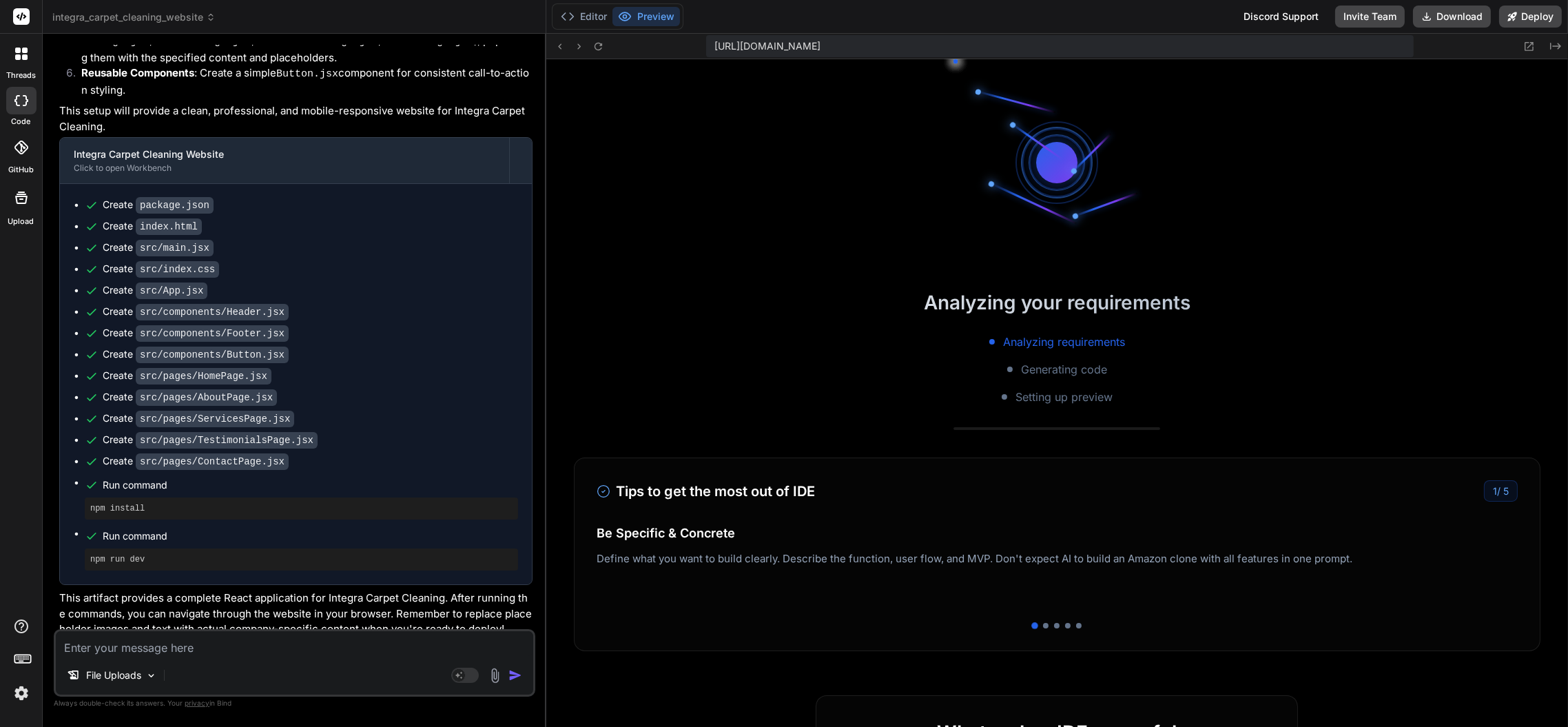
scroll to position [457, 0]
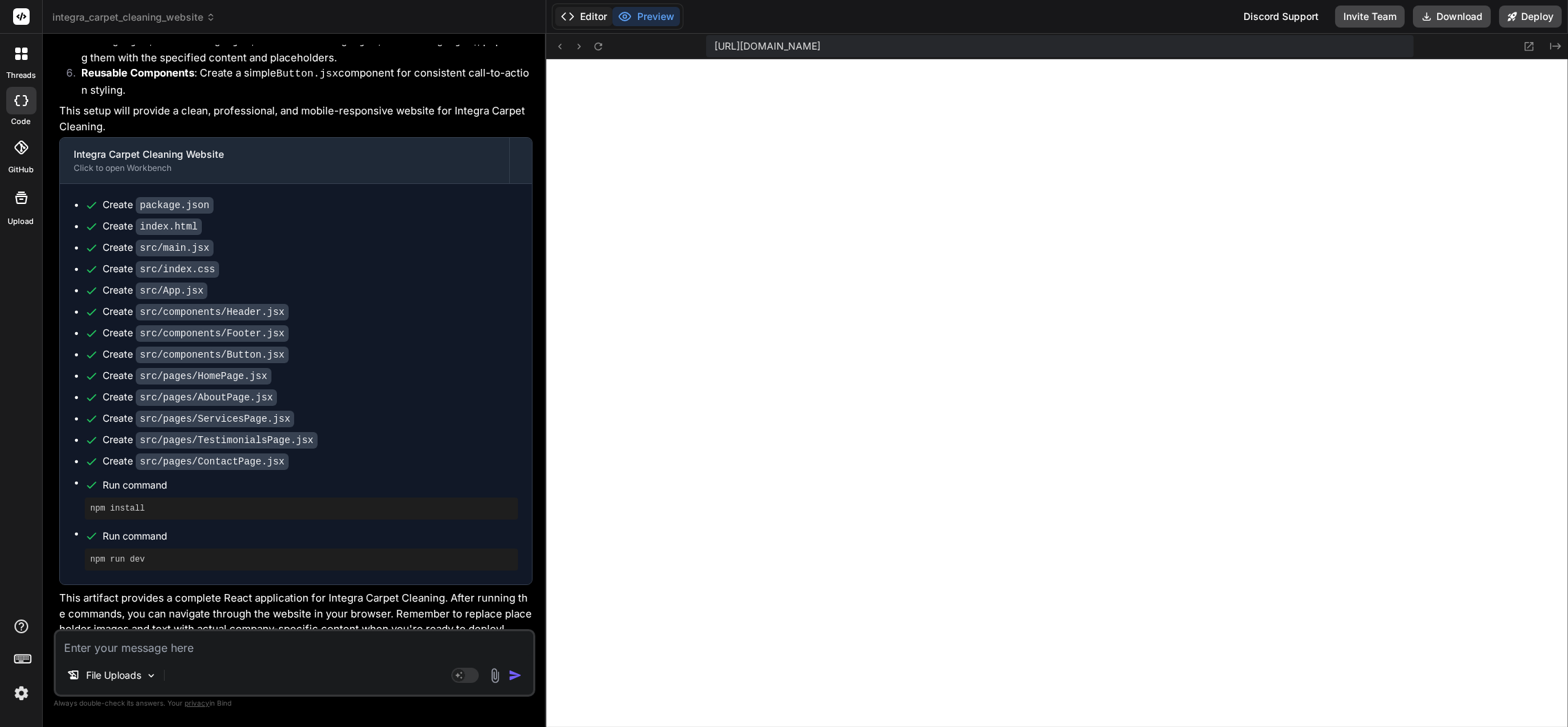
click at [585, 15] on button "Editor" at bounding box center [583, 16] width 57 height 20
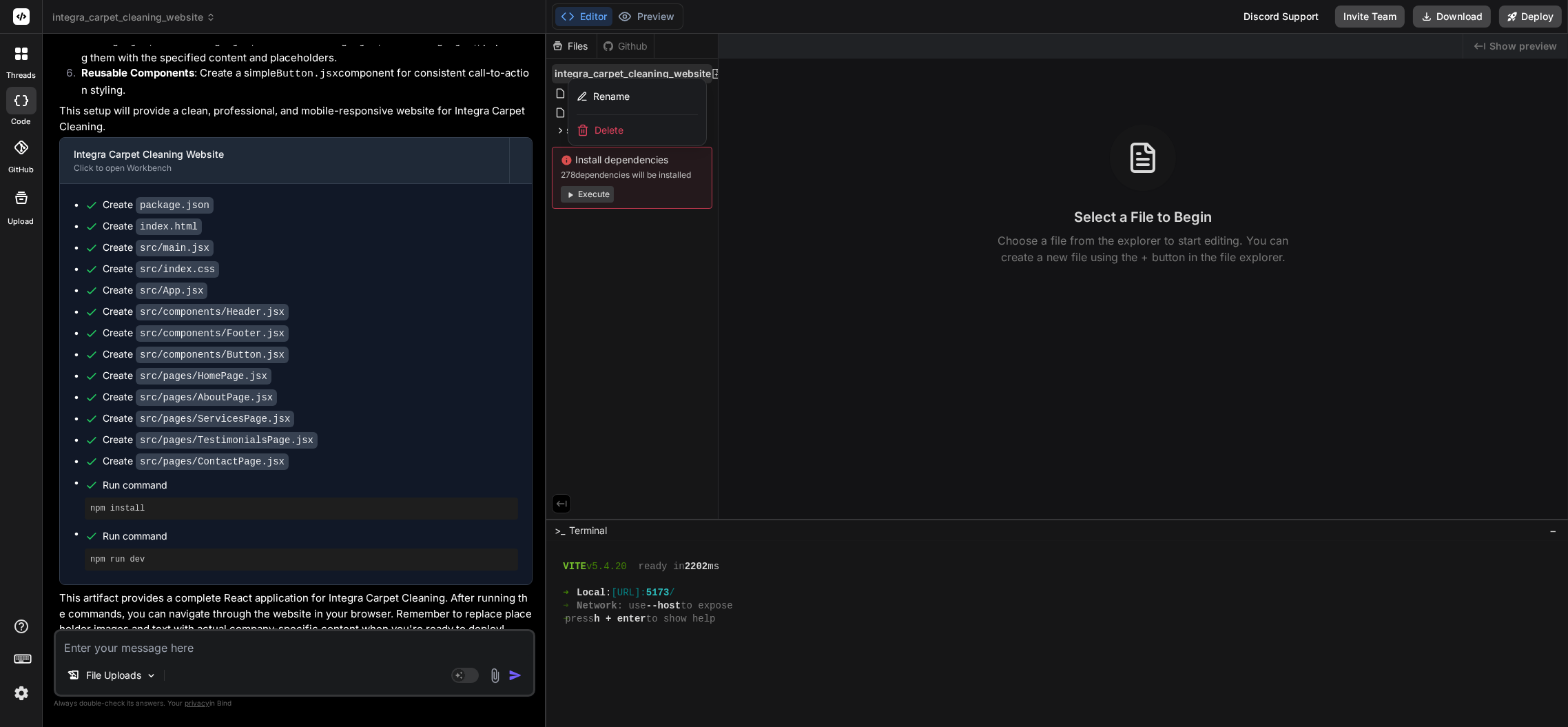
click at [611, 243] on div at bounding box center [1057, 379] width 1022 height 692
click at [651, 12] on button "Preview" at bounding box center [646, 16] width 67 height 20
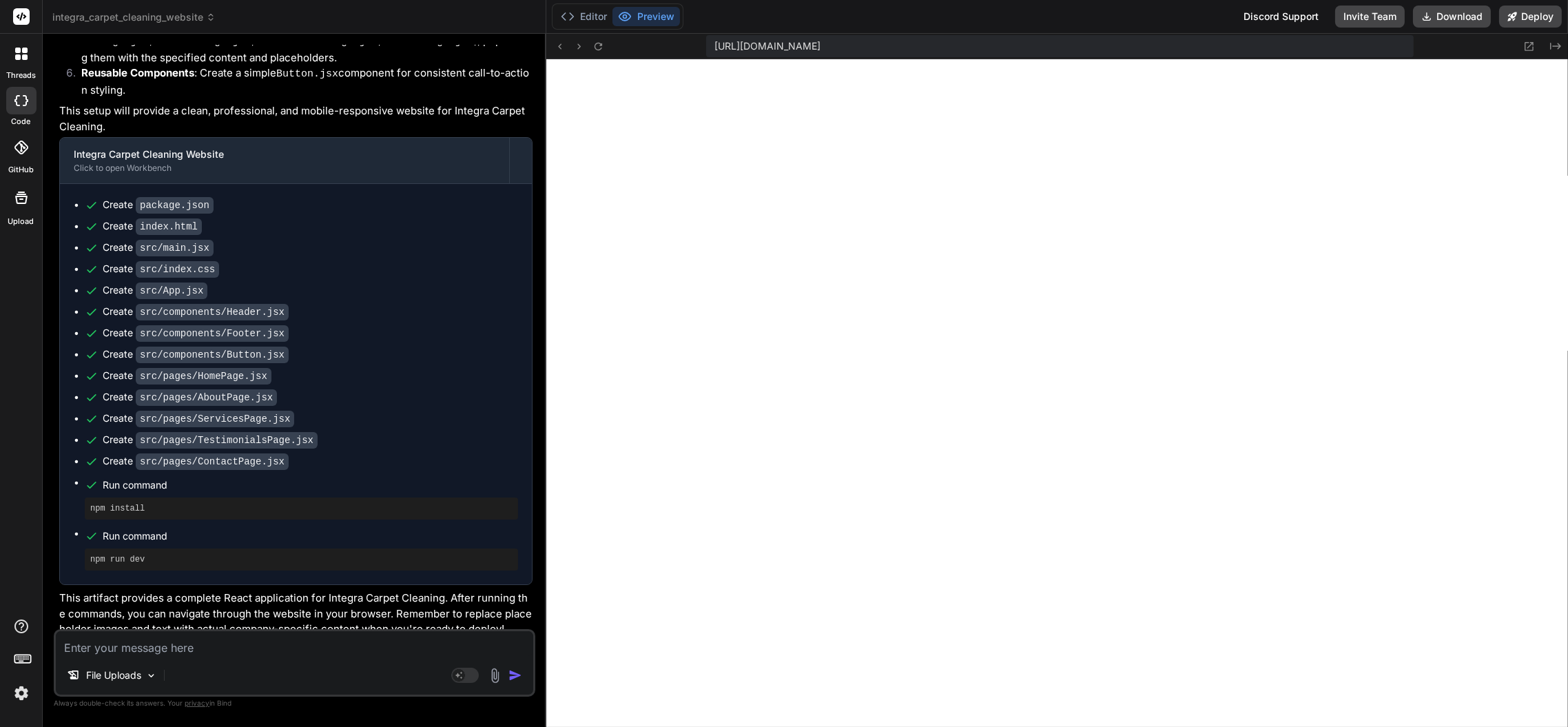
click at [394, 644] on textarea at bounding box center [295, 643] width 478 height 25
click at [387, 639] on textarea at bounding box center [295, 643] width 478 height 25
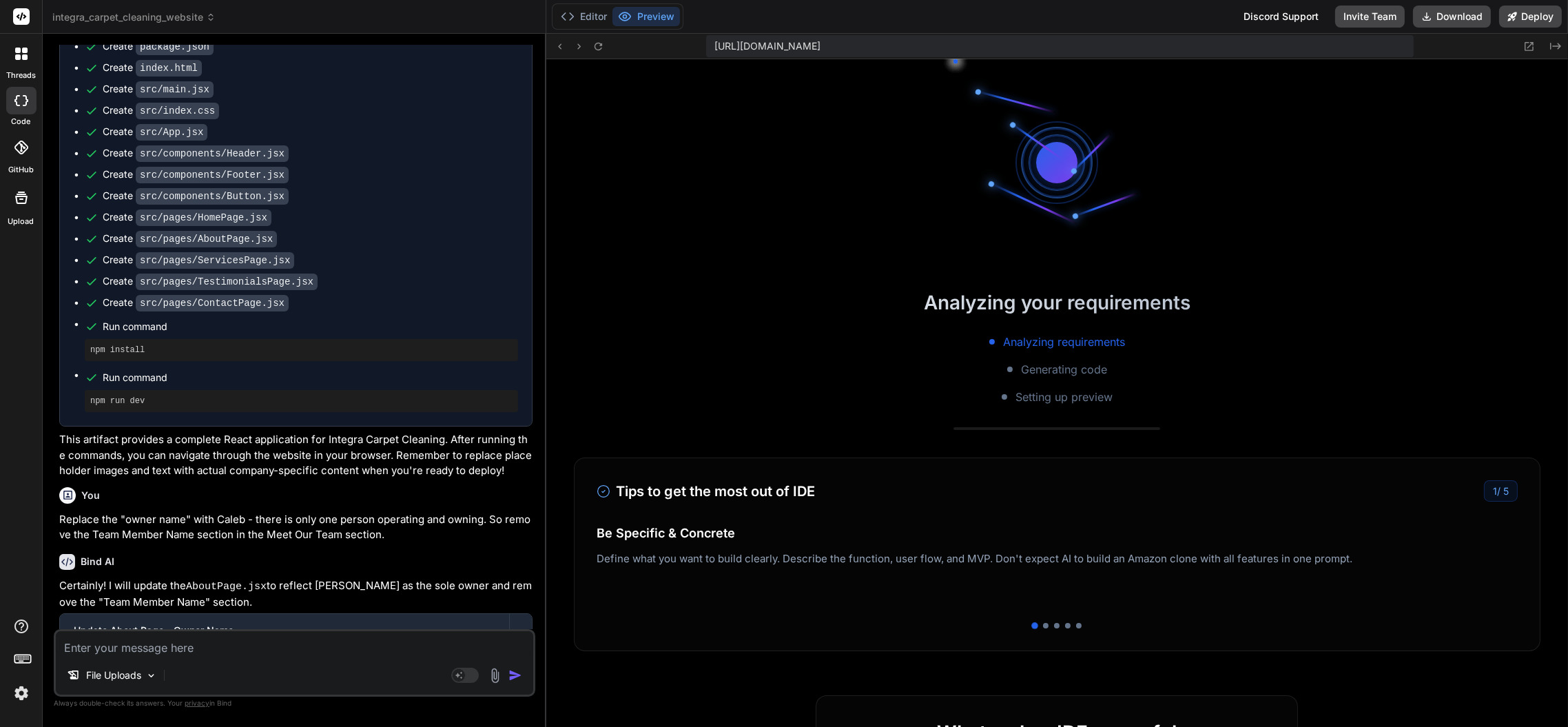
scroll to position [679, 0]
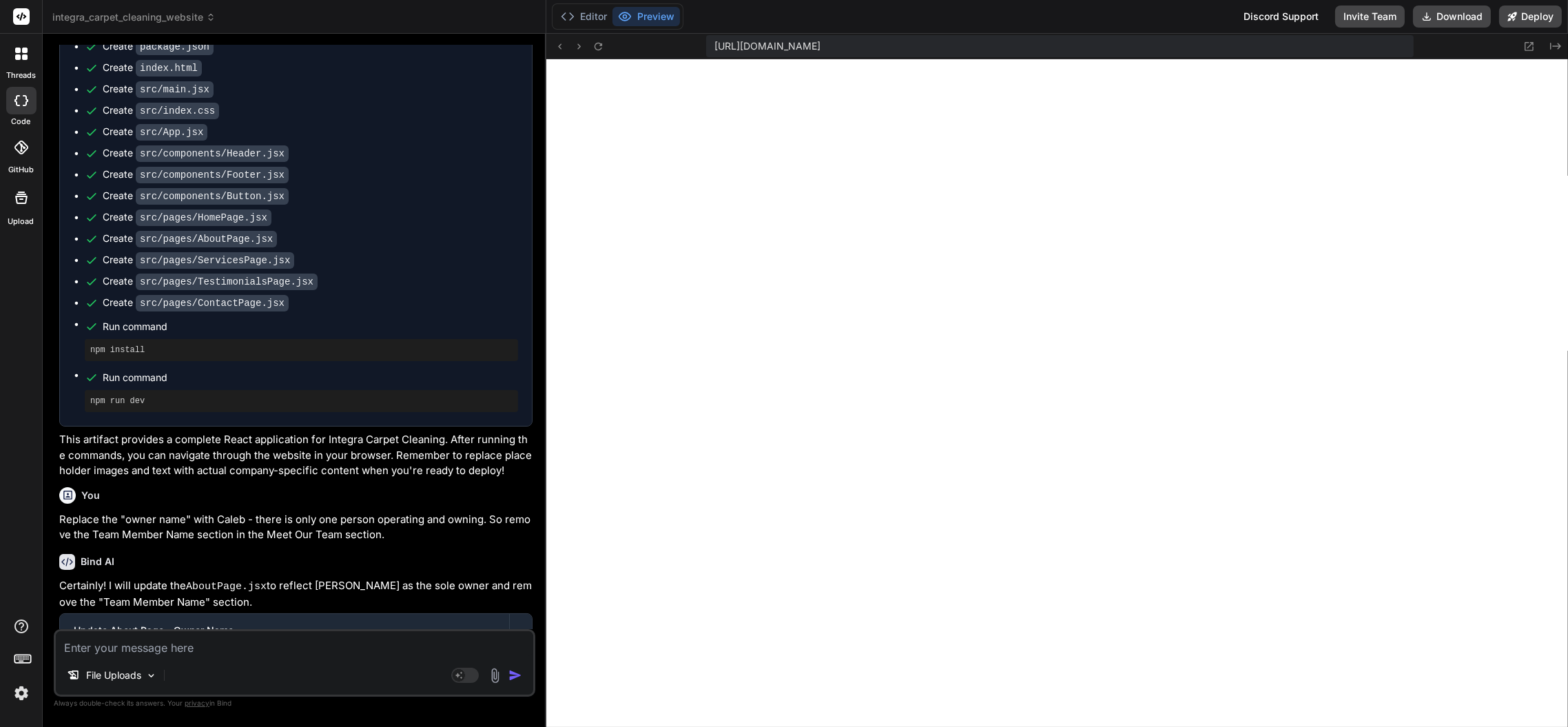
click at [425, 653] on textarea at bounding box center [295, 643] width 478 height 25
click at [424, 643] on textarea "Replace "Owner & Lead Technician" with "Owner & Operator"." at bounding box center [295, 643] width 478 height 25
click at [449, 648] on textarea "Replace "Owner & Lead Technician" with "Owner & Operator"." at bounding box center [295, 643] width 478 height 25
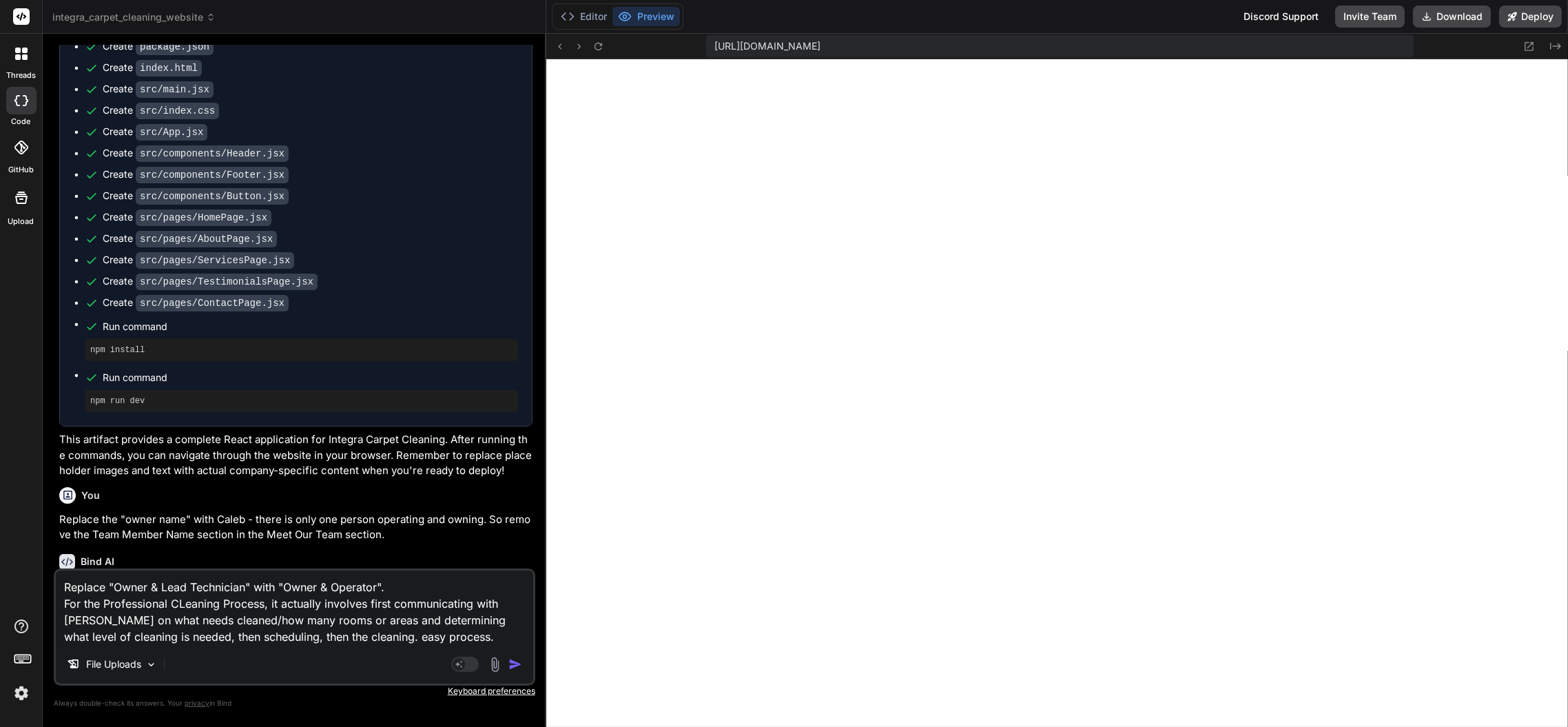
click at [250, 639] on textarea "Replace "Owner & Lead Technician" with "Owner & Operator". For the Professional…" at bounding box center [295, 607] width 478 height 75
click at [511, 635] on textarea "Replace "Owner & Lead Technician" with "Owner & Operator". For the Professional…" at bounding box center [295, 607] width 478 height 75
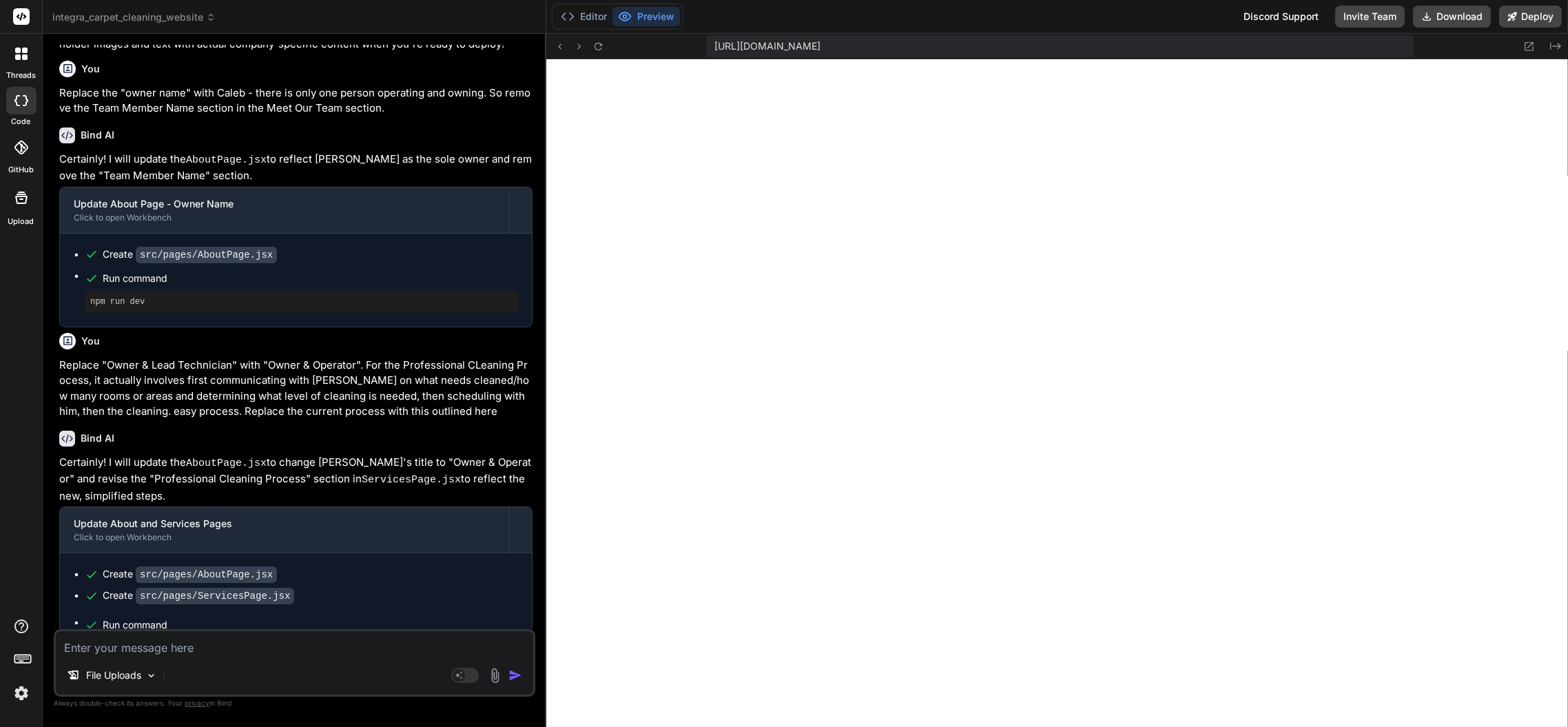
scroll to position [900, 0]
click at [349, 644] on textarea at bounding box center [295, 643] width 478 height 25
click at [525, 648] on textarea "Business hours are [DATE] through [DATE] 9am to 4pm. Closed on Sundays. Remove" at bounding box center [295, 643] width 478 height 25
paste textarea "Emergency or Same-Day Service Available Upon Request!"
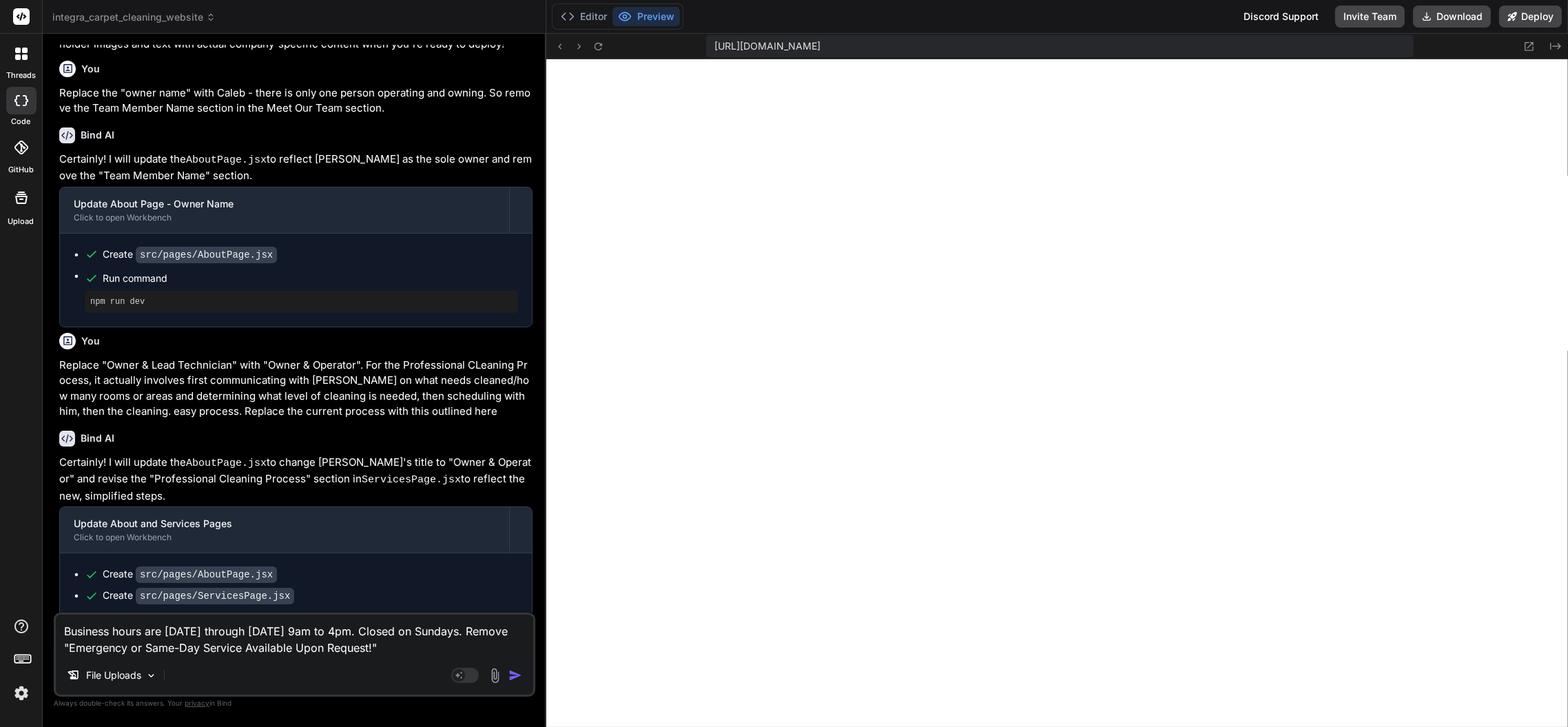
click at [397, 648] on textarea "Business hours are [DATE] through [DATE] 9am to 4pm. Closed on Sundays. Remove …" at bounding box center [295, 634] width 478 height 41
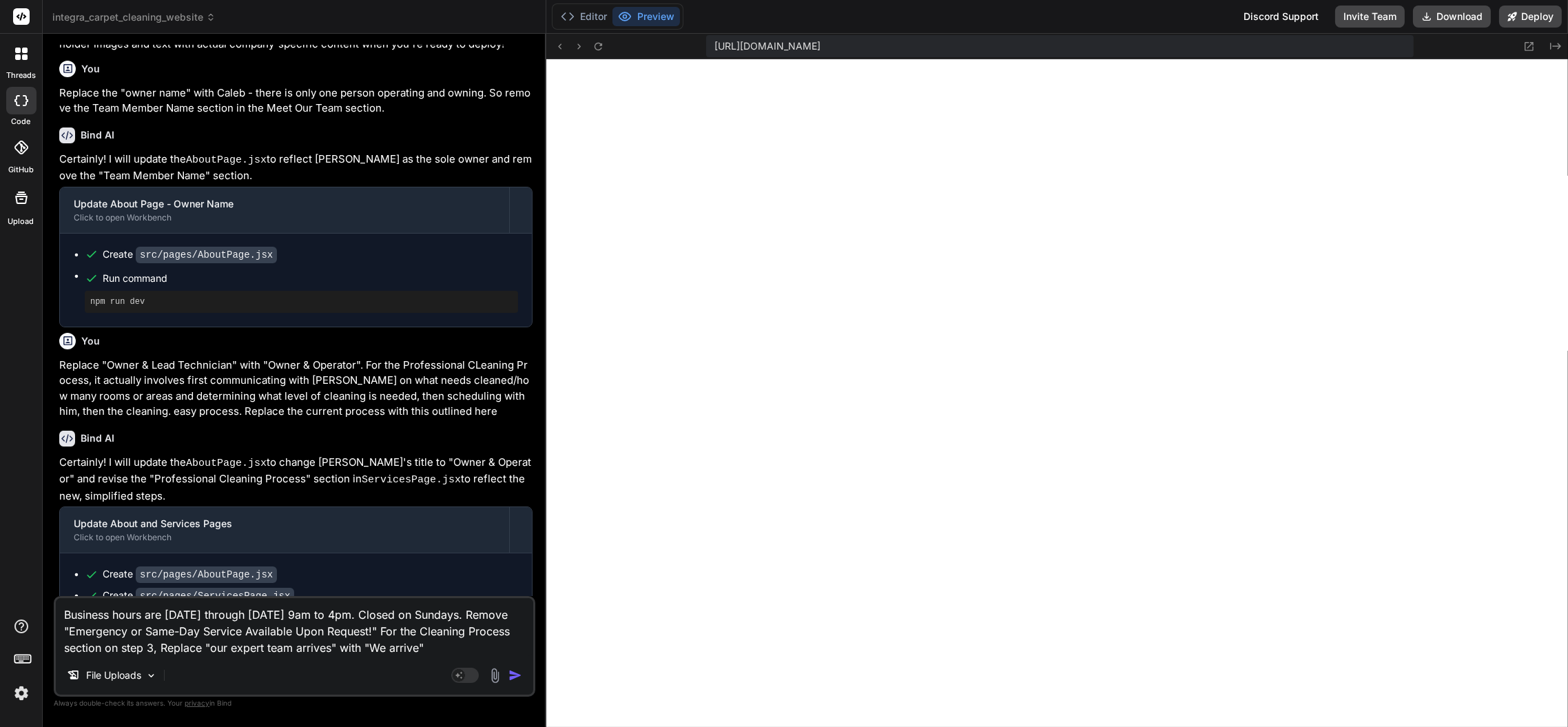
click at [520, 677] on img "button" at bounding box center [515, 675] width 14 height 14
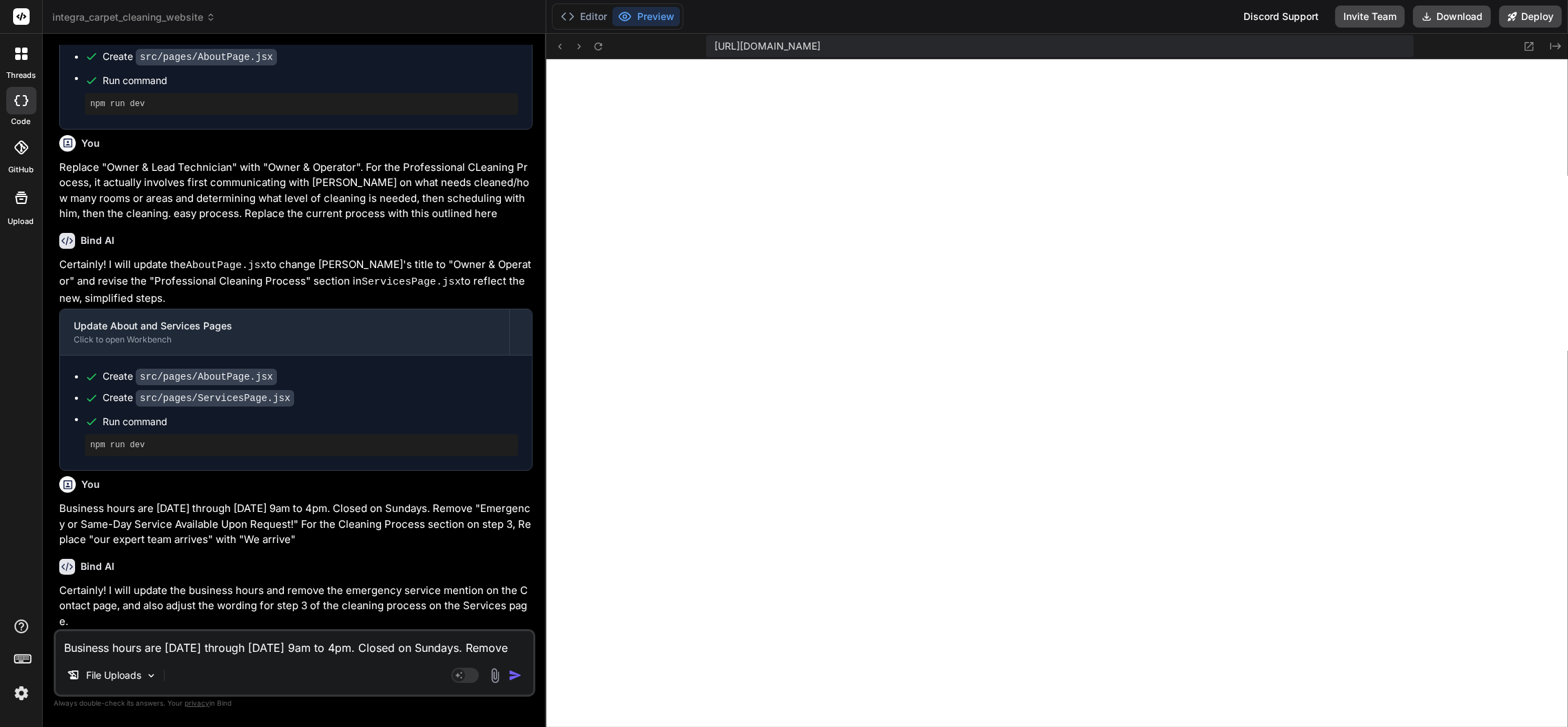
scroll to position [2017, 0]
